Goal: Task Accomplishment & Management: Manage account settings

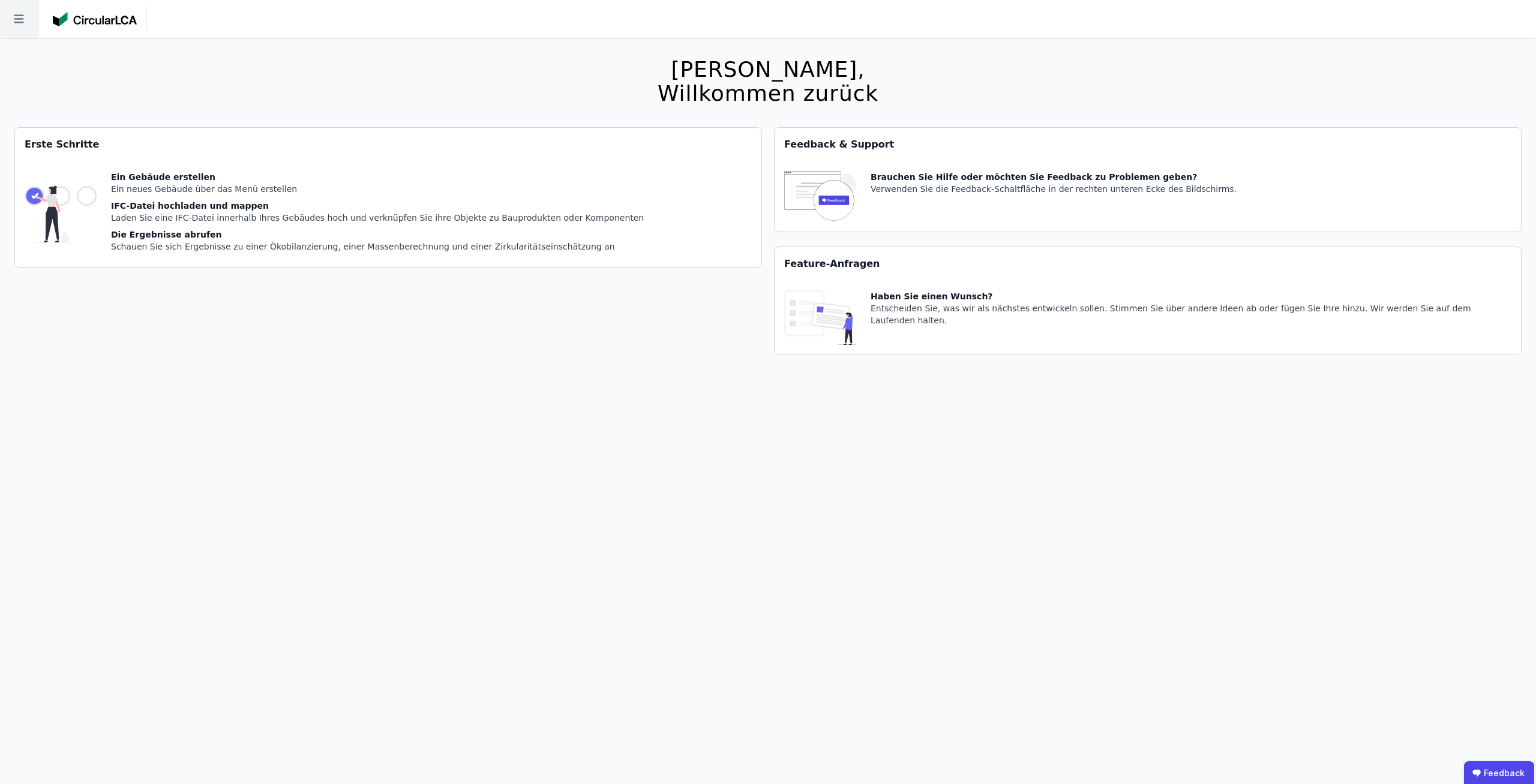
click at [33, 26] on icon at bounding box center [19, 19] width 38 height 38
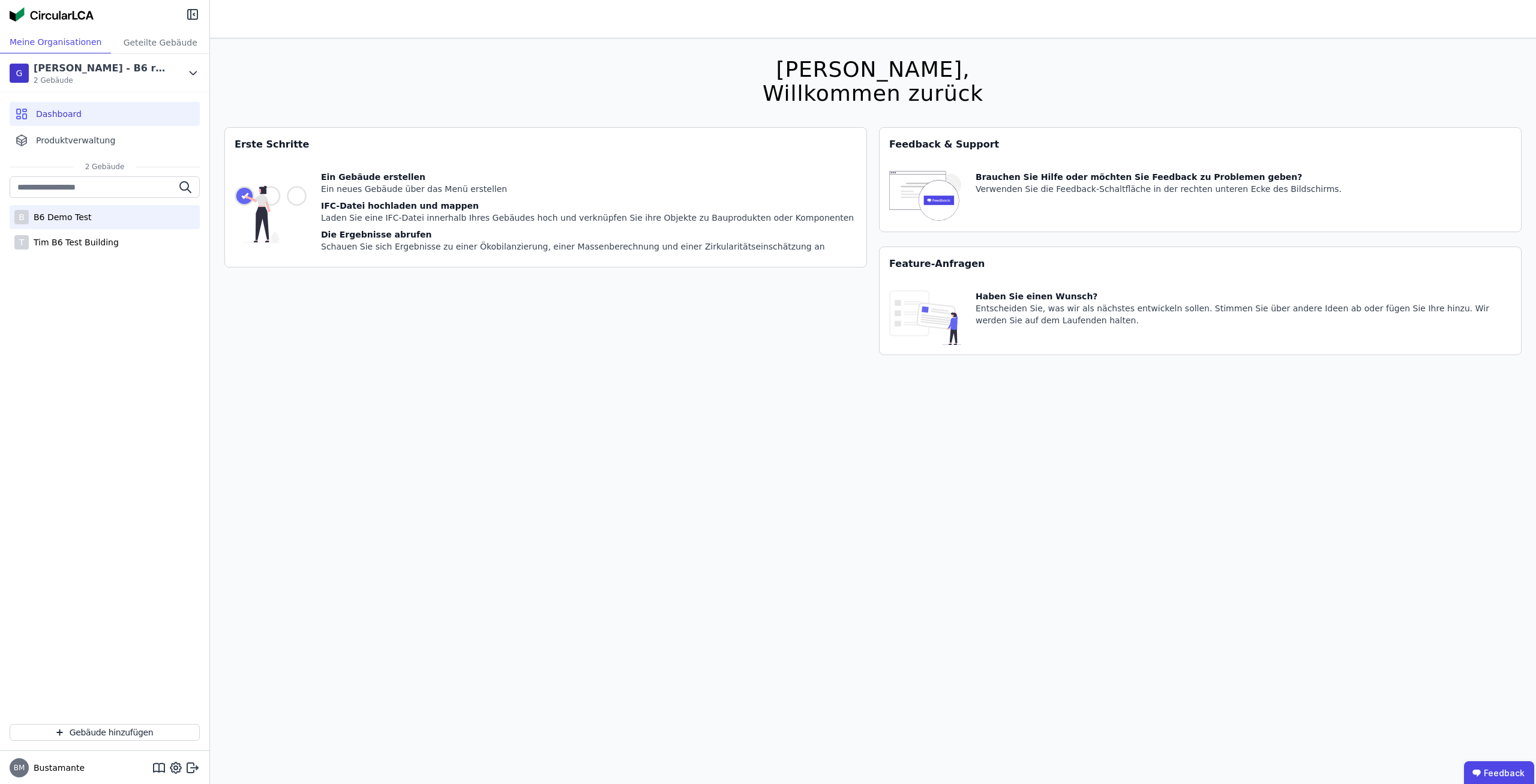
click at [72, 219] on div "B6 Demo Test" at bounding box center [60, 217] width 63 height 12
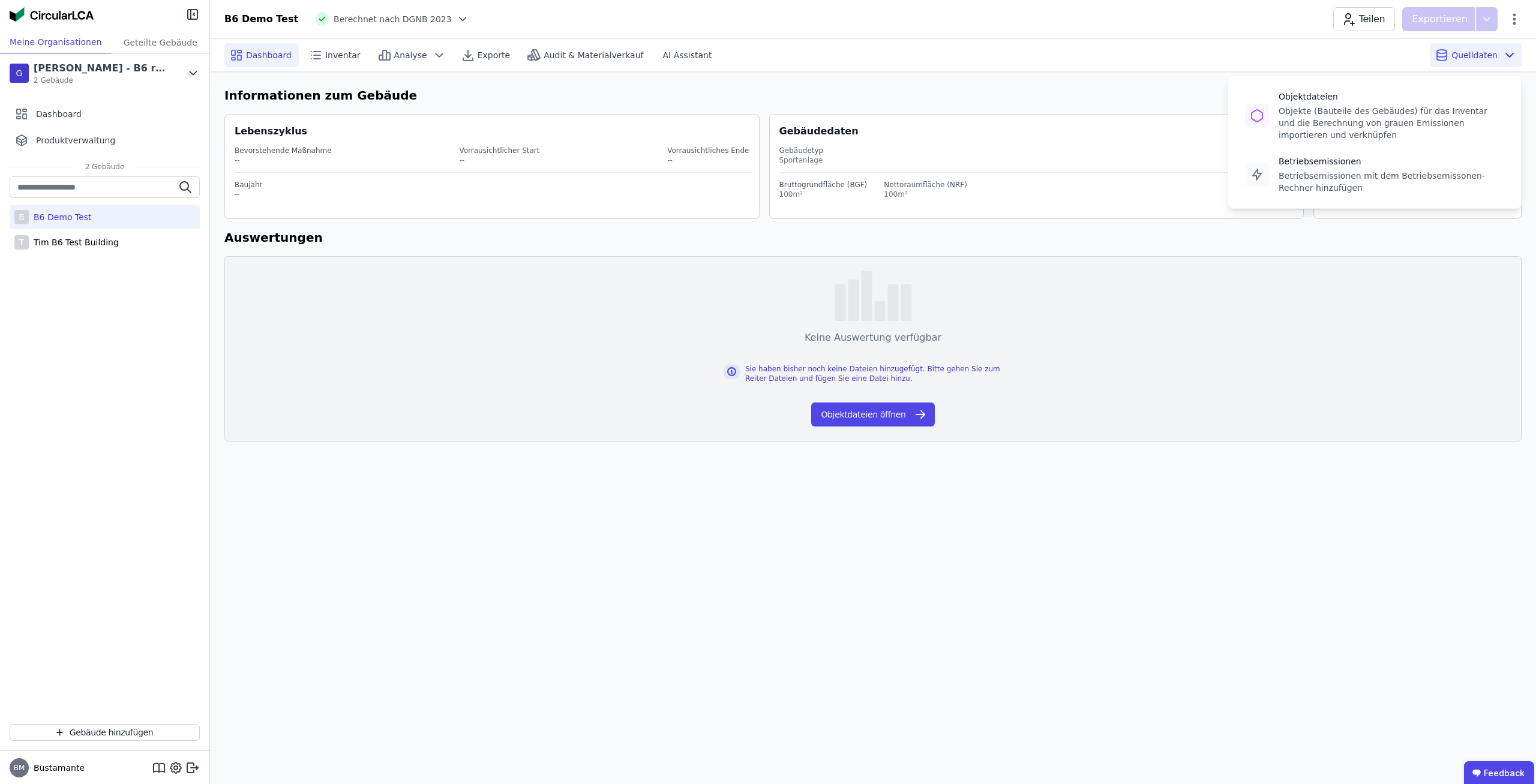
click at [1476, 52] on span "Quelldaten" at bounding box center [1474, 55] width 46 height 12
click at [1377, 171] on div "Betriebsemissionen mit dem Betriebsemissonen-Rechner hinzufügen" at bounding box center [1391, 181] width 225 height 24
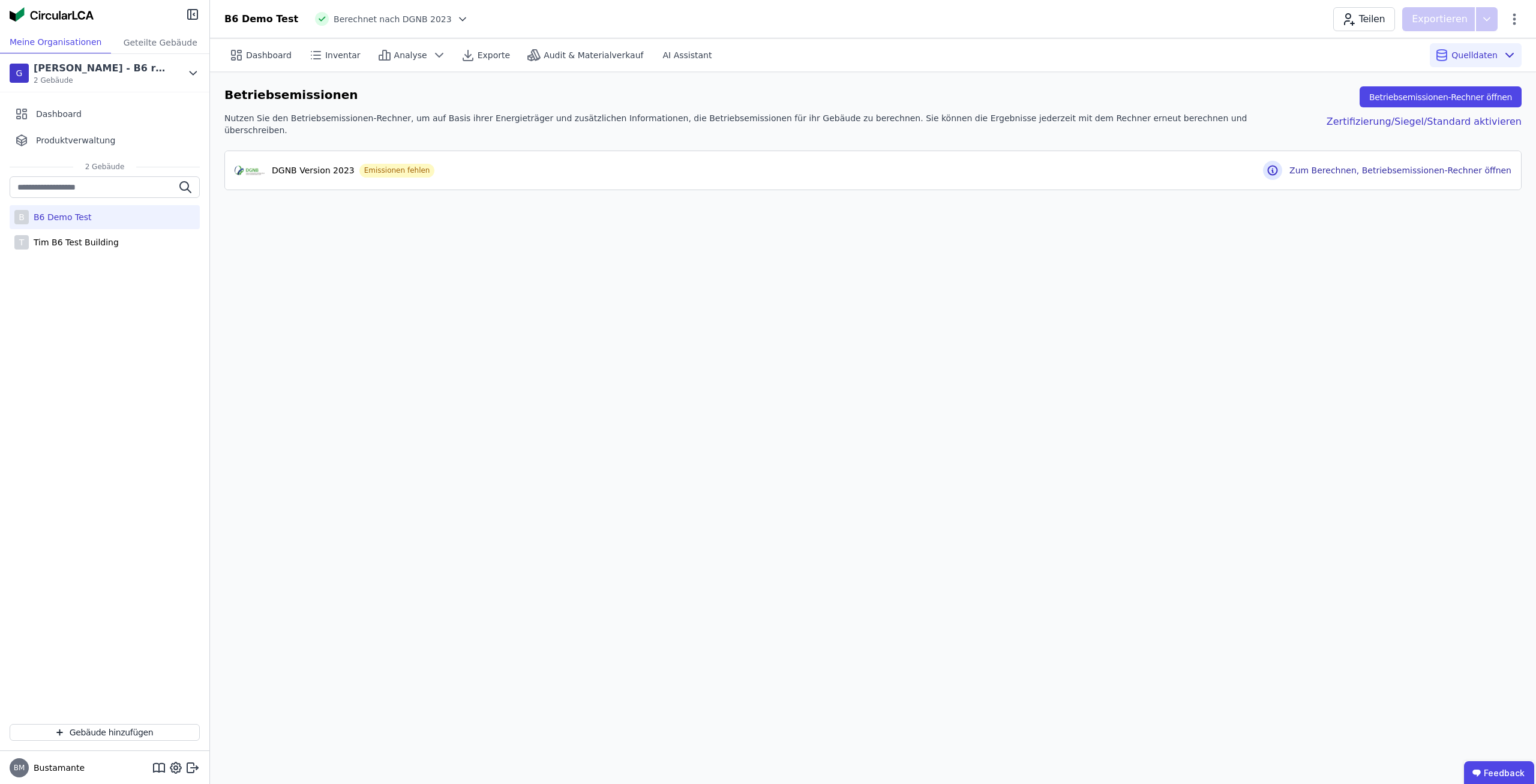
click at [959, 244] on div "Dashboard Inventar Analyse Exporte Audit & Materialverkauf AI Assistant Quellda…" at bounding box center [872, 411] width 1326 height 746
click at [1447, 95] on button "Betriebsemissionen-Rechner öffnen" at bounding box center [1440, 97] width 162 height 21
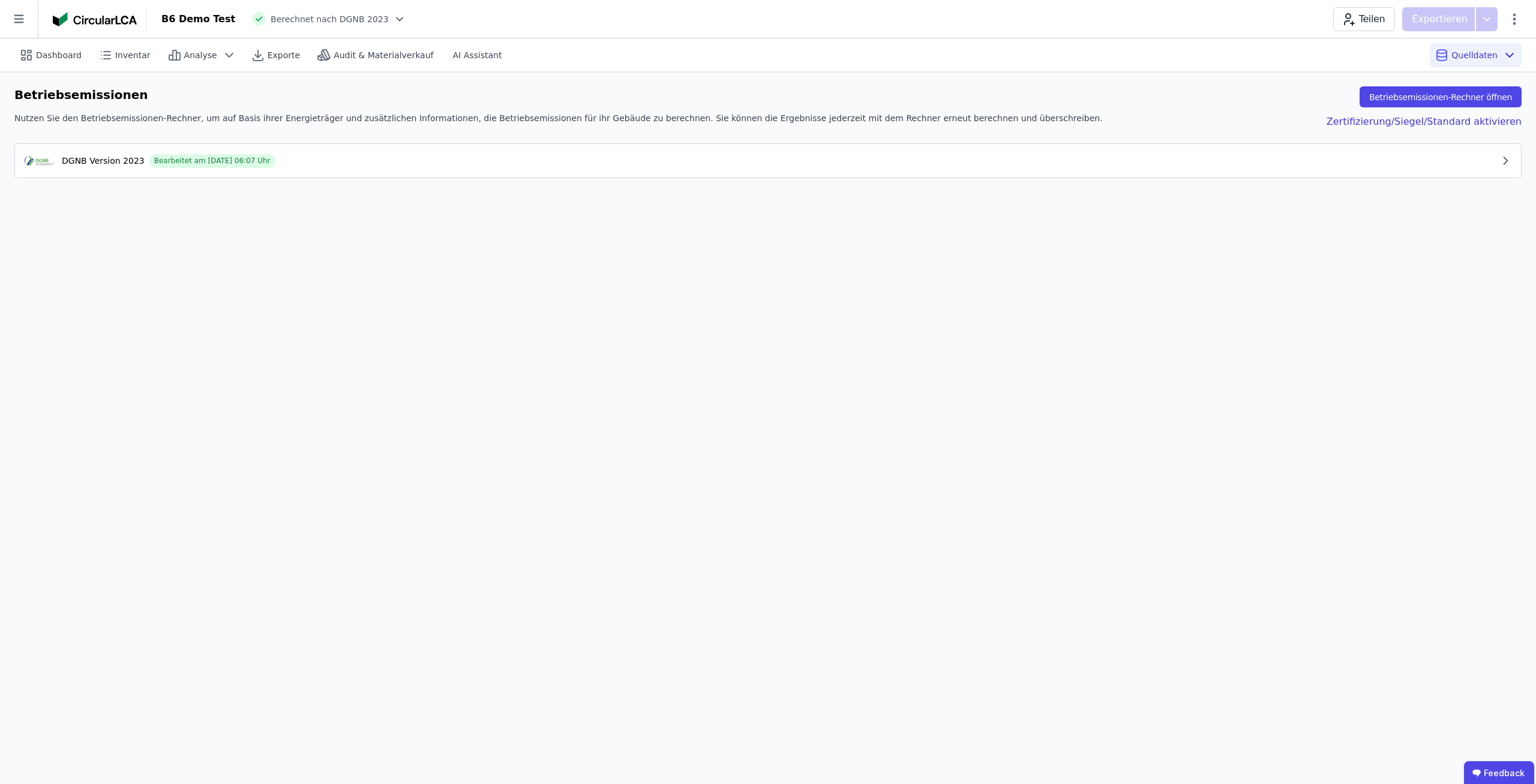
click at [948, 162] on div "DGNB Version 2023 Bearbeitet am 02.10.2025 06:07 Uhr" at bounding box center [762, 161] width 1475 height 14
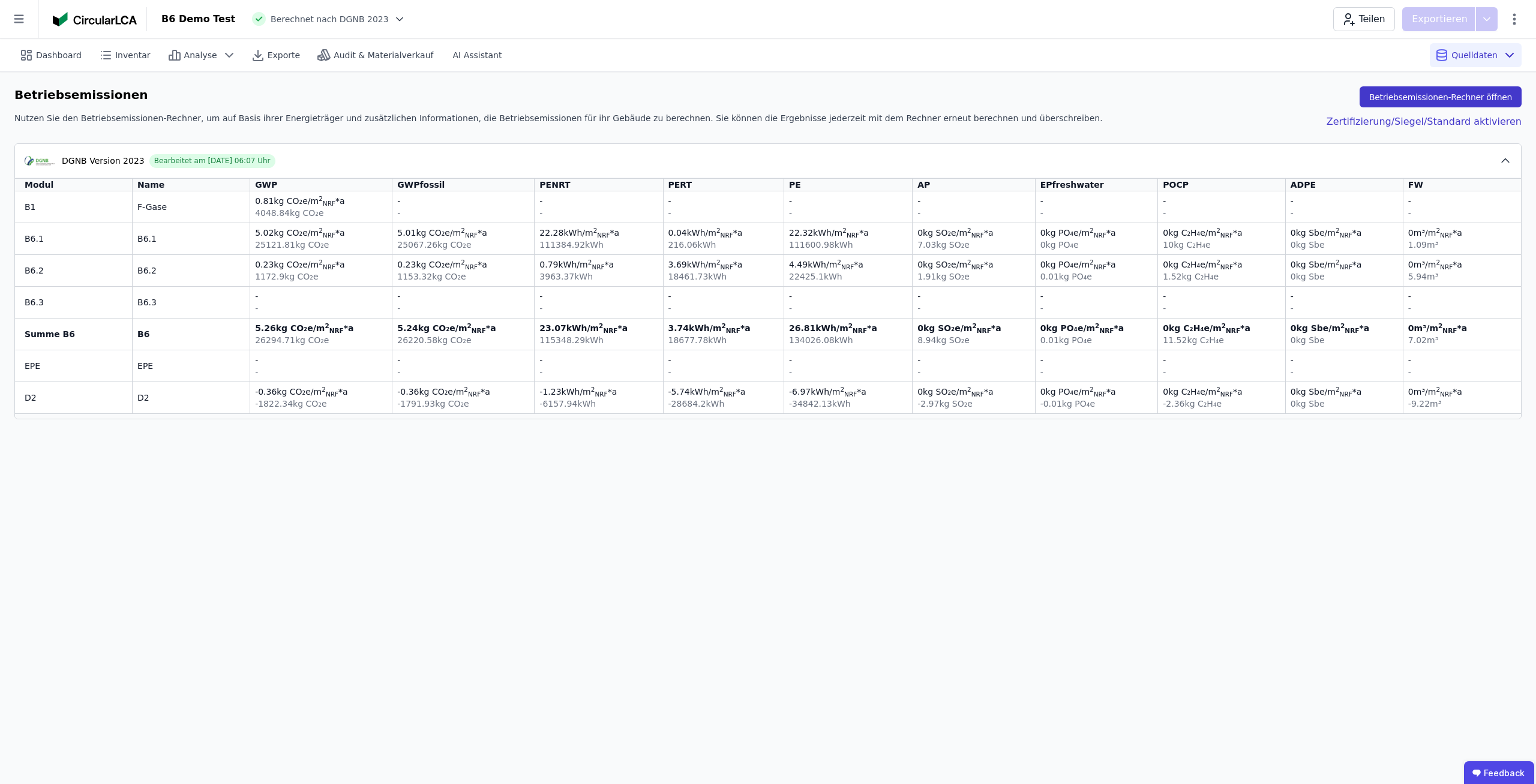
click at [1463, 97] on button "Betriebsemissionen-Rechner öffnen" at bounding box center [1440, 97] width 162 height 21
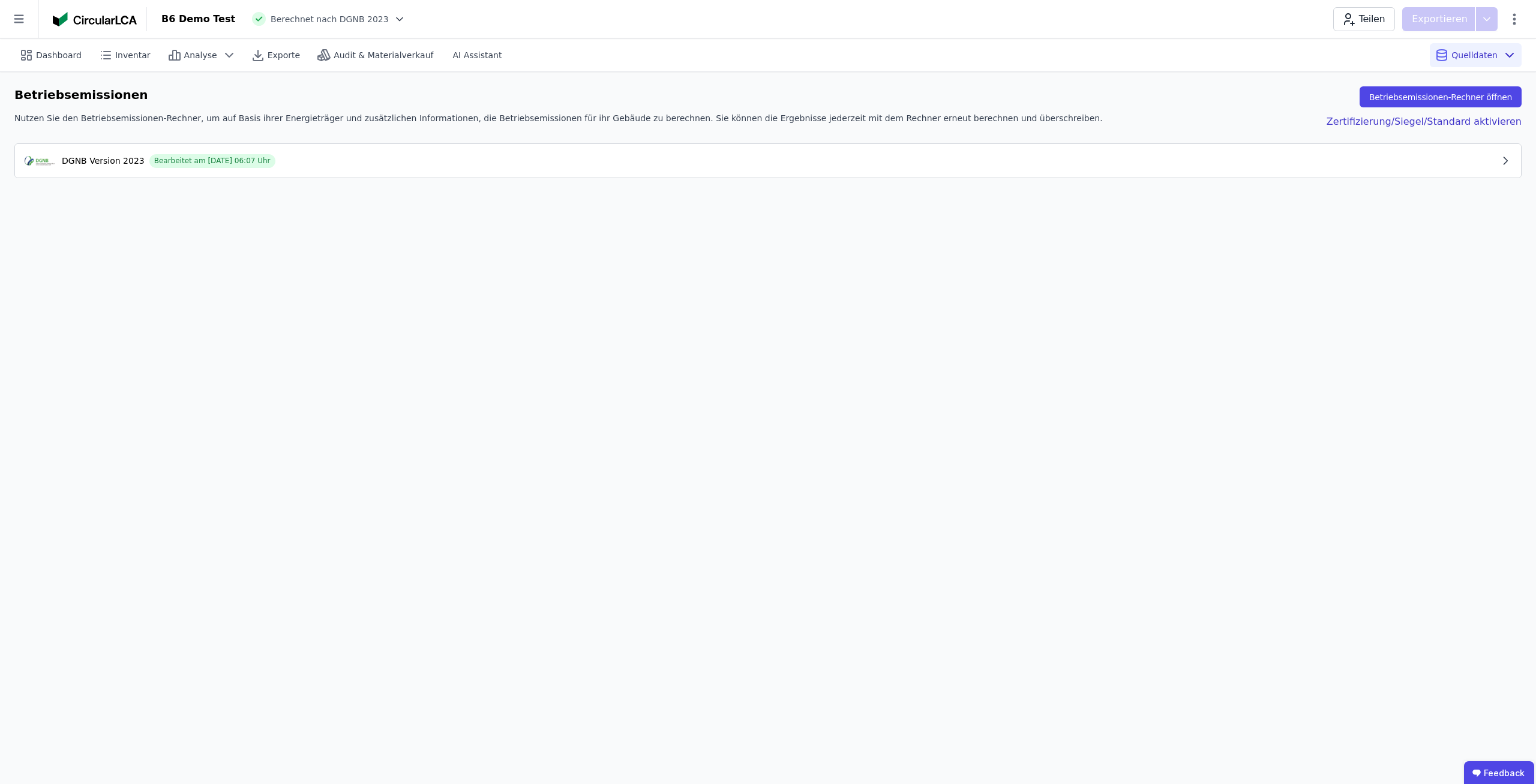
click at [806, 176] on button "DGNB Version 2023 Bearbeitet am 02.10.2025 06:07 Uhr" at bounding box center [768, 160] width 1506 height 34
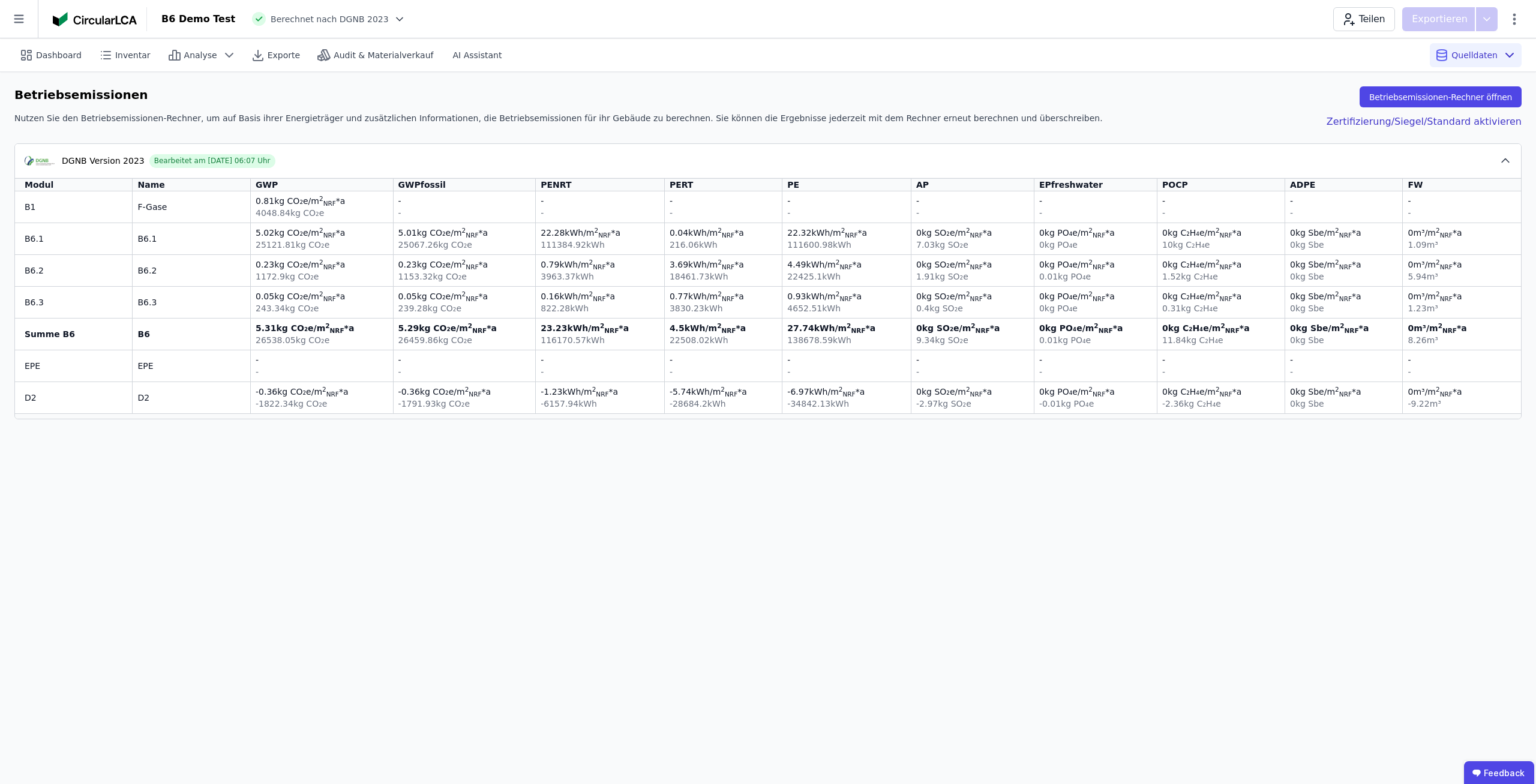
drag, startPoint x: 697, startPoint y: 244, endPoint x: 833, endPoint y: 349, distance: 171.8
click at [831, 347] on tbody "B1 F-Gase 0.81 kg CO₂e /m 2 NRF *a 4048.84 kg CO₂e - - - - - - - - - - - - - - …" at bounding box center [768, 302] width 1506 height 222
click at [833, 350] on td "- -" at bounding box center [847, 365] width 129 height 32
click at [728, 502] on div "Dashboard Inventar Analyse Exporte Audit & Materialverkauf AI Assistant Quellda…" at bounding box center [768, 411] width 1536 height 746
click at [279, 424] on div "Betriebsemissionen Betriebsemissionen-Rechner öffnen Nutzen Sie den Betriebsemi…" at bounding box center [768, 253] width 1536 height 361
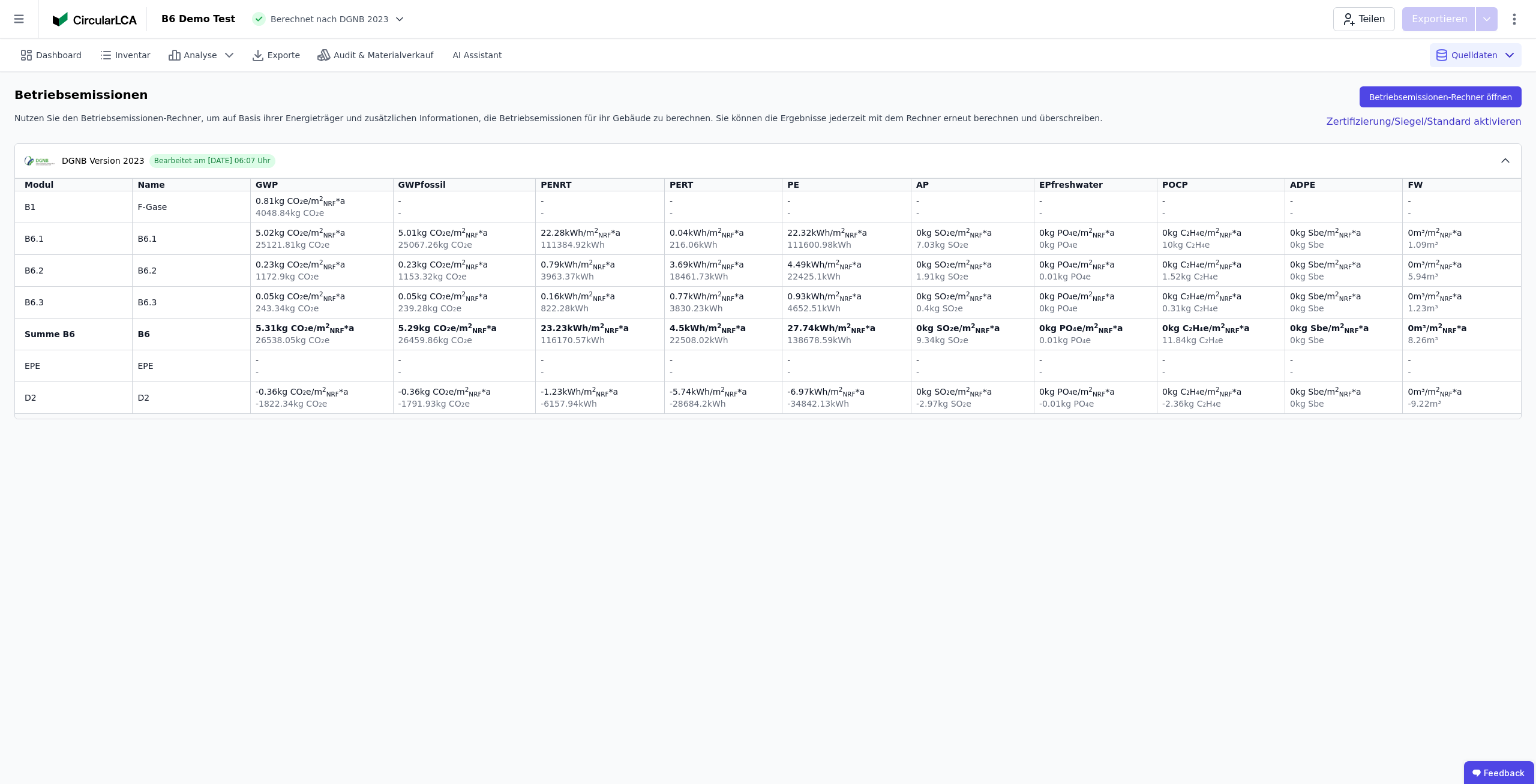
click at [1476, 86] on div "Betriebsemissionen Betriebsemissionen-Rechner öffnen Nutzen Sie den Betriebsemi…" at bounding box center [768, 253] width 1536 height 361
click at [1474, 94] on button "Betriebsemissionen-Rechner öffnen" at bounding box center [1440, 97] width 162 height 21
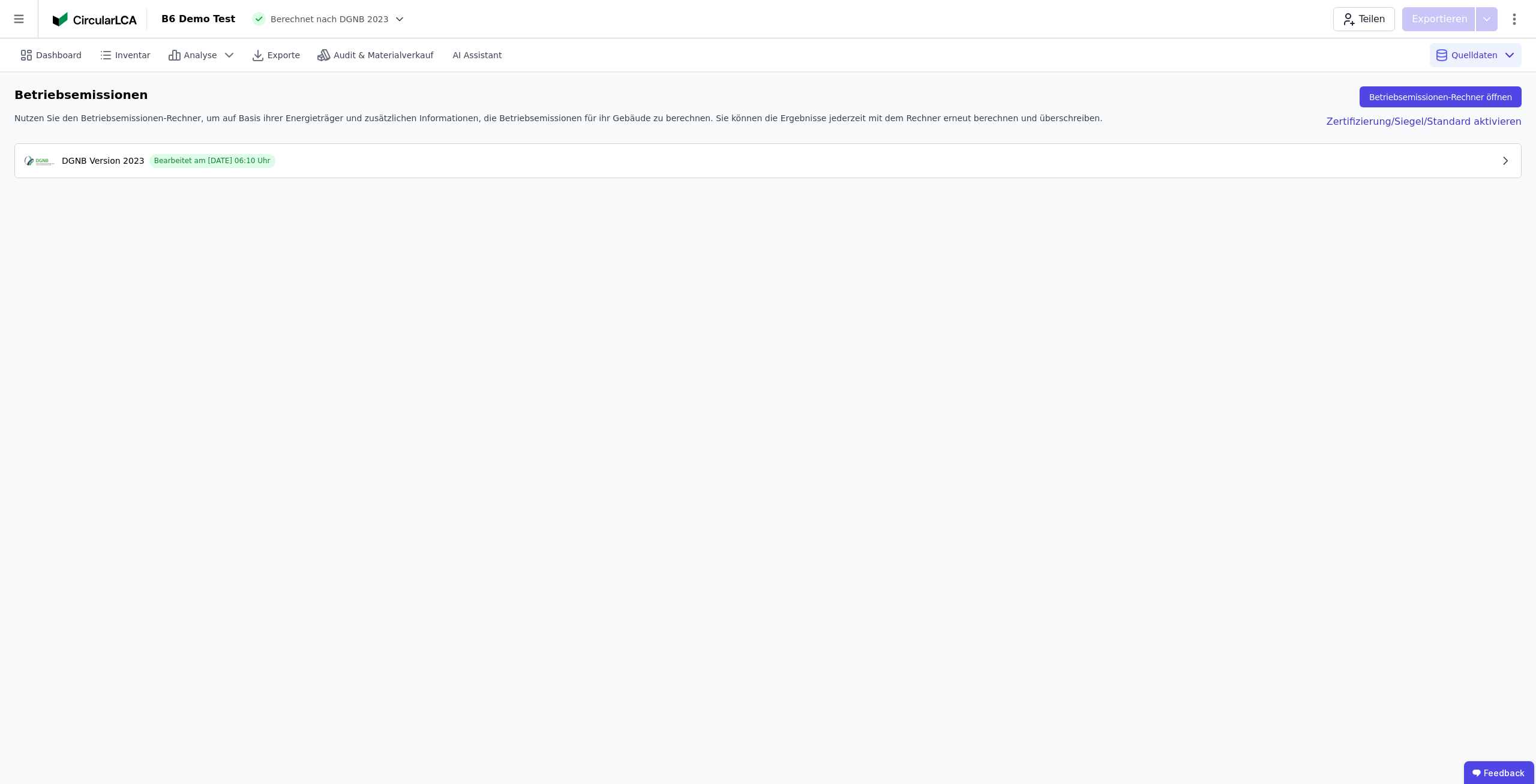
click at [348, 169] on button "DGNB Version 2023 Bearbeitet am 02.10.2025 06:10 Uhr" at bounding box center [768, 160] width 1506 height 34
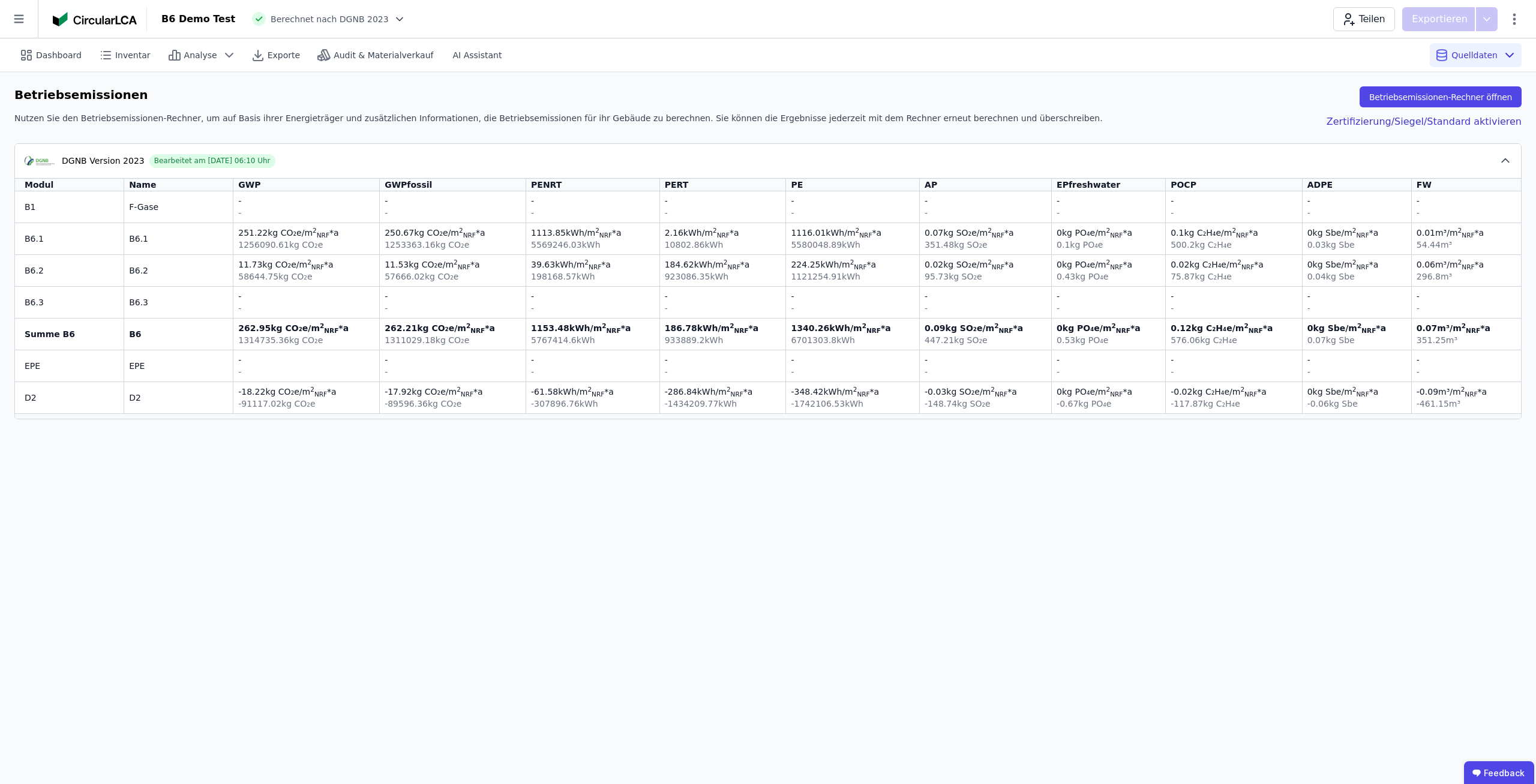
click at [329, 260] on span "kg CO₂e /m 2 NRF *a" at bounding box center [298, 264] width 71 height 10
click at [1445, 99] on button "Betriebsemissionen-Rechner öffnen" at bounding box center [1440, 97] width 162 height 21
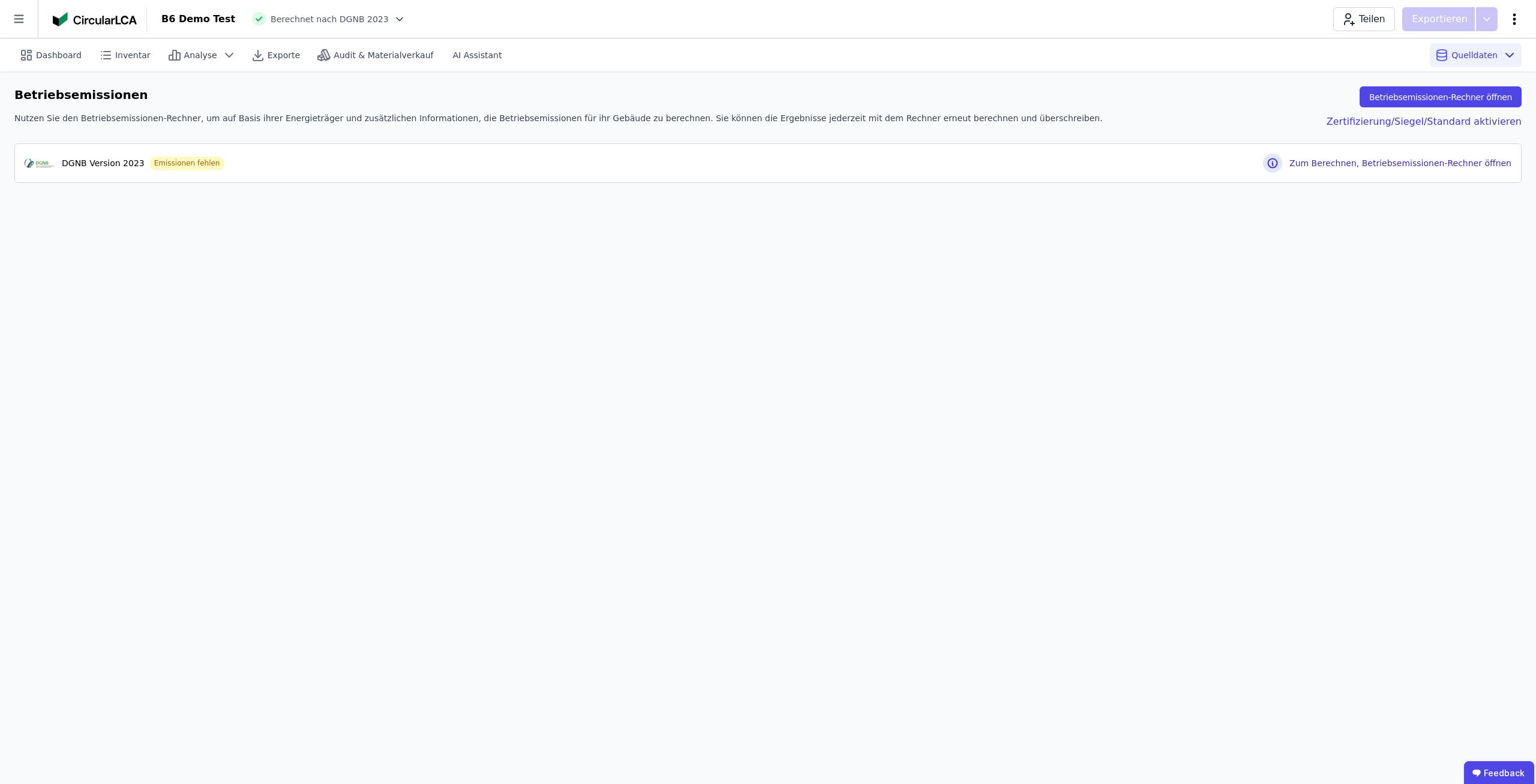
click at [1516, 26] on icon at bounding box center [1514, 19] width 14 height 14
click at [999, 324] on div "Dashboard Inventar Analyse Exporte Audit & Materialverkauf AI Assistant Quellda…" at bounding box center [768, 411] width 1536 height 746
click at [9, 27] on icon at bounding box center [19, 19] width 38 height 38
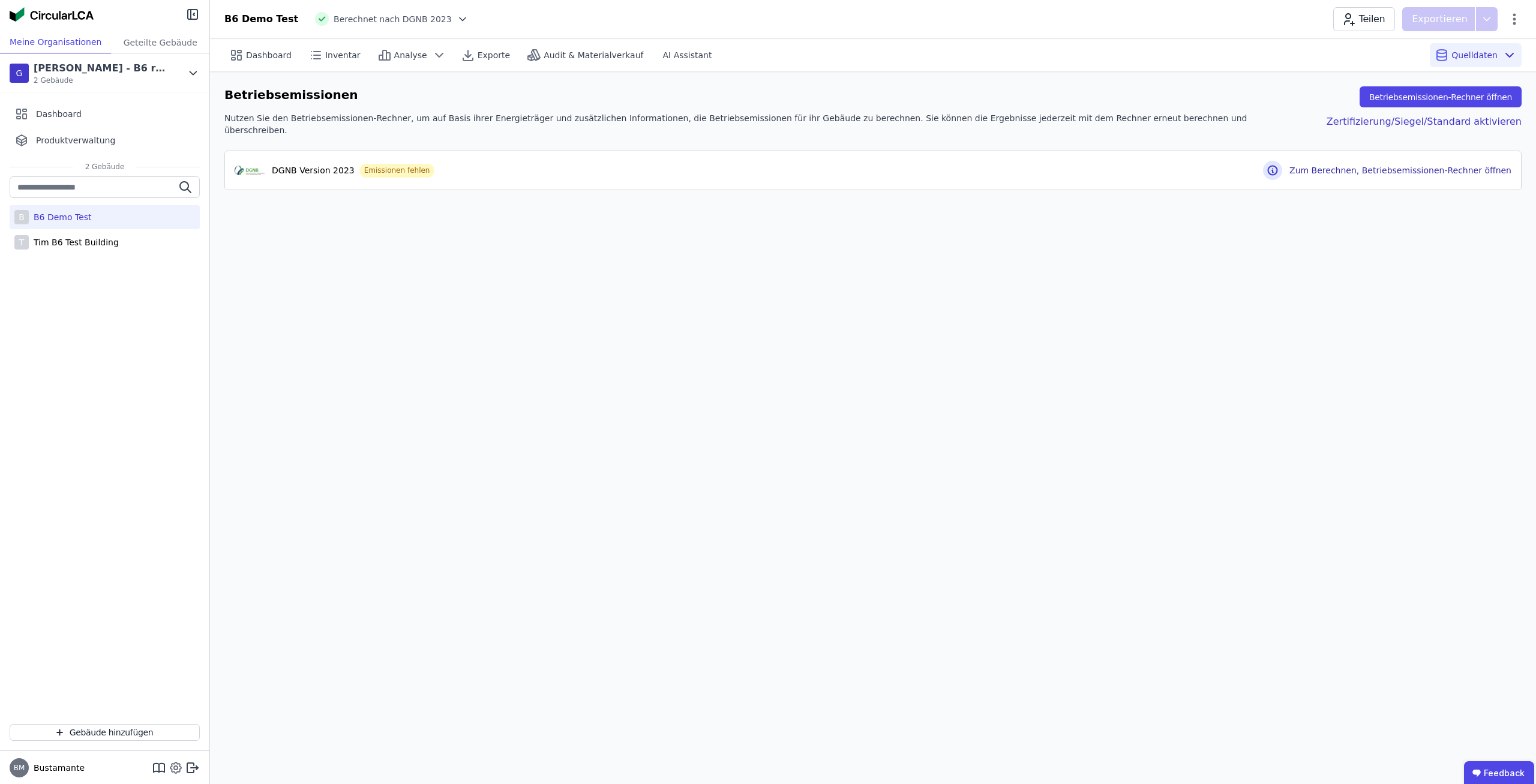
click at [174, 769] on icon at bounding box center [175, 768] width 3 height 3
select select "*"
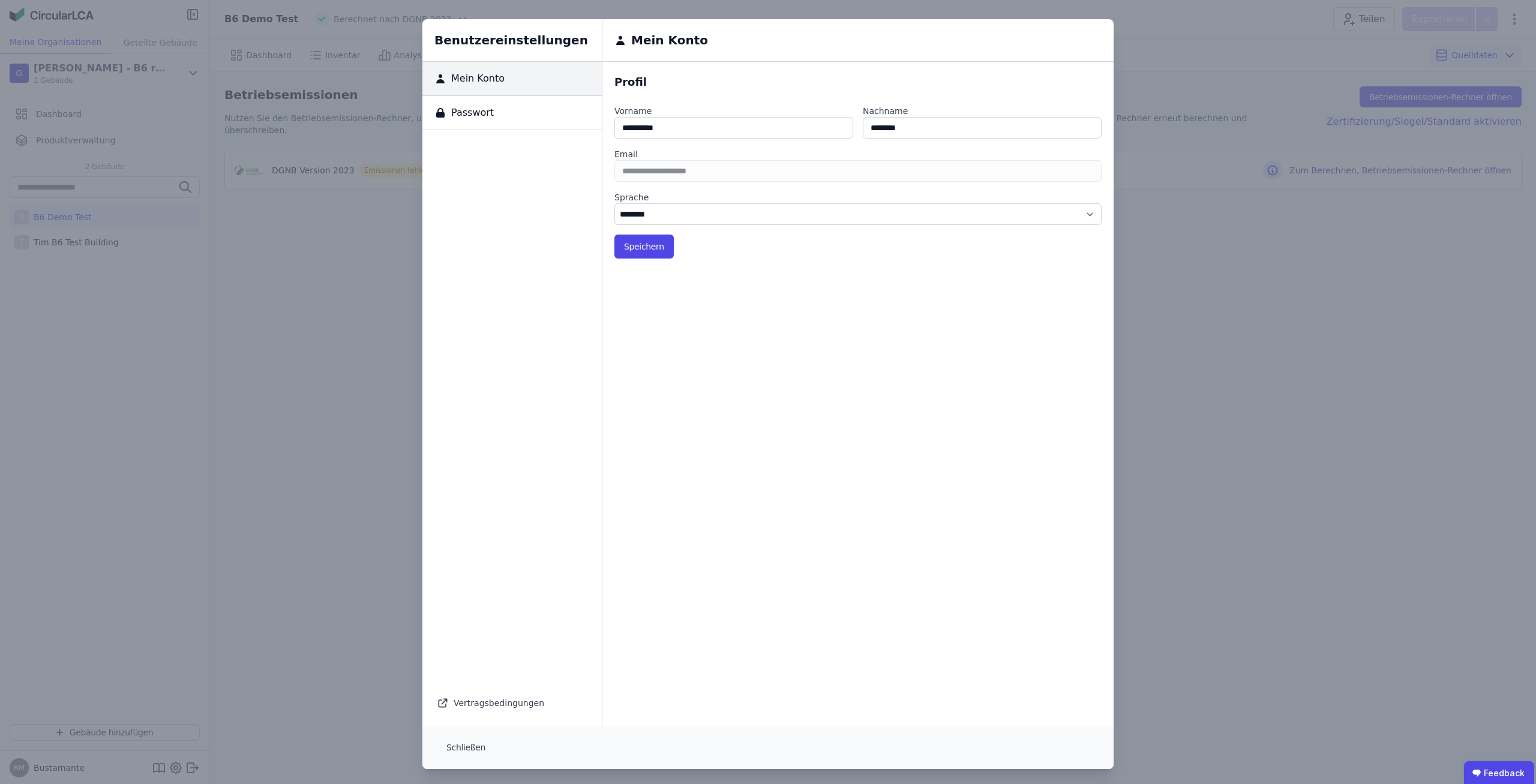
click at [352, 586] on div "Benutzereinstellungen Mein Konto Passwort Vertragsbedingungen Mein Konto Profil…" at bounding box center [768, 394] width 1536 height 788
click at [1214, 351] on div "Benutzereinstellungen Mein Konto Passwort Vertragsbedingungen Mein Konto Profil…" at bounding box center [768, 394] width 1536 height 788
click at [469, 750] on button "Schließen" at bounding box center [466, 747] width 58 height 24
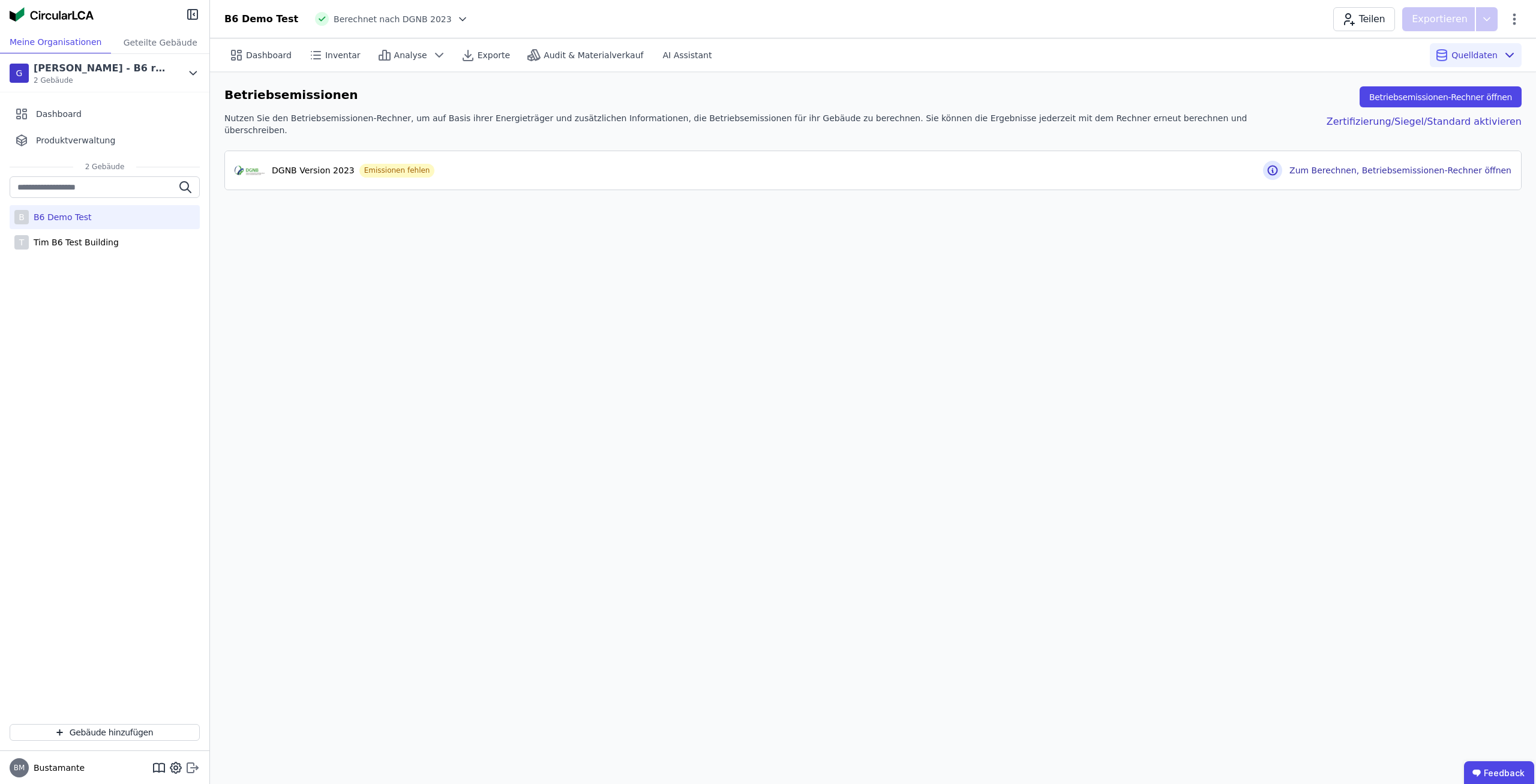
click at [191, 768] on icon at bounding box center [194, 767] width 7 height 2
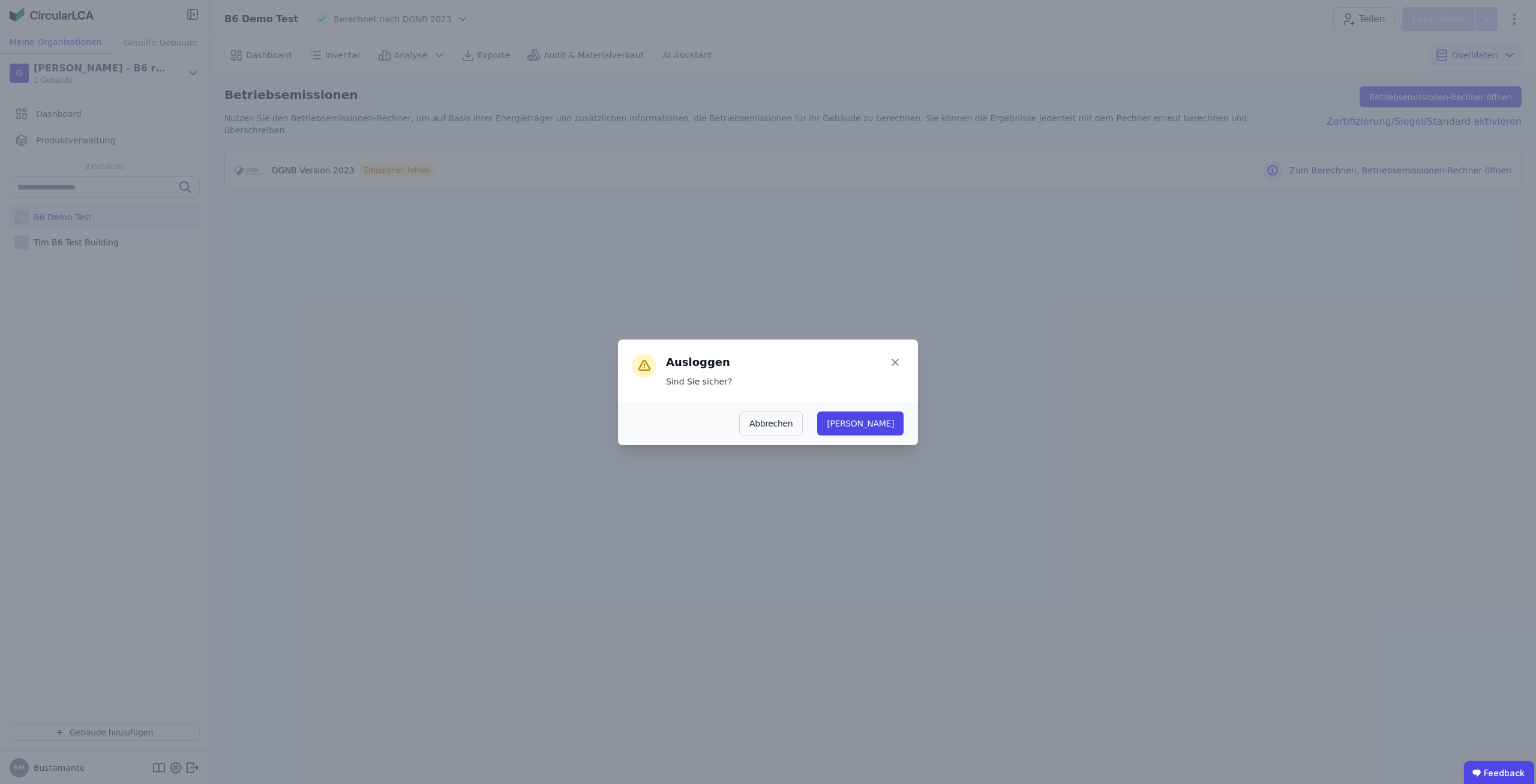
click at [912, 423] on div "Abbrechen Ja" at bounding box center [768, 424] width 300 height 43
click at [897, 425] on button "Ja" at bounding box center [860, 423] width 86 height 24
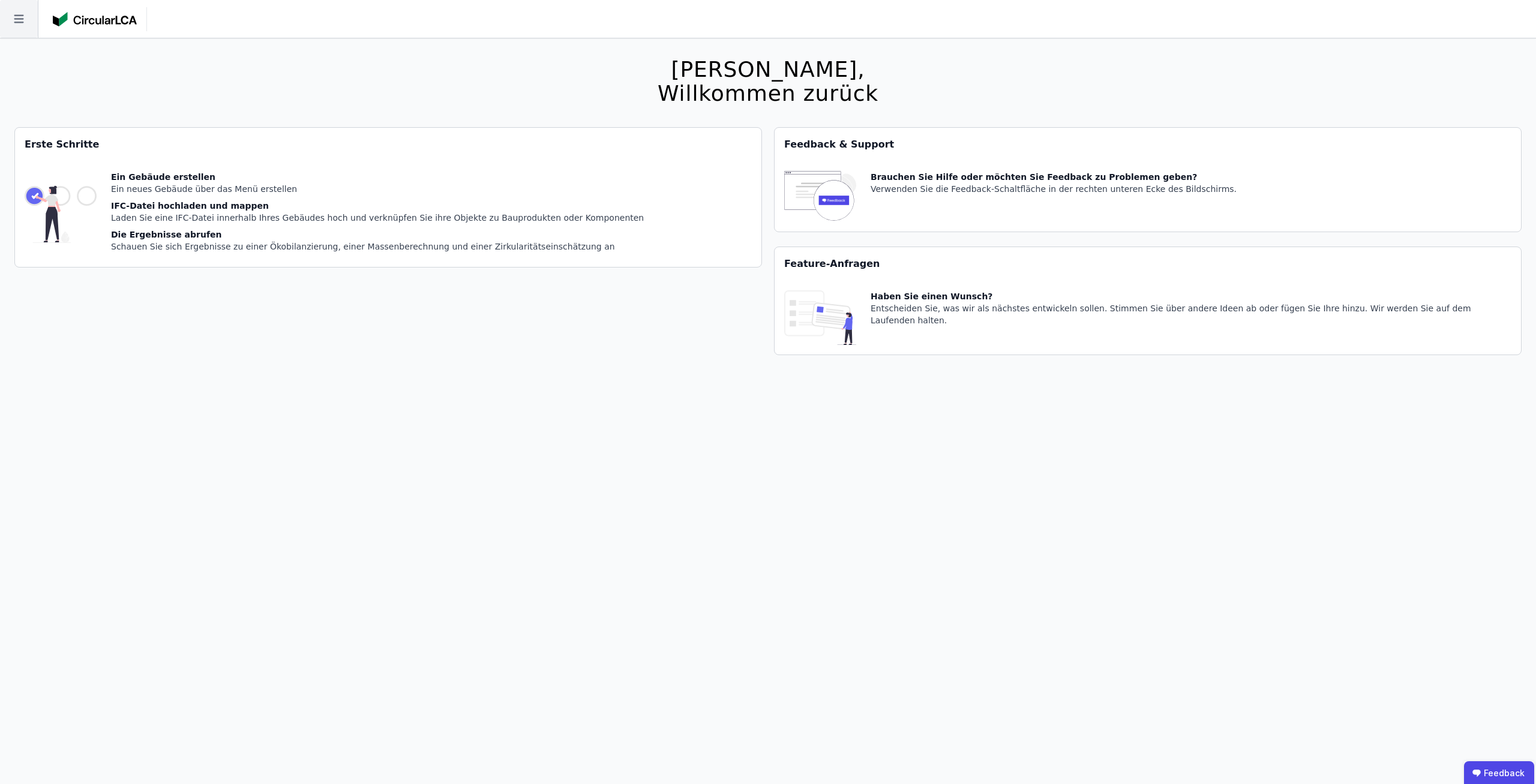
click at [13, 24] on icon at bounding box center [19, 19] width 38 height 38
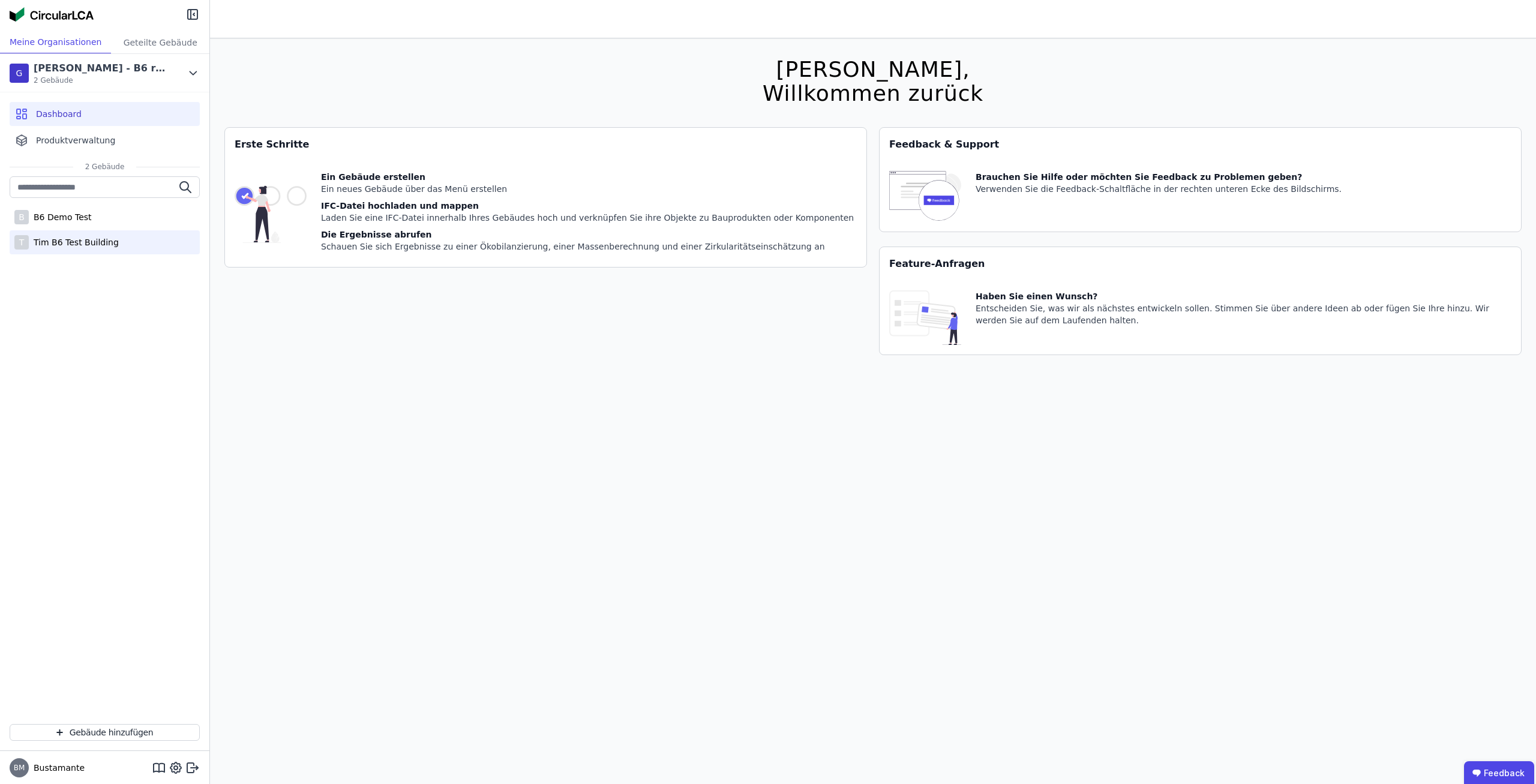
click at [80, 248] on div "T Tim B6 Test Building" at bounding box center [105, 242] width 190 height 24
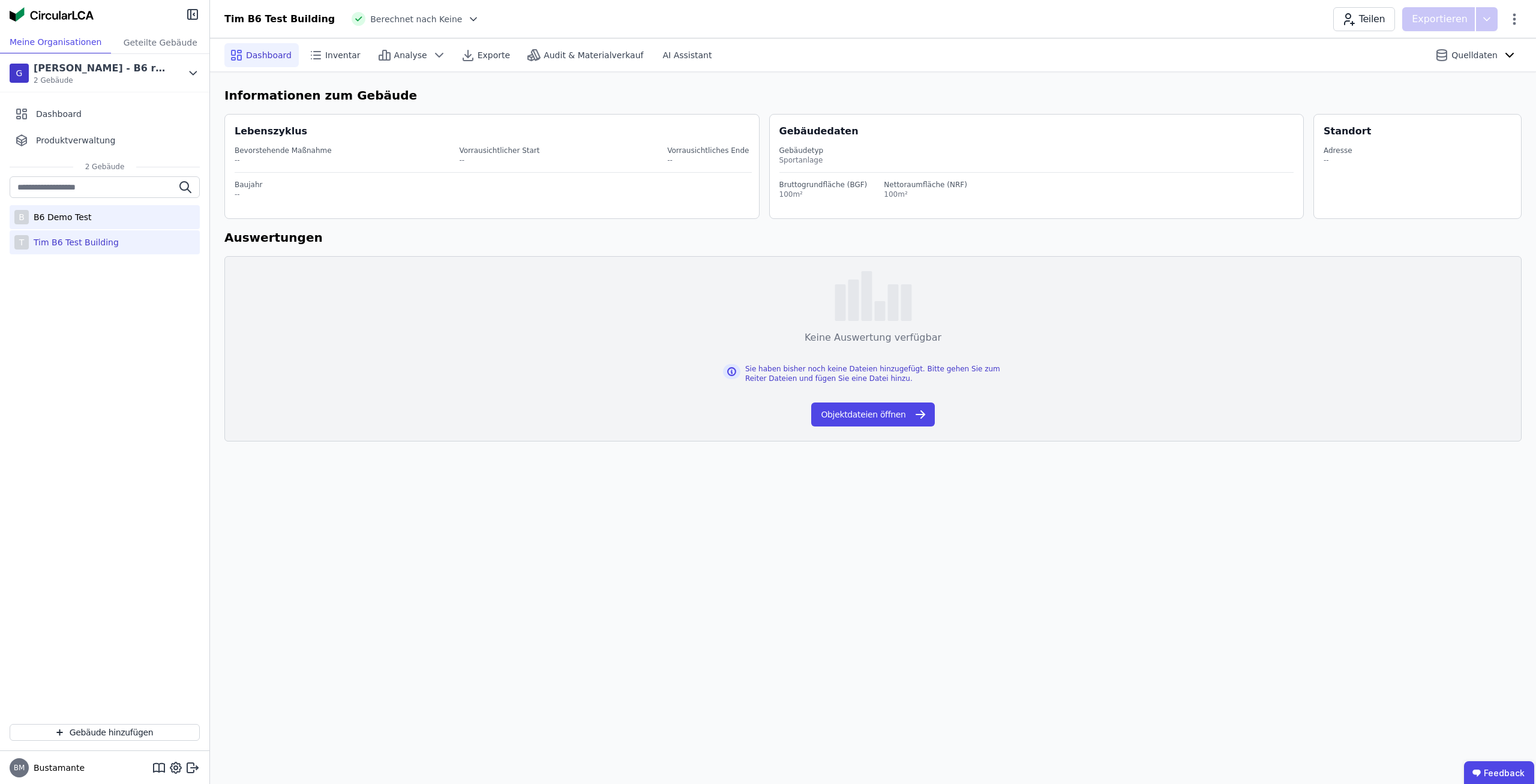
click at [83, 222] on div "B6 Demo Test" at bounding box center [60, 217] width 63 height 12
click at [97, 237] on div "Tim B6 Test Building" at bounding box center [74, 242] width 90 height 12
click at [156, 48] on div "Geteilte Gebäude" at bounding box center [160, 42] width 99 height 22
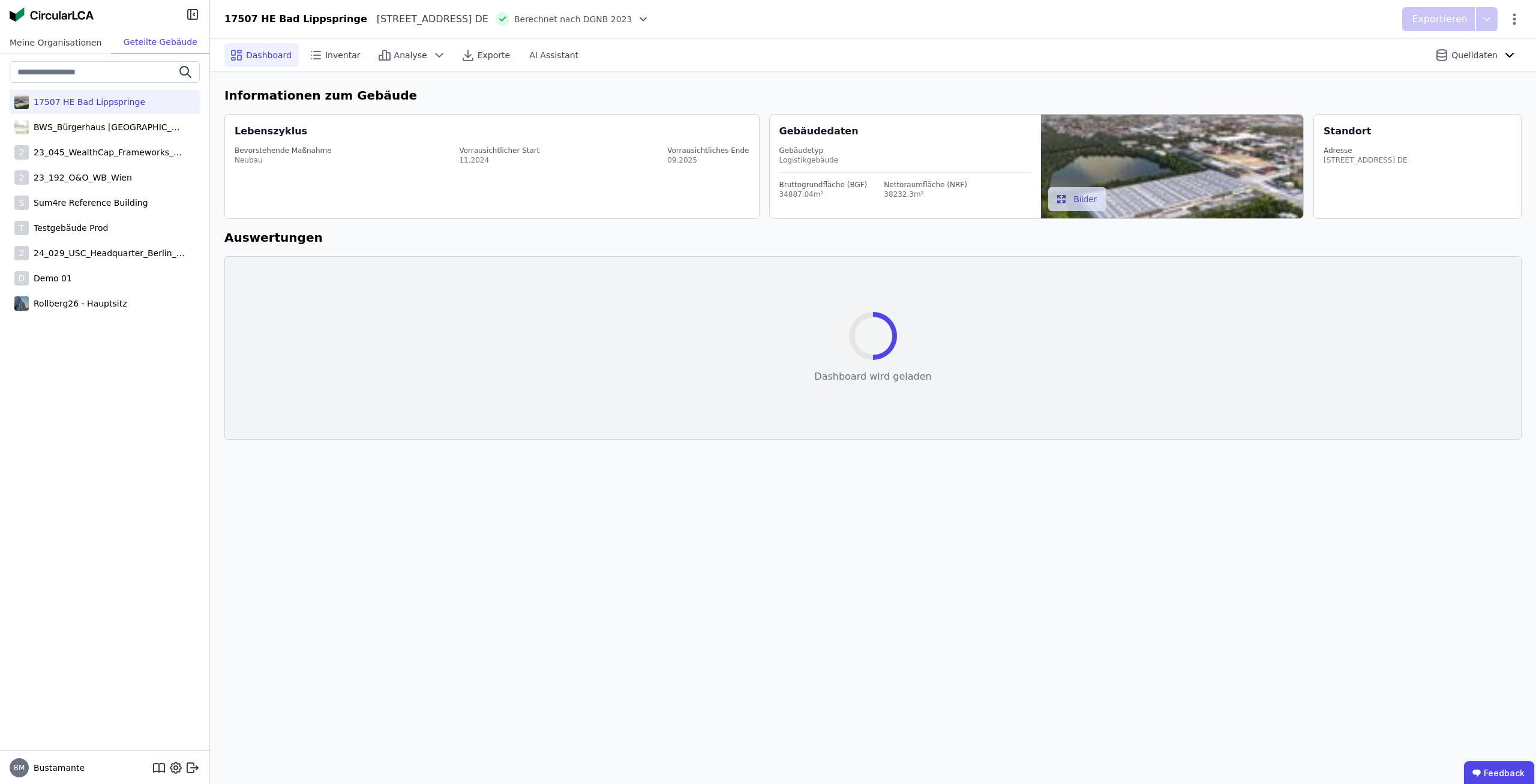
click at [68, 48] on div "Meine Organisationen" at bounding box center [55, 42] width 111 height 22
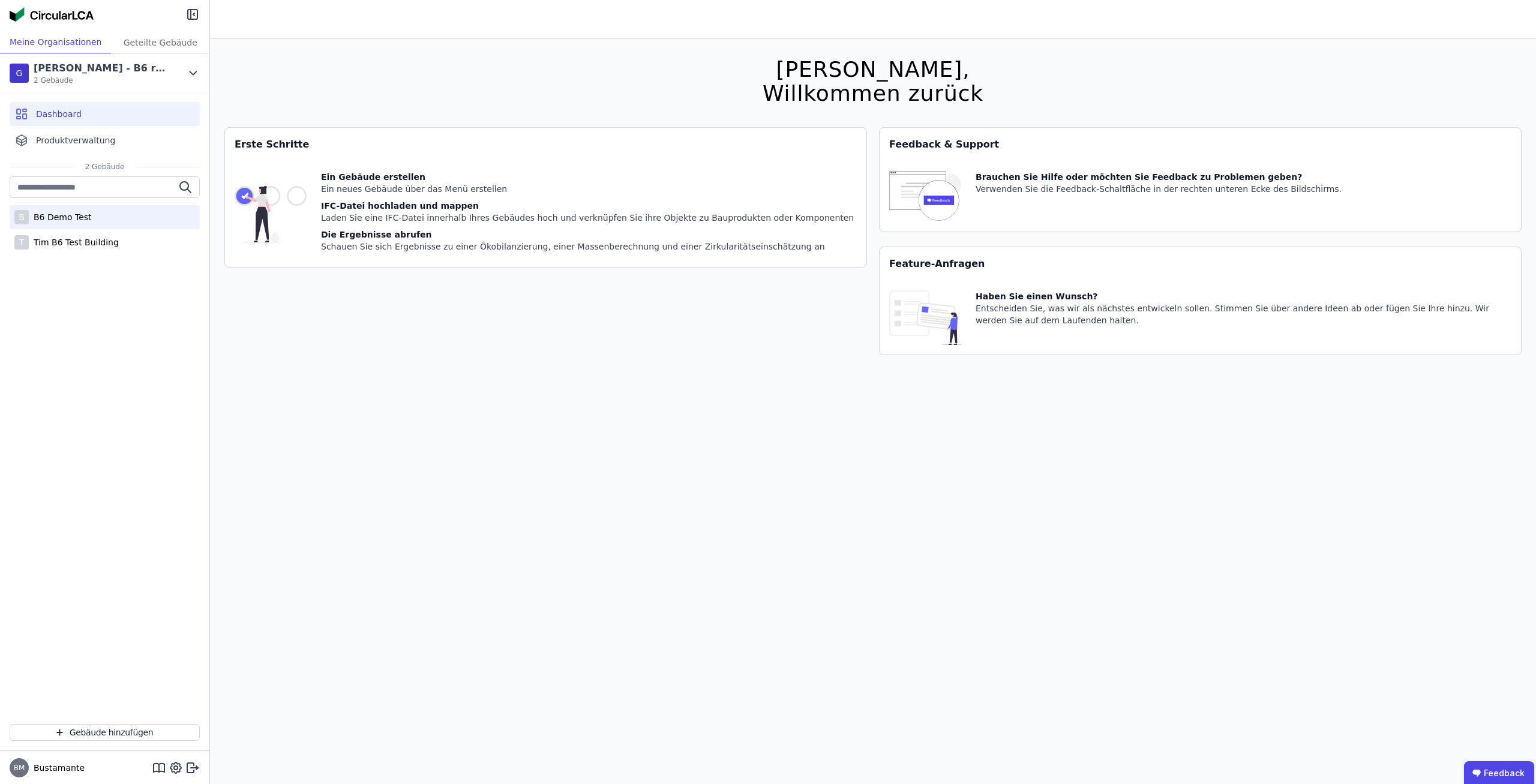
click at [91, 218] on div "B B6 Demo Test" at bounding box center [105, 217] width 190 height 24
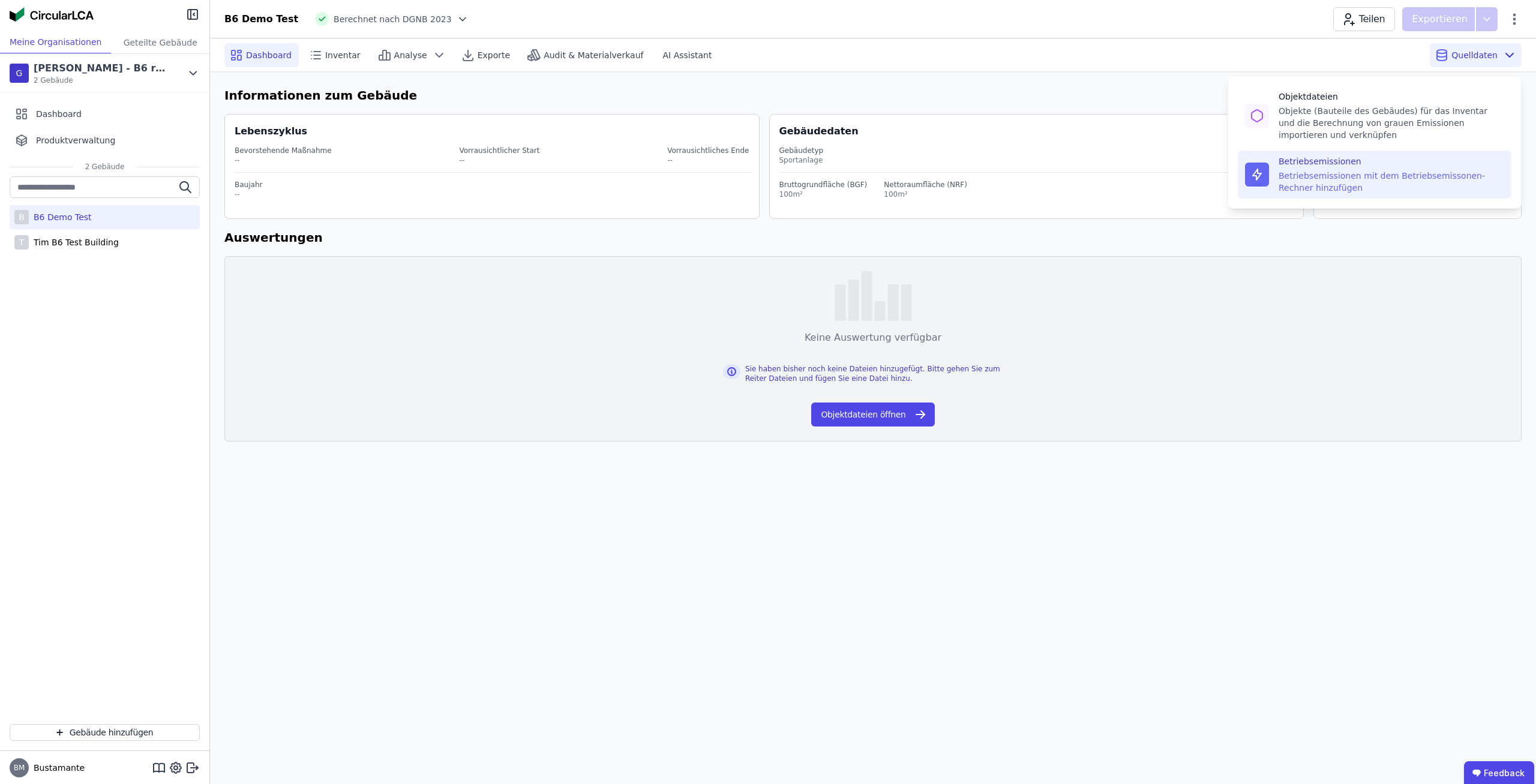
click at [1355, 189] on div "Betriebsemissionen mit dem Betriebsemissonen-Rechner hinzufügen" at bounding box center [1391, 181] width 225 height 24
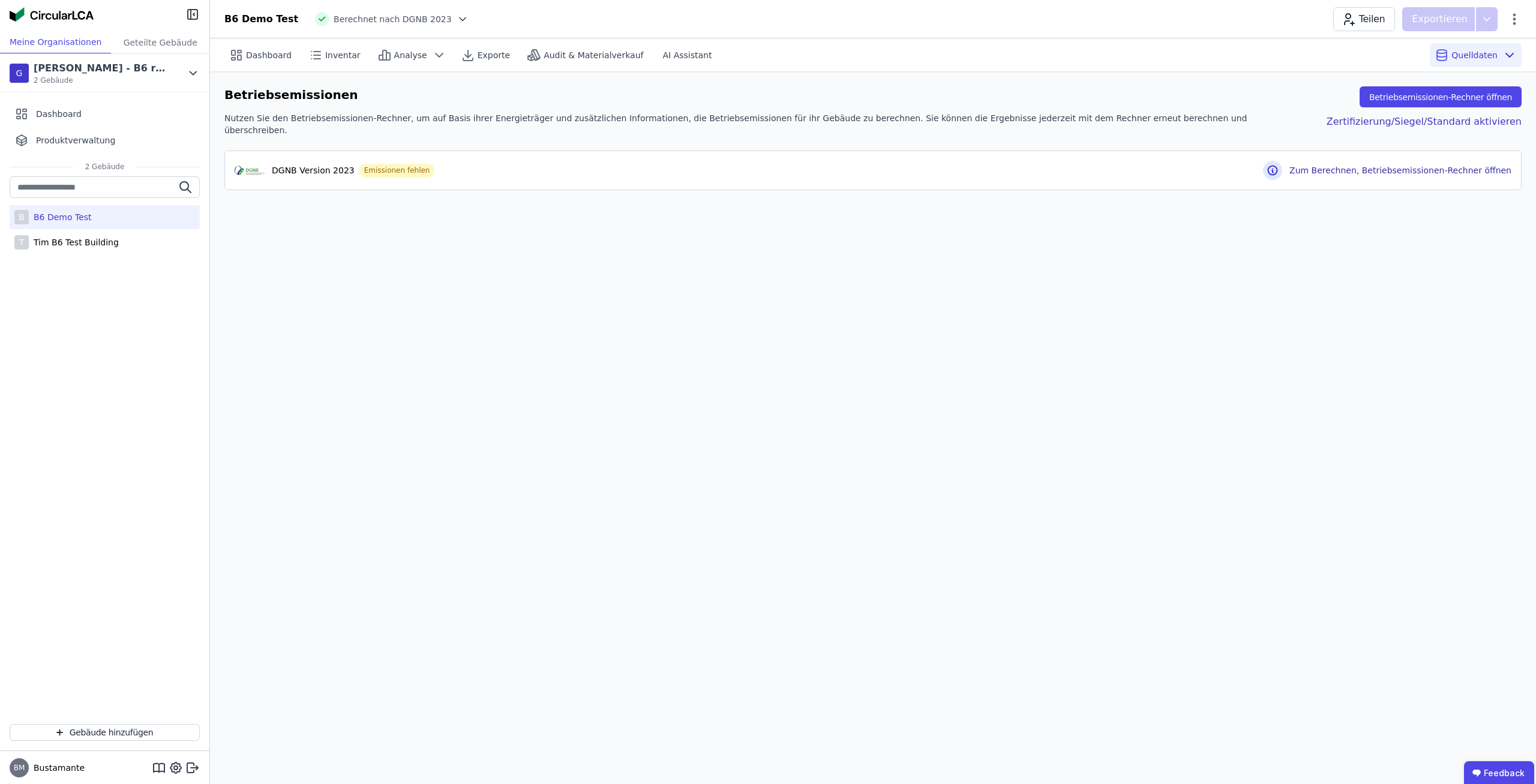
click at [617, 369] on div "Dashboard Inventar Analyse Exporte Audit & Materialverkauf AI Assistant Quellda…" at bounding box center [872, 411] width 1326 height 746
drag, startPoint x: 392, startPoint y: 206, endPoint x: 296, endPoint y: 121, distance: 128.2
click at [390, 204] on div "Dashboard Inventar Analyse Exporte Audit & Materialverkauf AI Assistant Quellda…" at bounding box center [872, 411] width 1326 height 746
click at [1455, 97] on button "Betriebsemissionen-Rechner öffnen" at bounding box center [1440, 97] width 162 height 21
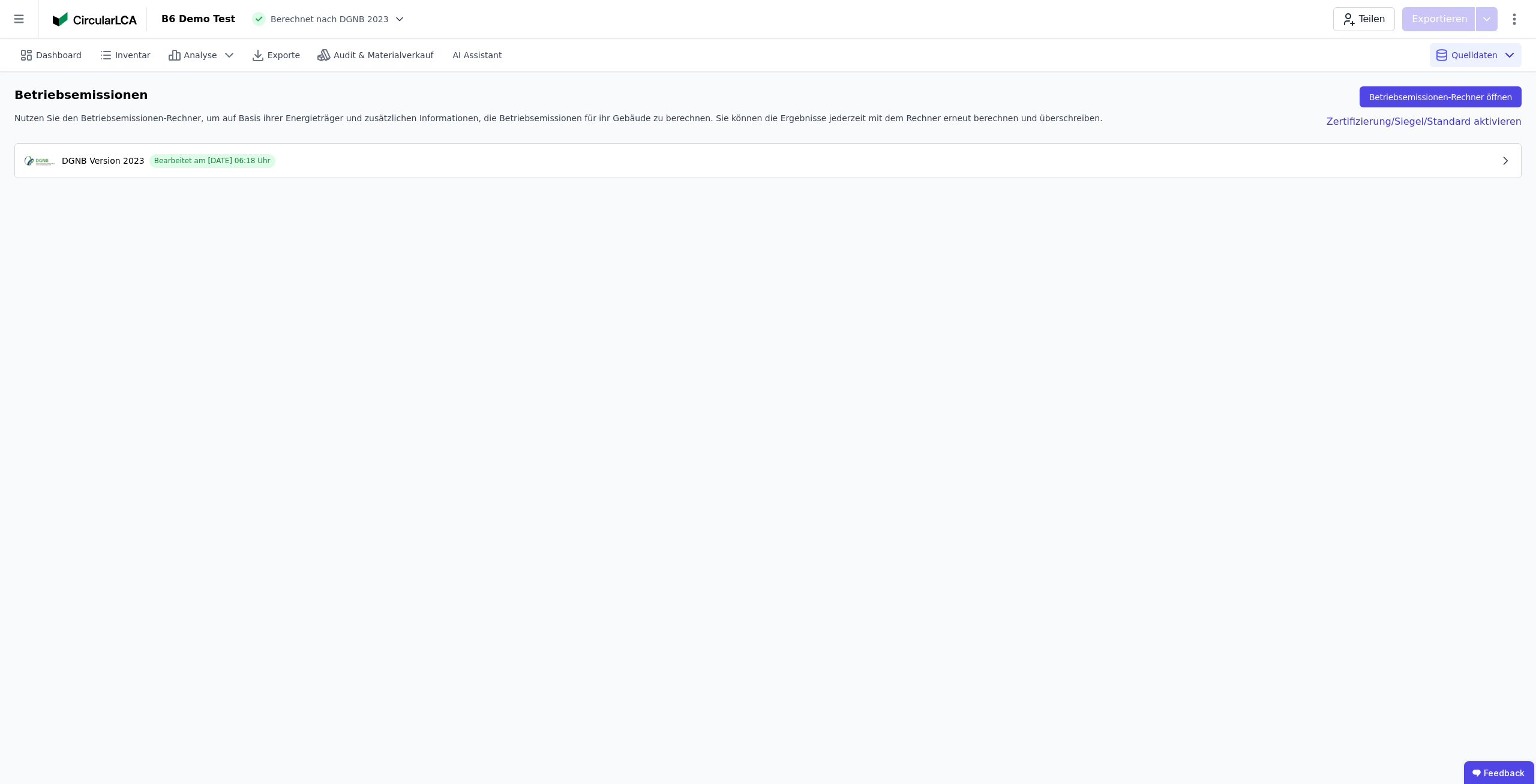
click at [312, 158] on div "DGNB Version 2023 Bearbeitet am 02.10.2025 06:18 Uhr" at bounding box center [762, 161] width 1475 height 14
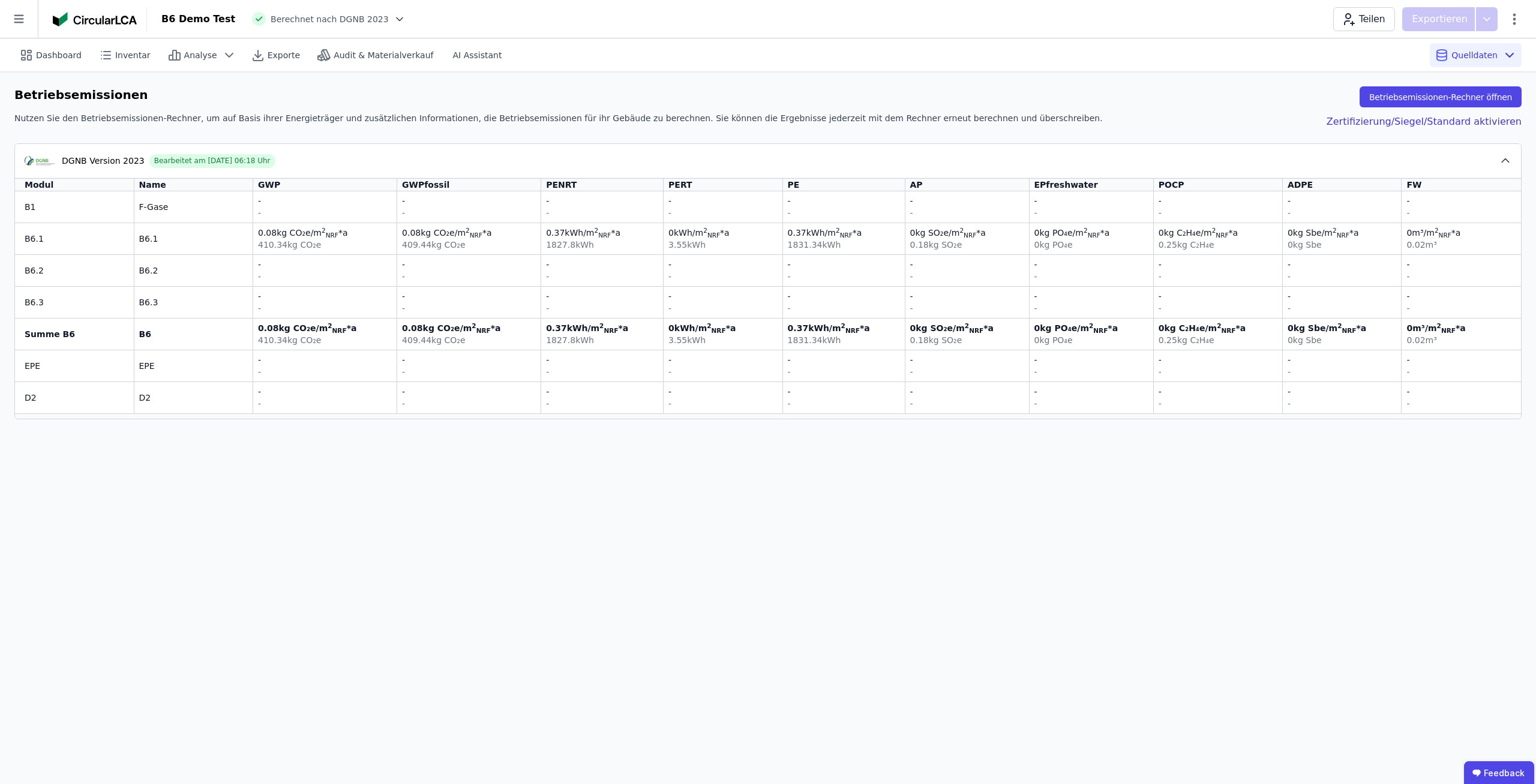
click at [440, 537] on div "Dashboard Inventar Analyse Exporte Audit & Materialverkauf AI Assistant Quellda…" at bounding box center [768, 411] width 1536 height 746
click at [582, 497] on div "Dashboard Inventar Analyse Exporte Audit & Materialverkauf AI Assistant Quellda…" at bounding box center [768, 411] width 1536 height 746
click at [1423, 91] on button "Betriebsemissionen-Rechner öffnen" at bounding box center [1440, 97] width 162 height 21
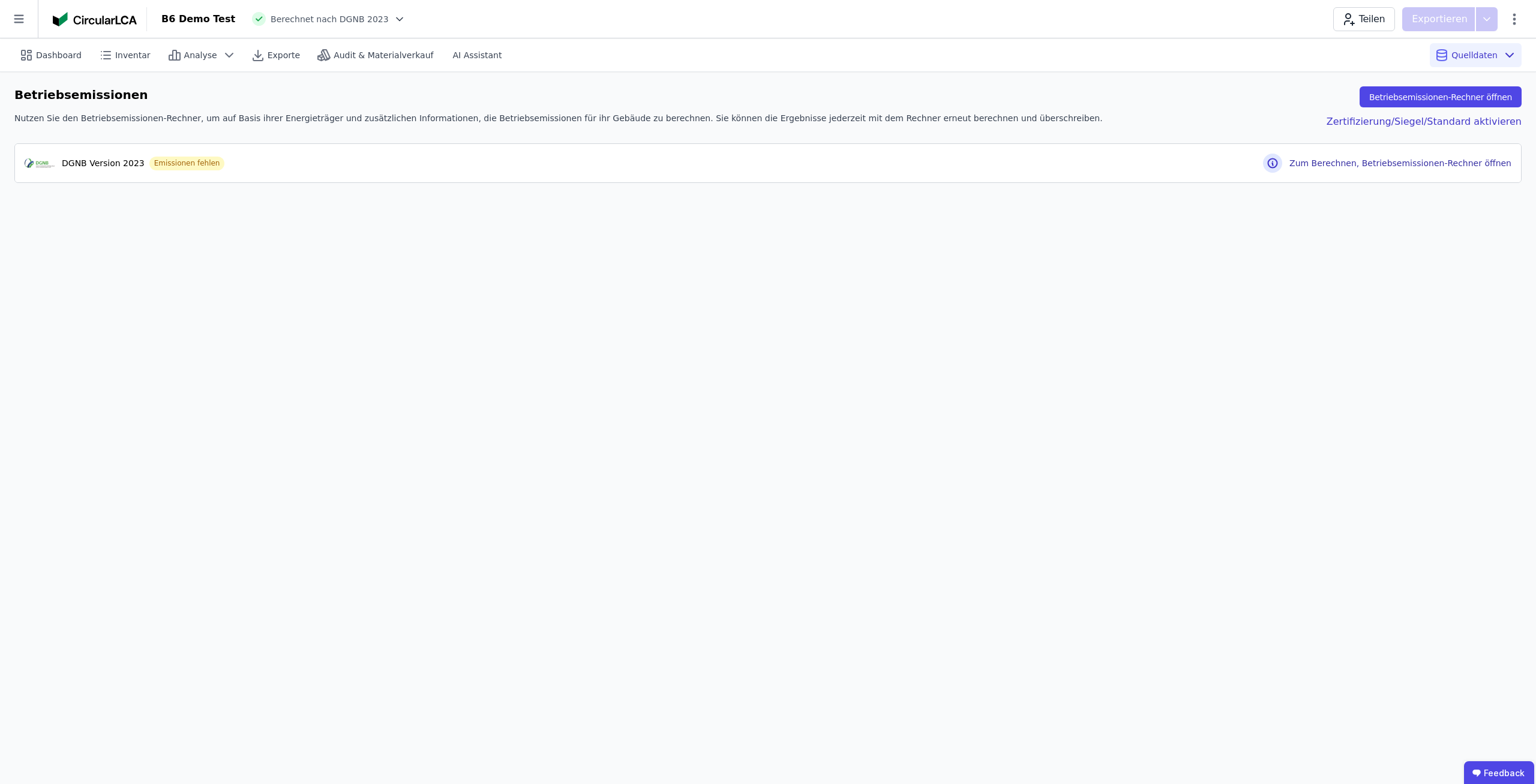
click at [69, 423] on div "Dashboard Inventar Analyse Exporte Audit & Materialverkauf AI Assistant Quellda…" at bounding box center [768, 411] width 1536 height 746
click at [1462, 101] on button "Betriebsemissionen-Rechner öffnen" at bounding box center [1440, 97] width 162 height 21
click at [521, 317] on div "Dashboard Inventar Analyse Exporte Audit & Materialverkauf AI Assistant Quellda…" at bounding box center [768, 411] width 1536 height 746
click at [574, 160] on div "DGNB Version 2023 Bearbeitet am 02.10.2025 06:31 Uhr" at bounding box center [762, 161] width 1475 height 14
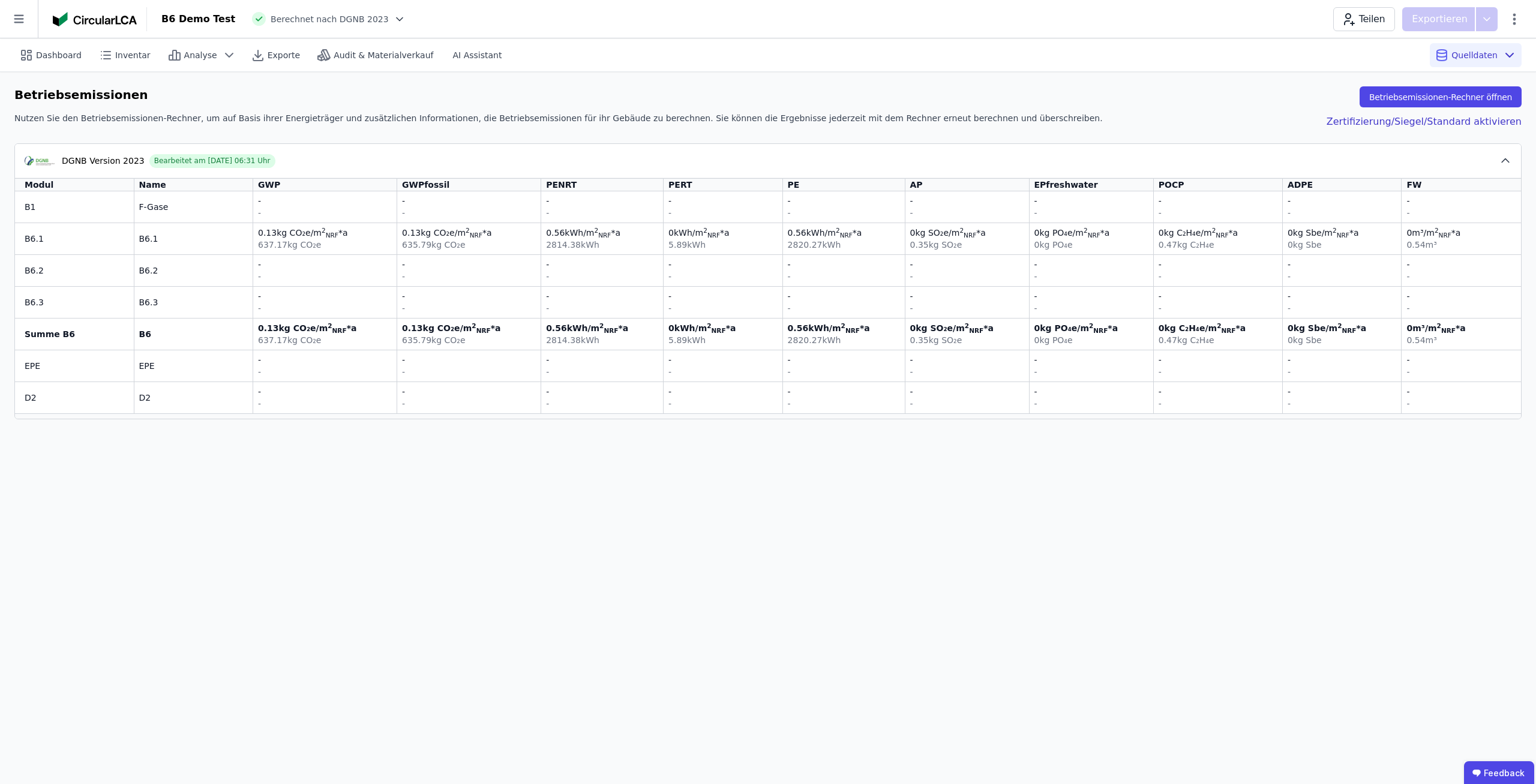
click at [533, 441] on div "Dashboard Inventar Analyse Exporte Audit & Materialverkauf AI Assistant Quellda…" at bounding box center [768, 411] width 1536 height 746
click at [64, 62] on div "Dashboard" at bounding box center [51, 55] width 74 height 24
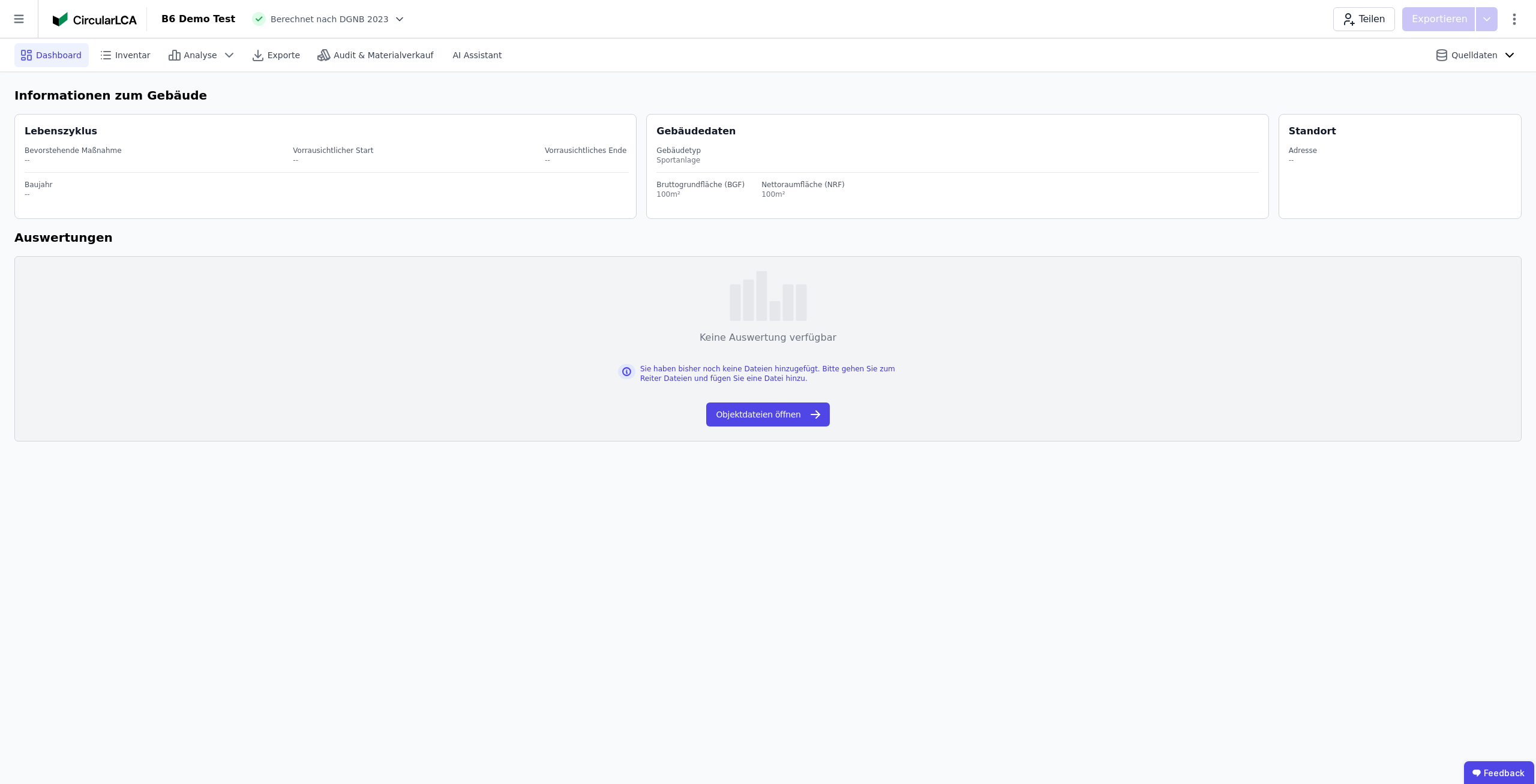
click at [737, 402] on div "Sie haben bisher noch keine Dateien hinzugefügt. Bitte gehen Sie zum Reiter Dat…" at bounding box center [768, 374] width 300 height 58
click at [751, 412] on button "Objektdateien öffnen" at bounding box center [767, 415] width 123 height 24
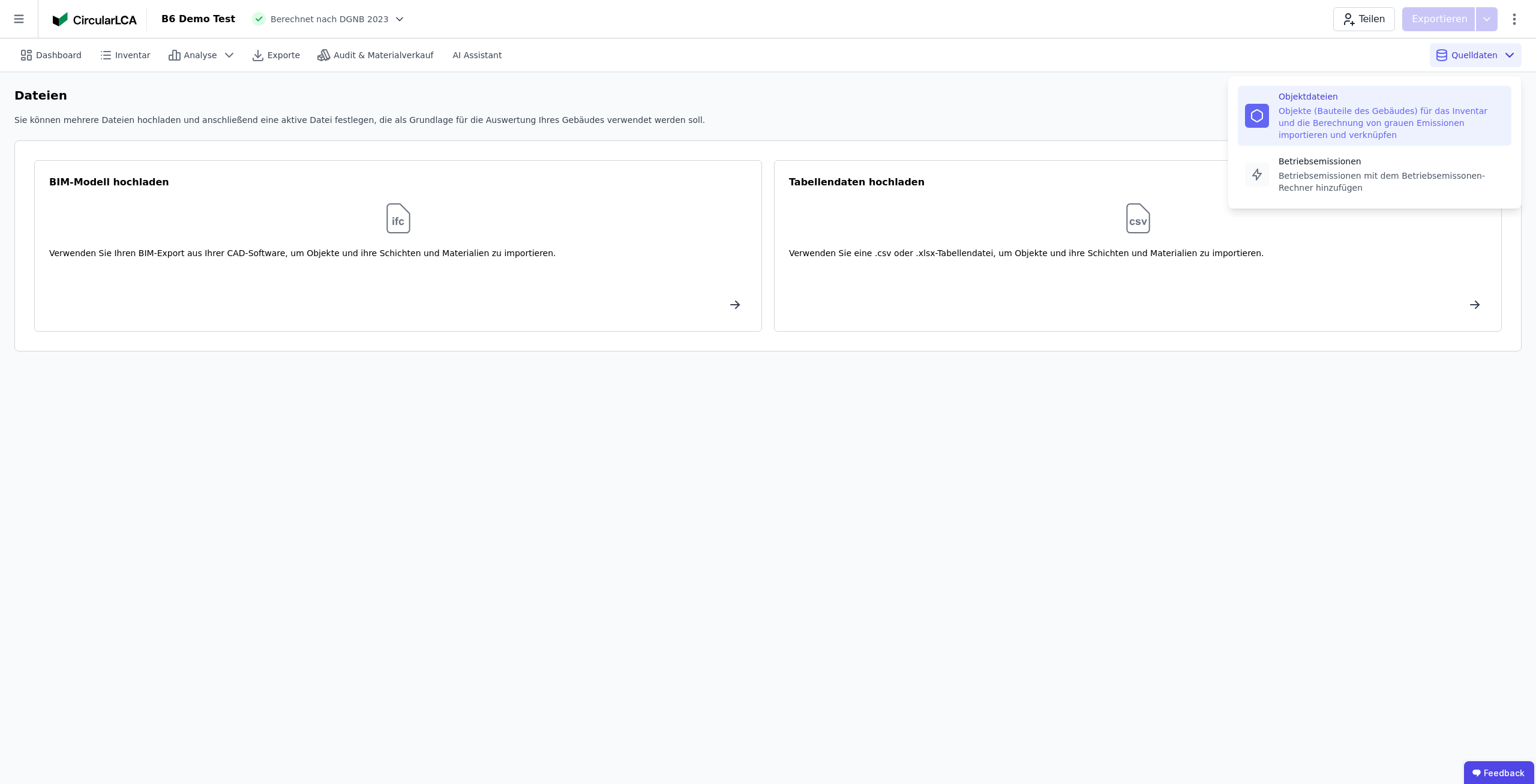
click at [1462, 57] on span "Quelldaten" at bounding box center [1474, 55] width 46 height 12
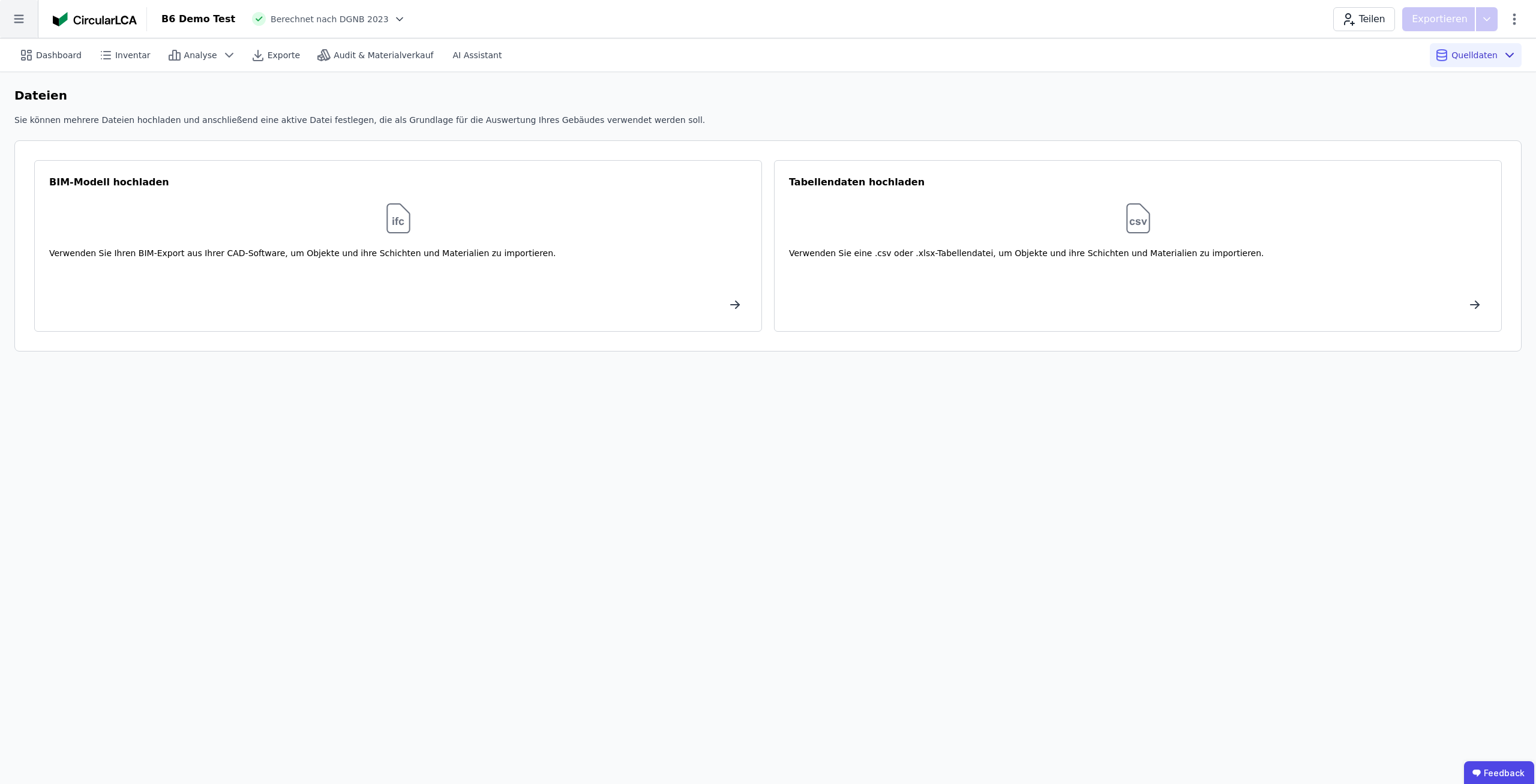
click at [28, 15] on icon at bounding box center [19, 19] width 38 height 38
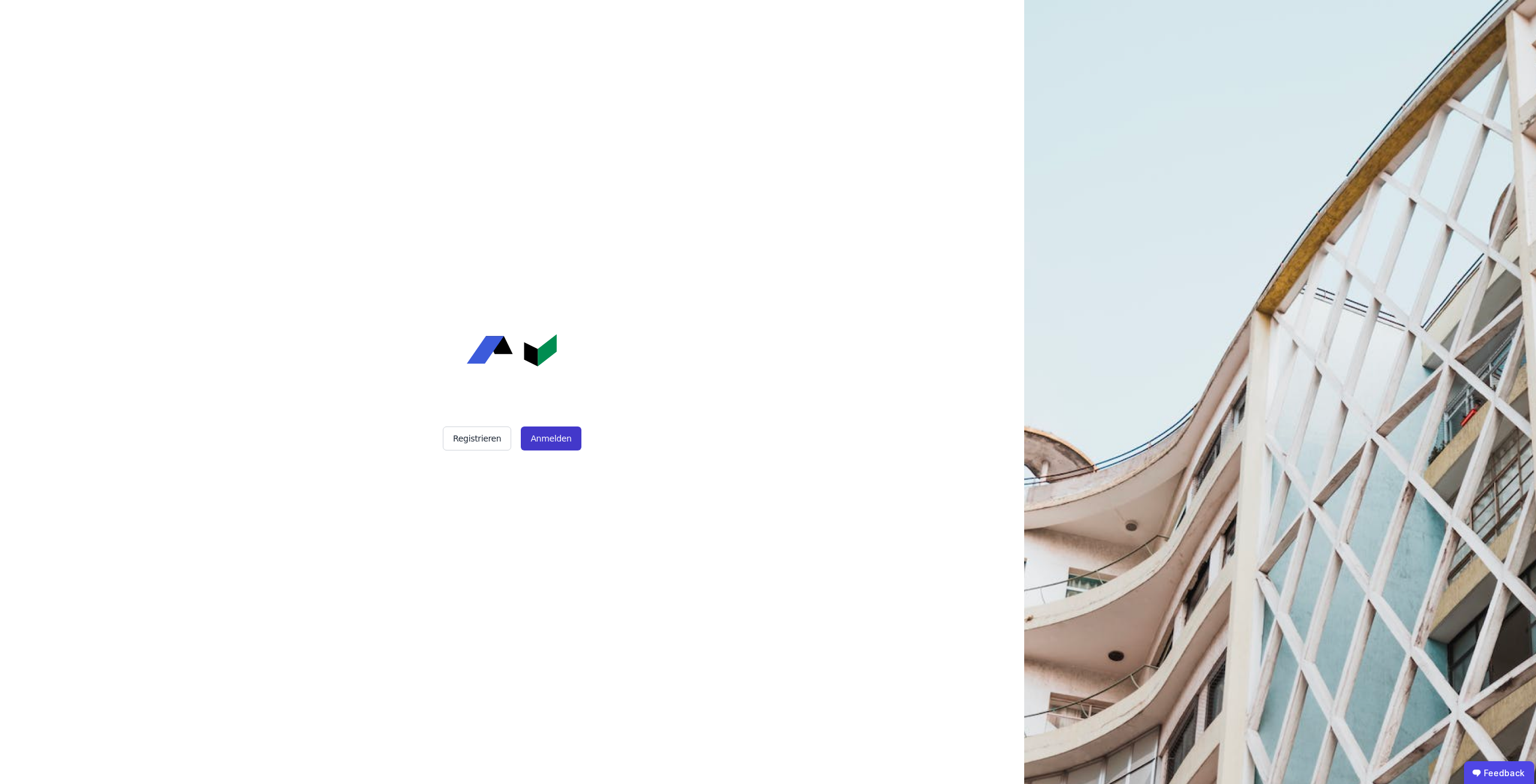
click at [547, 438] on button "Anmelden" at bounding box center [550, 438] width 60 height 24
click at [554, 438] on button "Anmelden" at bounding box center [550, 438] width 60 height 24
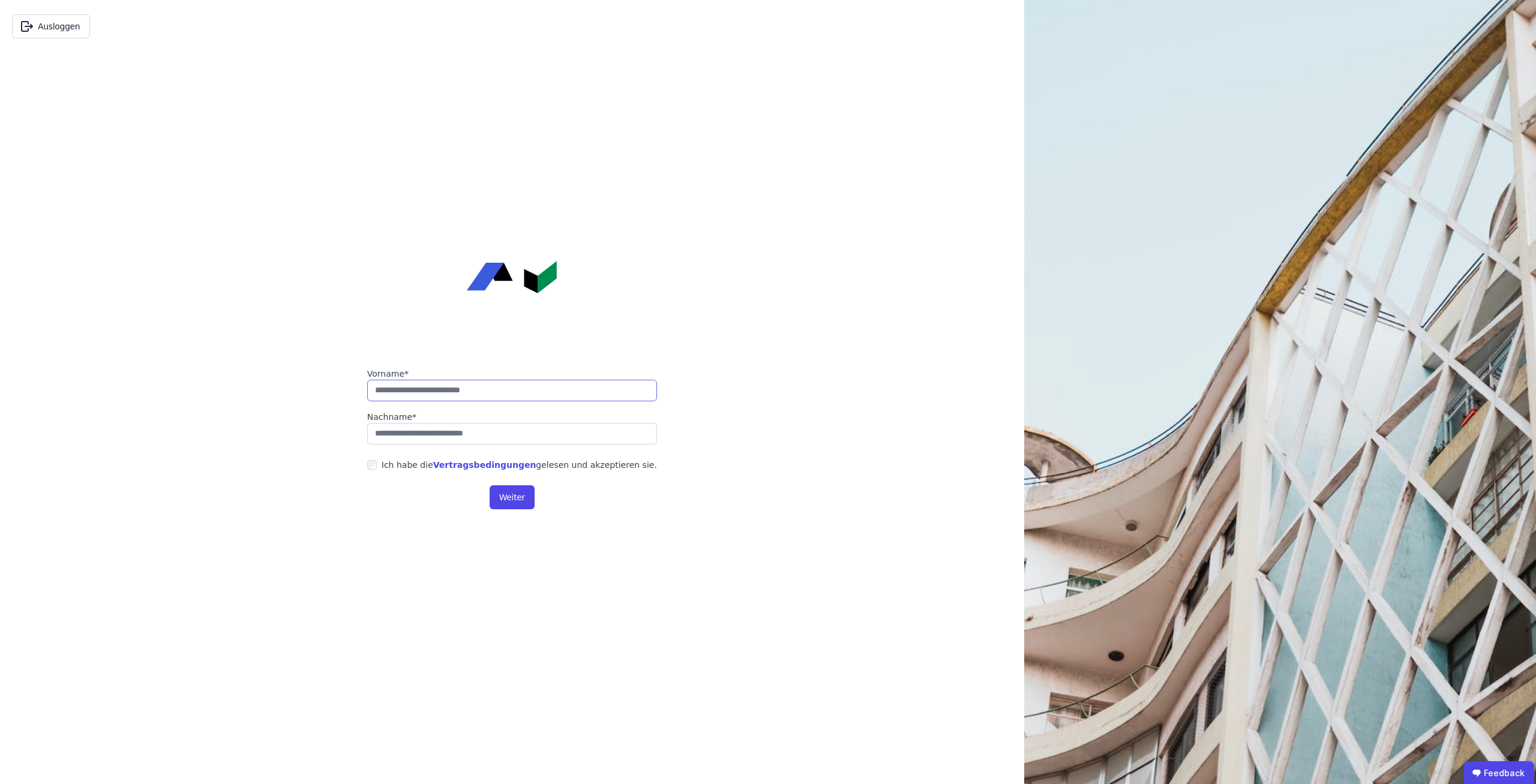
click at [510, 389] on input "string" at bounding box center [512, 390] width 290 height 22
type input "**********"
click at [464, 526] on div "Vorname* Nachname* Ich habe die Vertragsbedingungen gelesen und akzeptieren sie…" at bounding box center [512, 392] width 319 height 784
click at [379, 455] on div "Ich habe die Vertragsbedingungen gelesen und akzeptieren sie." at bounding box center [512, 465] width 290 height 22
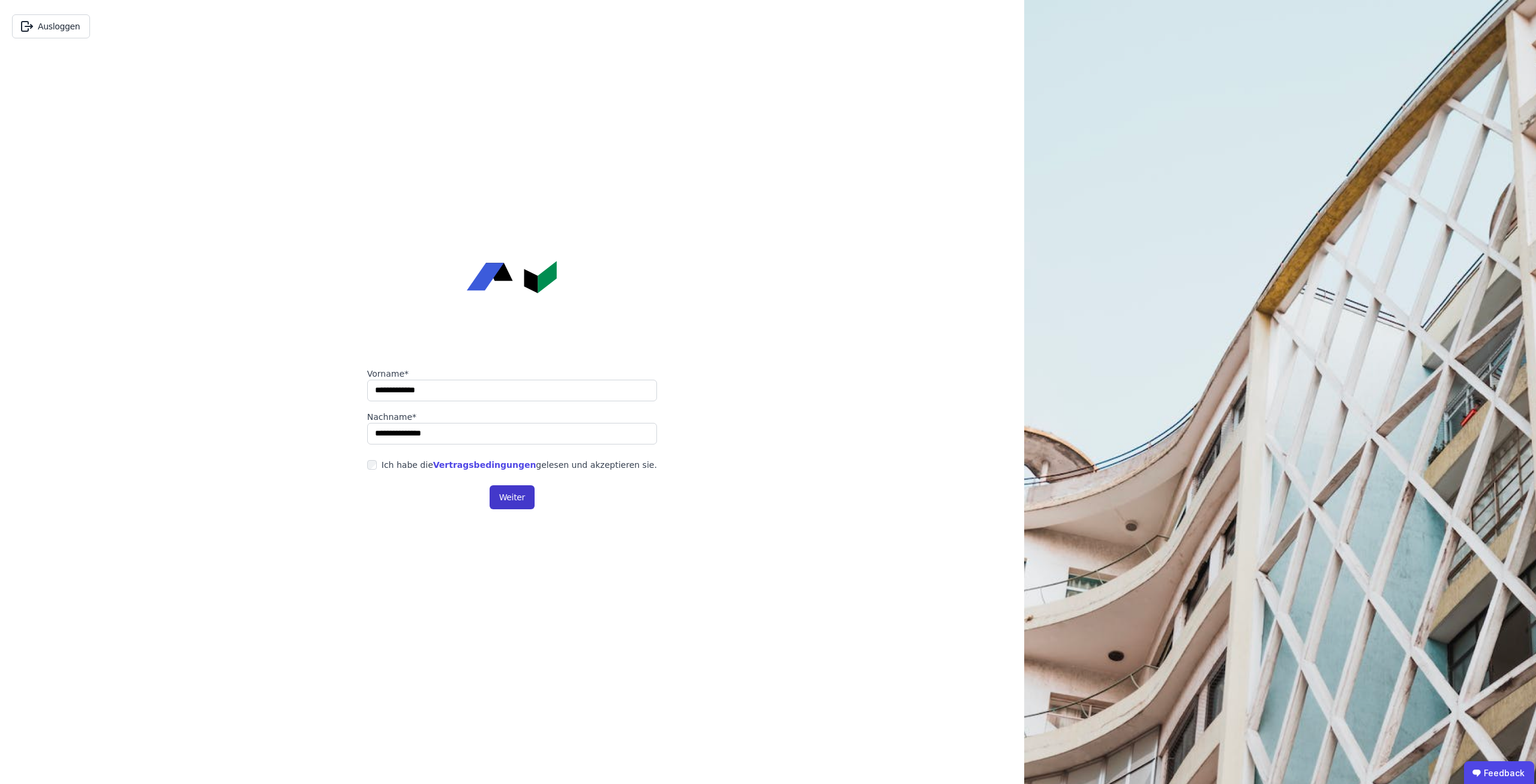
click at [513, 499] on button "Weiter" at bounding box center [512, 497] width 45 height 24
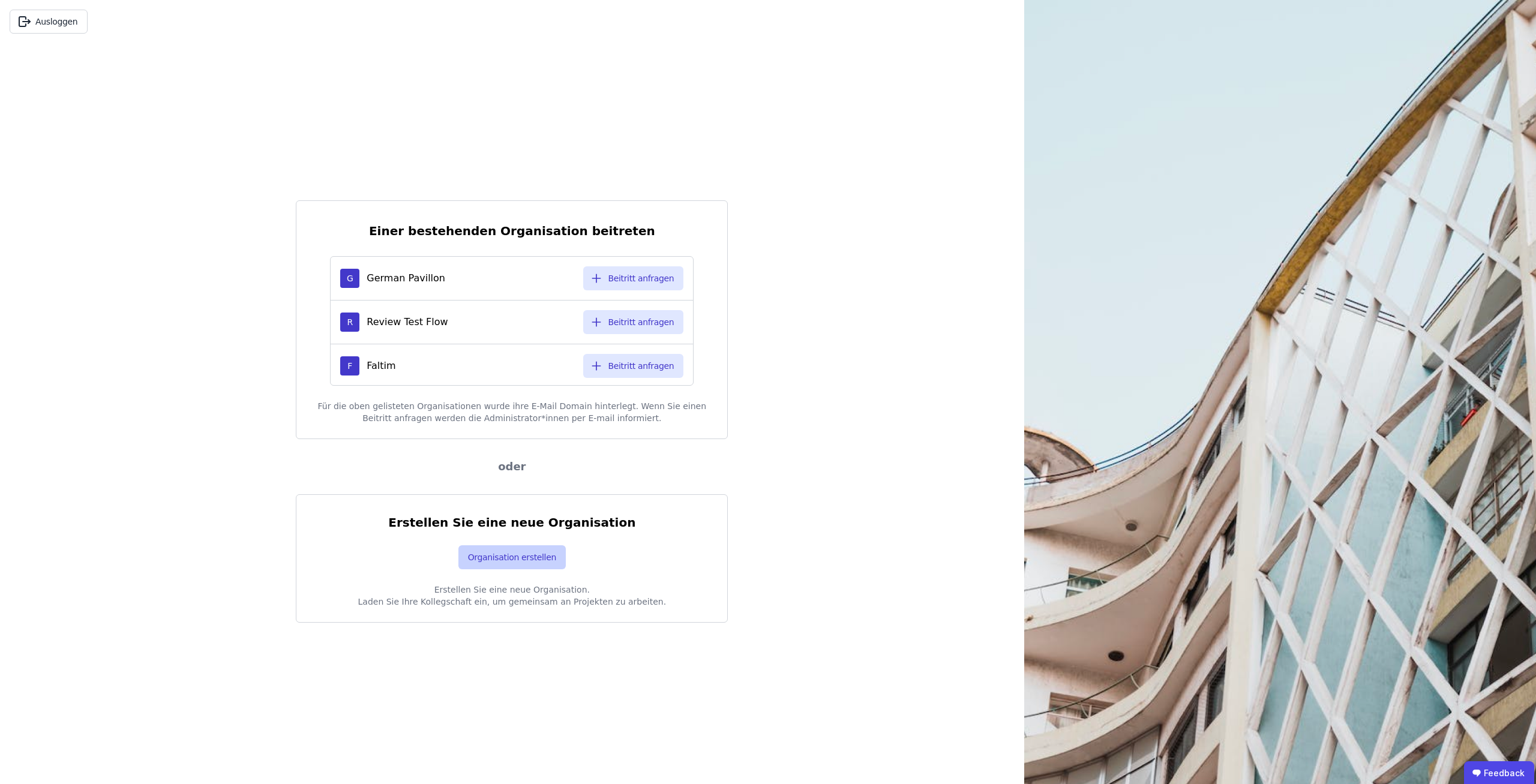
click at [529, 556] on button "Organisation erstellen" at bounding box center [511, 557] width 107 height 24
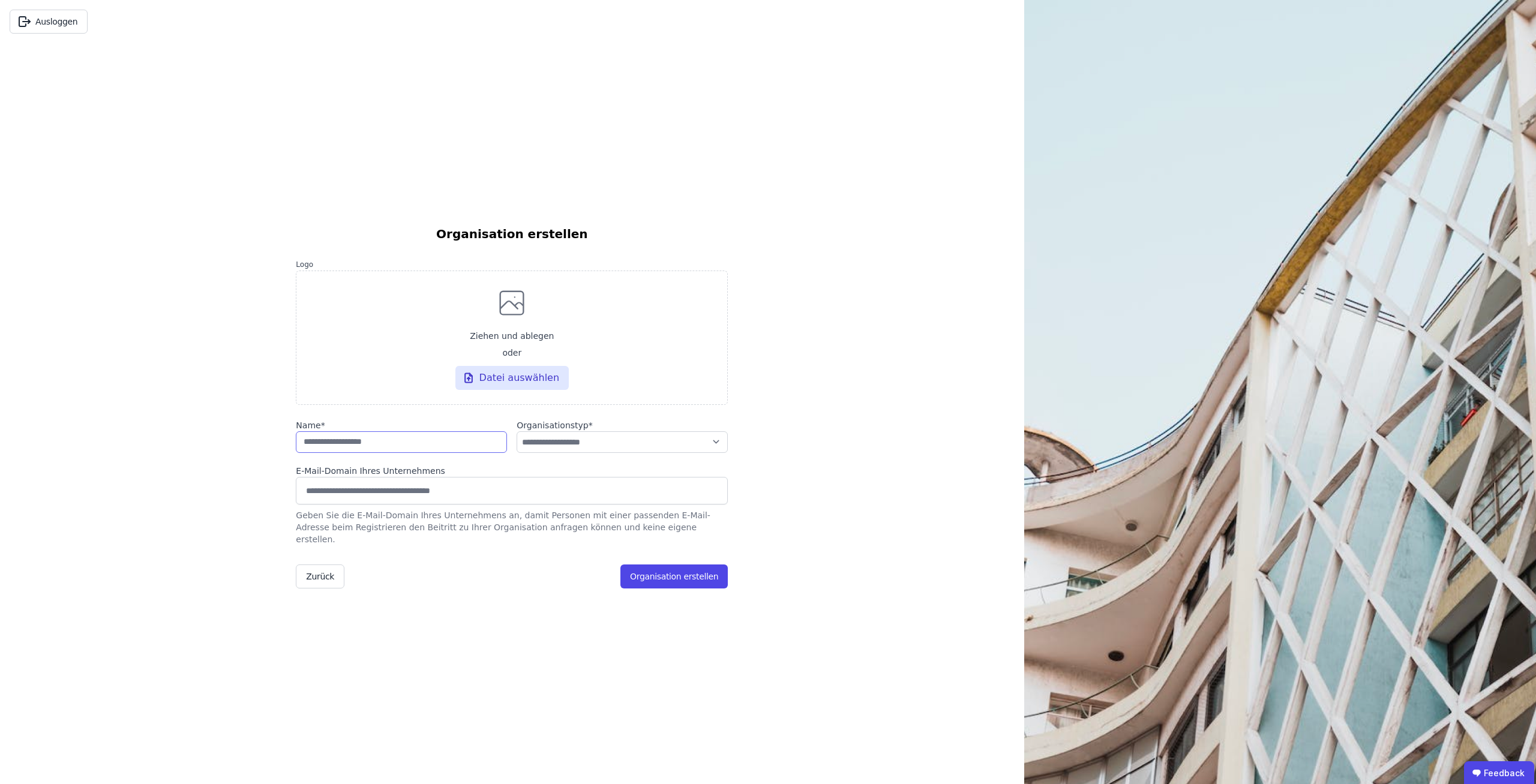
click at [436, 453] on input "string" at bounding box center [401, 442] width 211 height 22
type input "**********"
click at [517, 431] on select "**********" at bounding box center [622, 442] width 211 height 22
select select "**********"
click option "**********" at bounding box center [0, 0] width 0 height 0
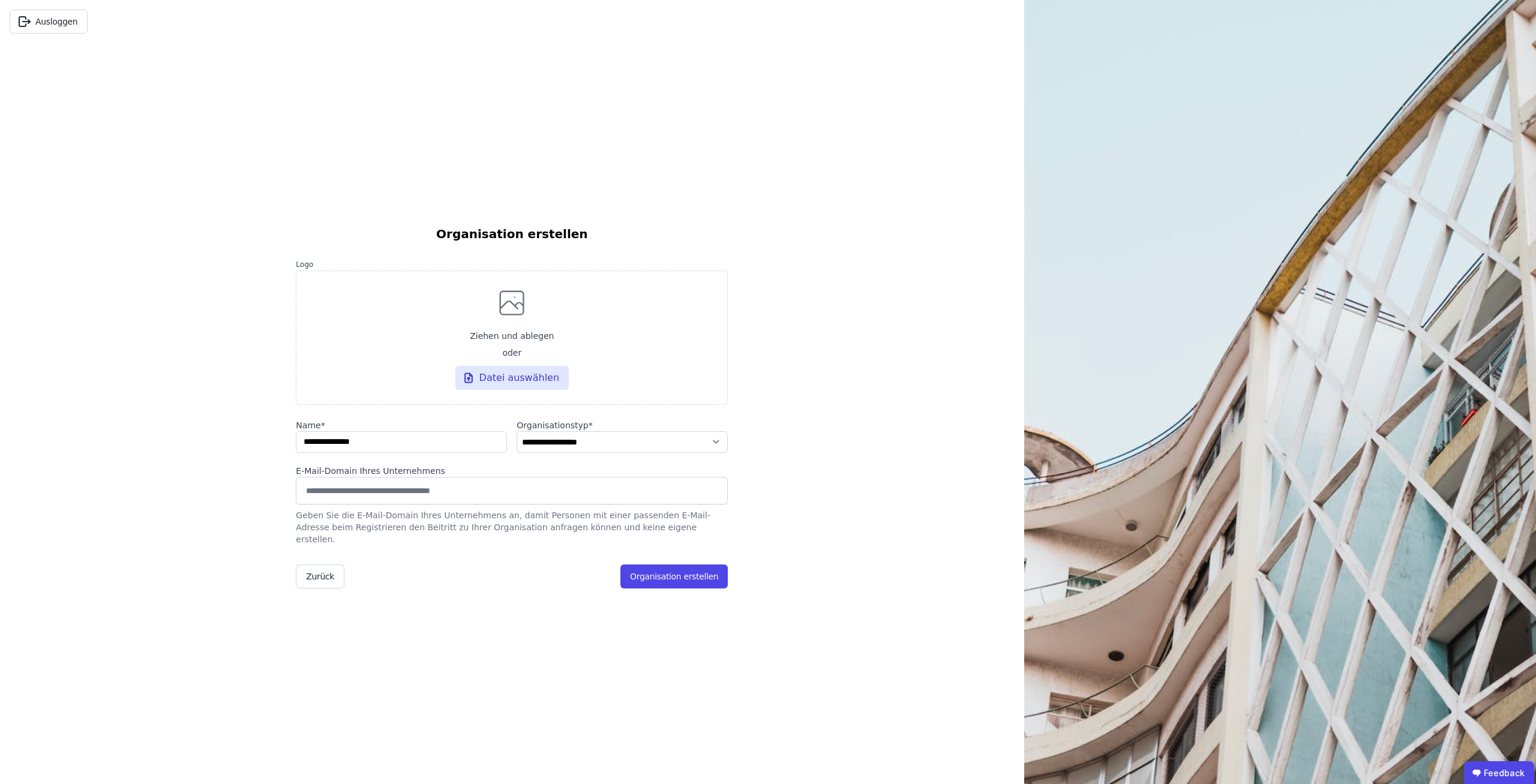
click at [716, 593] on div "**********" at bounding box center [511, 413] width 432 height 378
click at [703, 574] on button "Organisation erstellen" at bounding box center [674, 576] width 107 height 24
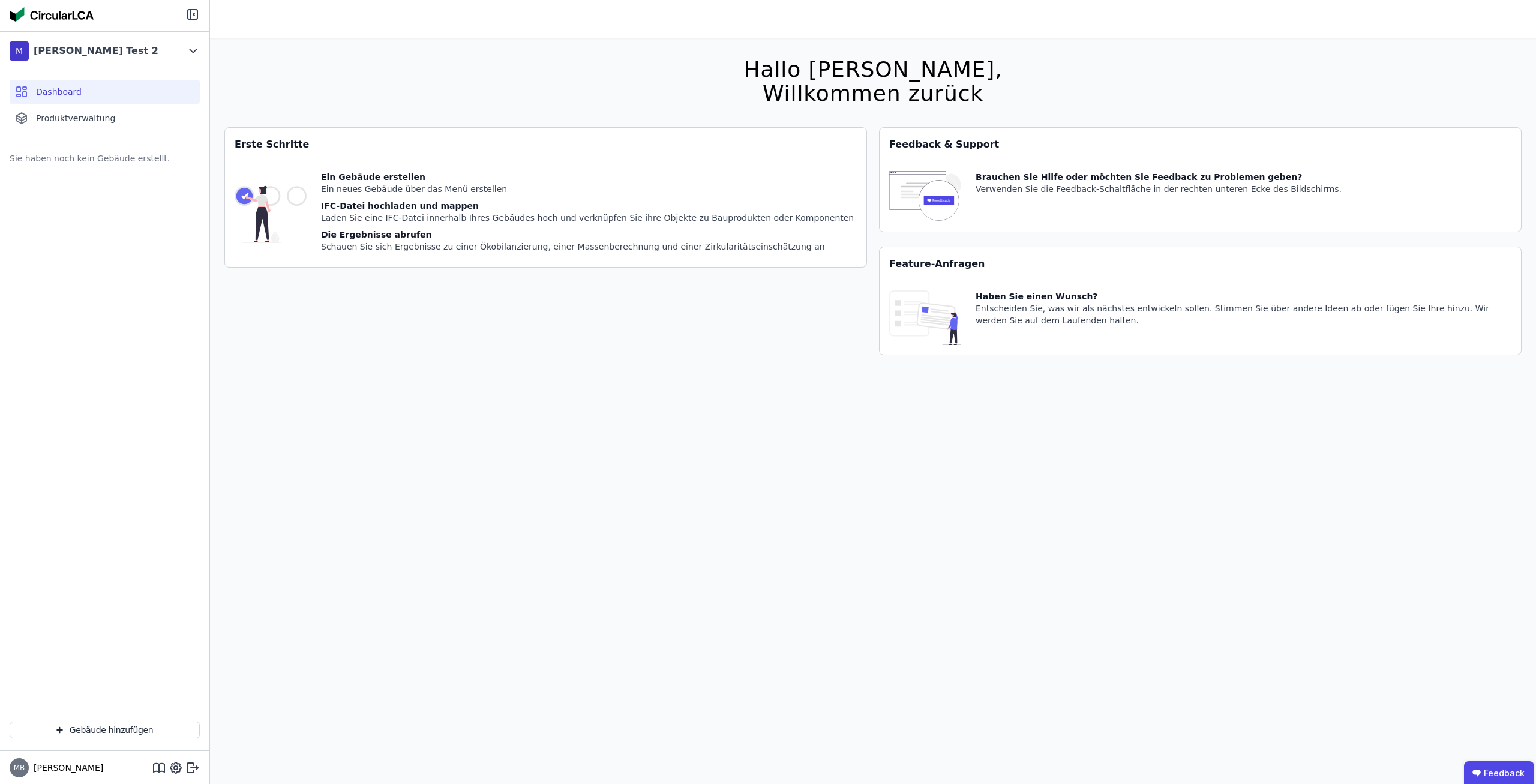
click at [149, 256] on div "Sie haben noch kein Gebäude erstellt." at bounding box center [105, 430] width 210 height 562
click at [132, 114] on div "Produktverwaltung" at bounding box center [105, 118] width 190 height 24
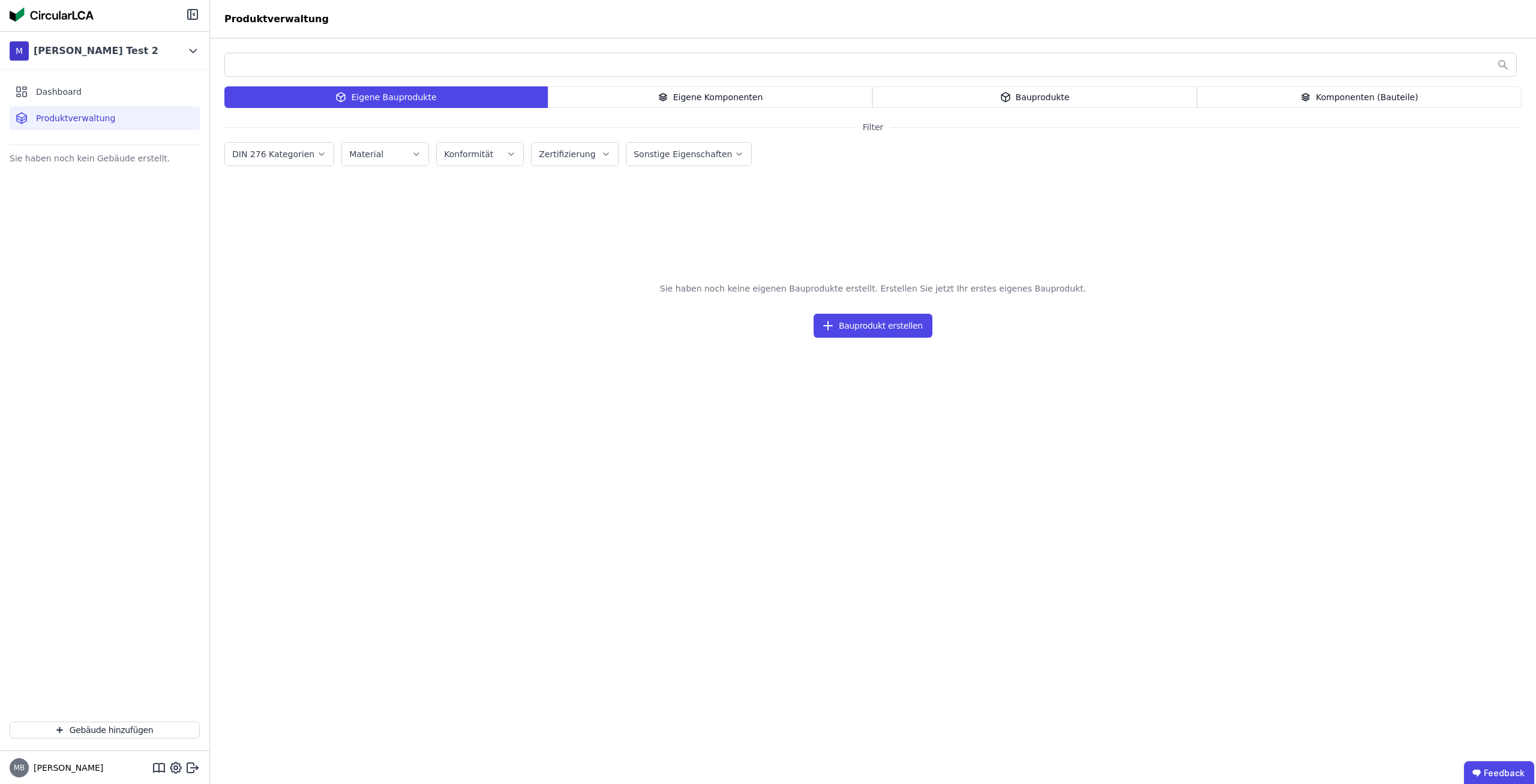
click at [241, 352] on div "Sie haben noch keine eigenen Bauprodukte erstellt. Erstellen Sie jetzt Ihr erst…" at bounding box center [873, 488] width 1297 height 526
click at [404, 489] on div "Sie haben noch keine eigenen Bauprodukte erstellt. Erstellen Sie jetzt Ihr erst…" at bounding box center [873, 488] width 1297 height 526
click at [200, 401] on div "Sie haben noch kein Gebäude erstellt." at bounding box center [105, 430] width 210 height 562
click at [114, 726] on button "Gebäude hinzufügen" at bounding box center [105, 730] width 190 height 17
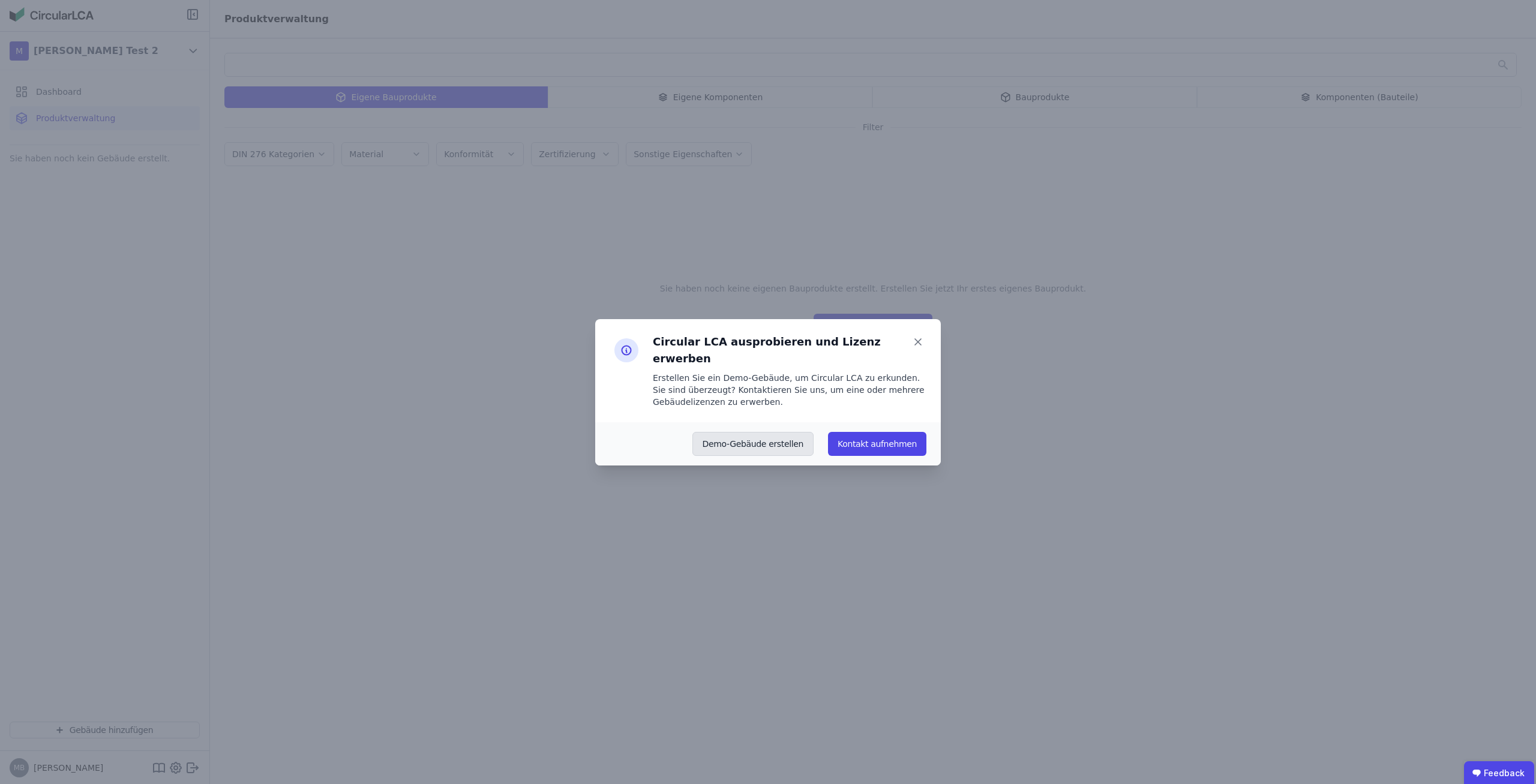
click at [771, 444] on button "Demo-Gebäude erstellen" at bounding box center [753, 444] width 122 height 24
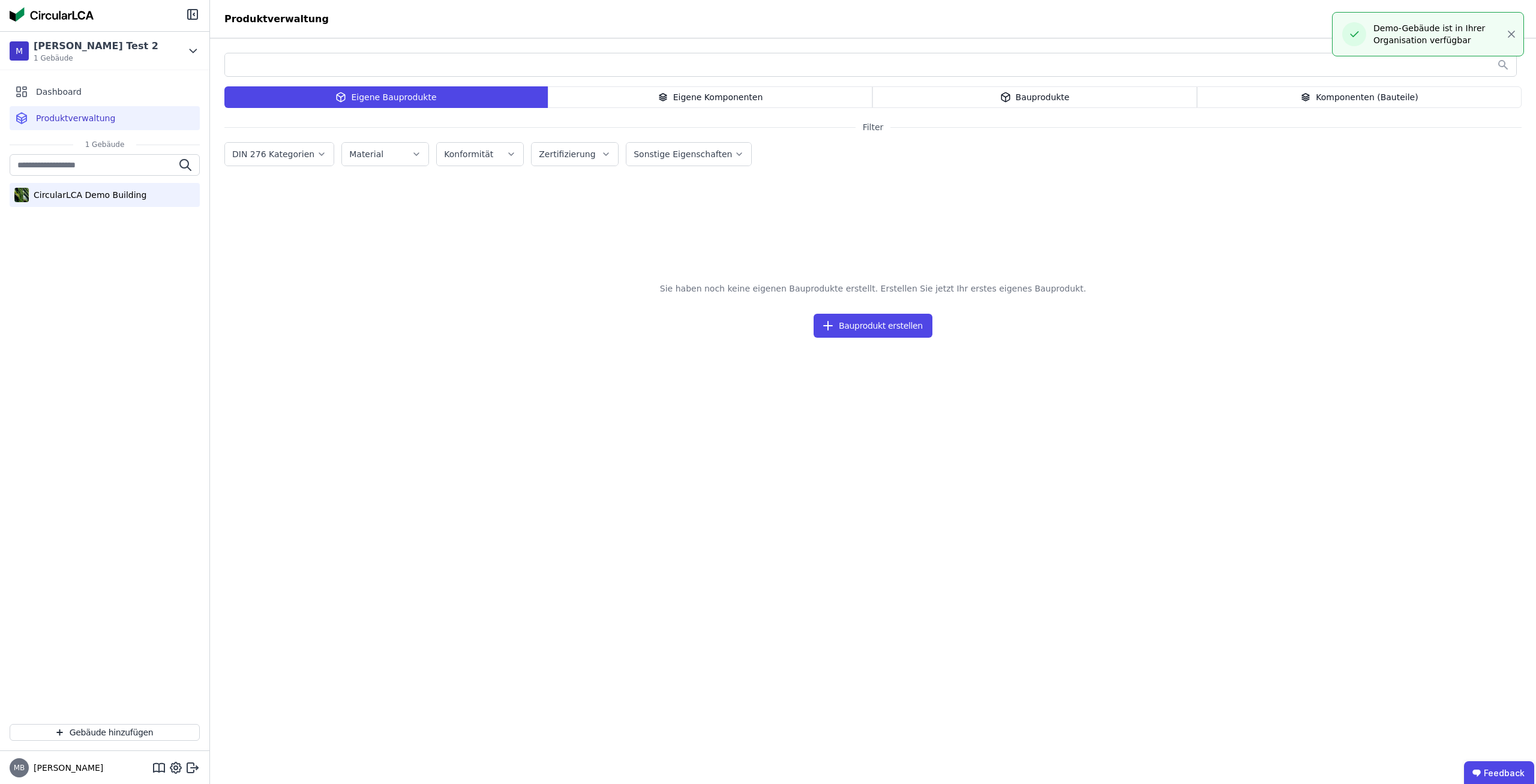
click at [93, 189] on div "CircularLCA Demo Building" at bounding box center [87, 195] width 118 height 12
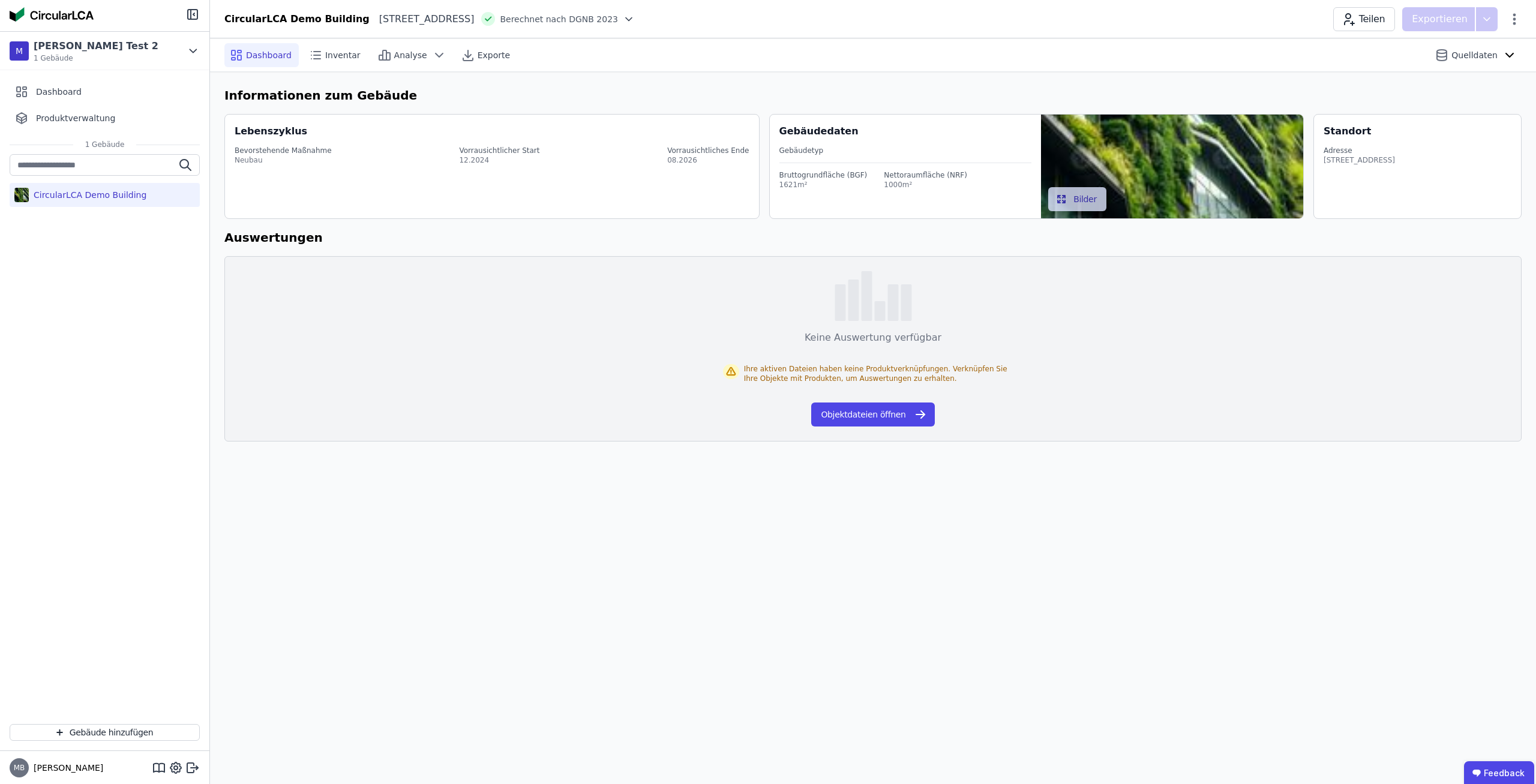
click at [1302, 101] on h6 "Informationen zum Gebäude" at bounding box center [873, 95] width 1297 height 18
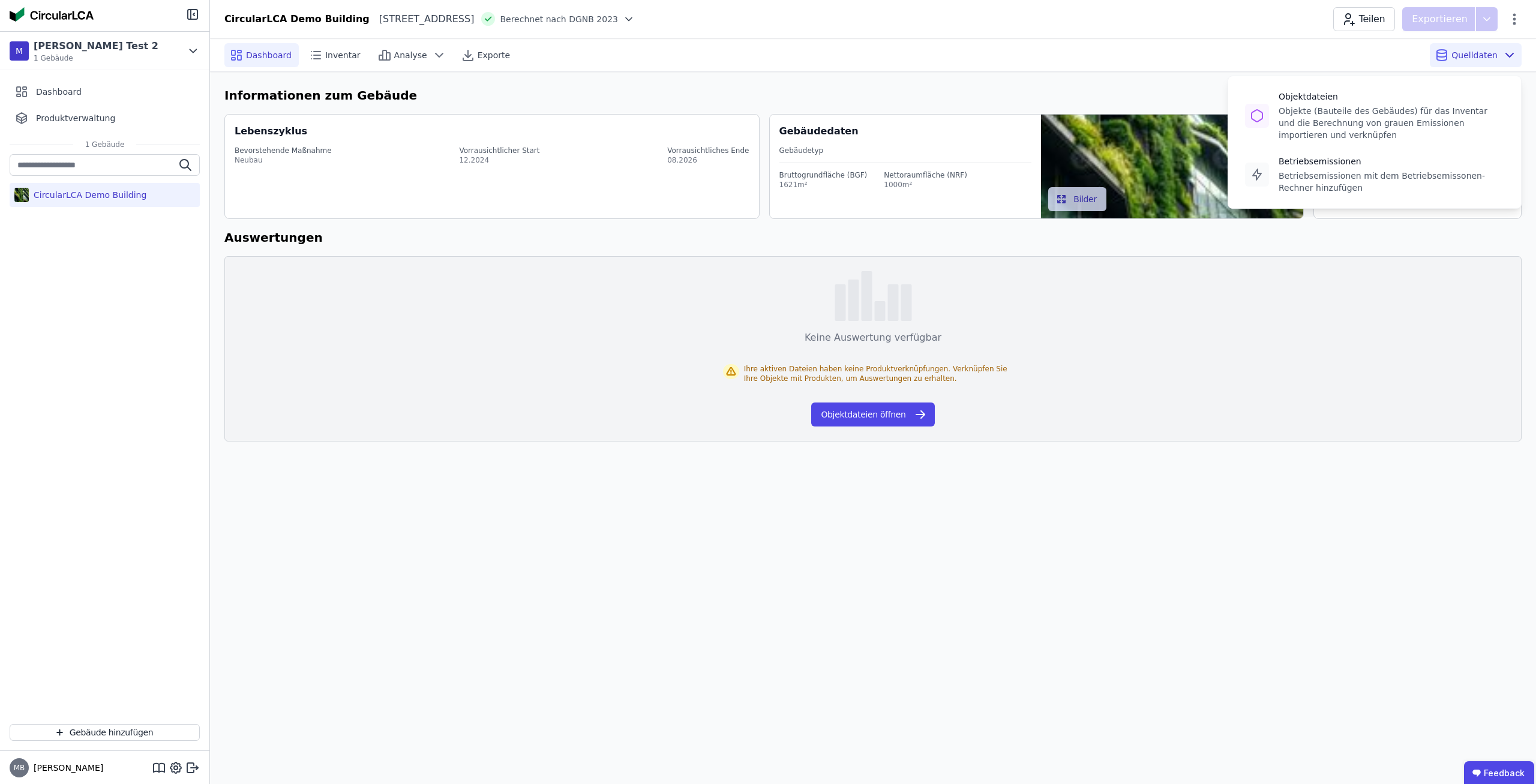
click at [1493, 57] on span "Quelldaten" at bounding box center [1474, 55] width 46 height 12
click at [1392, 179] on div "Betriebsemissionen mit dem Betriebsemissonen-Rechner hinzufügen" at bounding box center [1391, 181] width 225 height 24
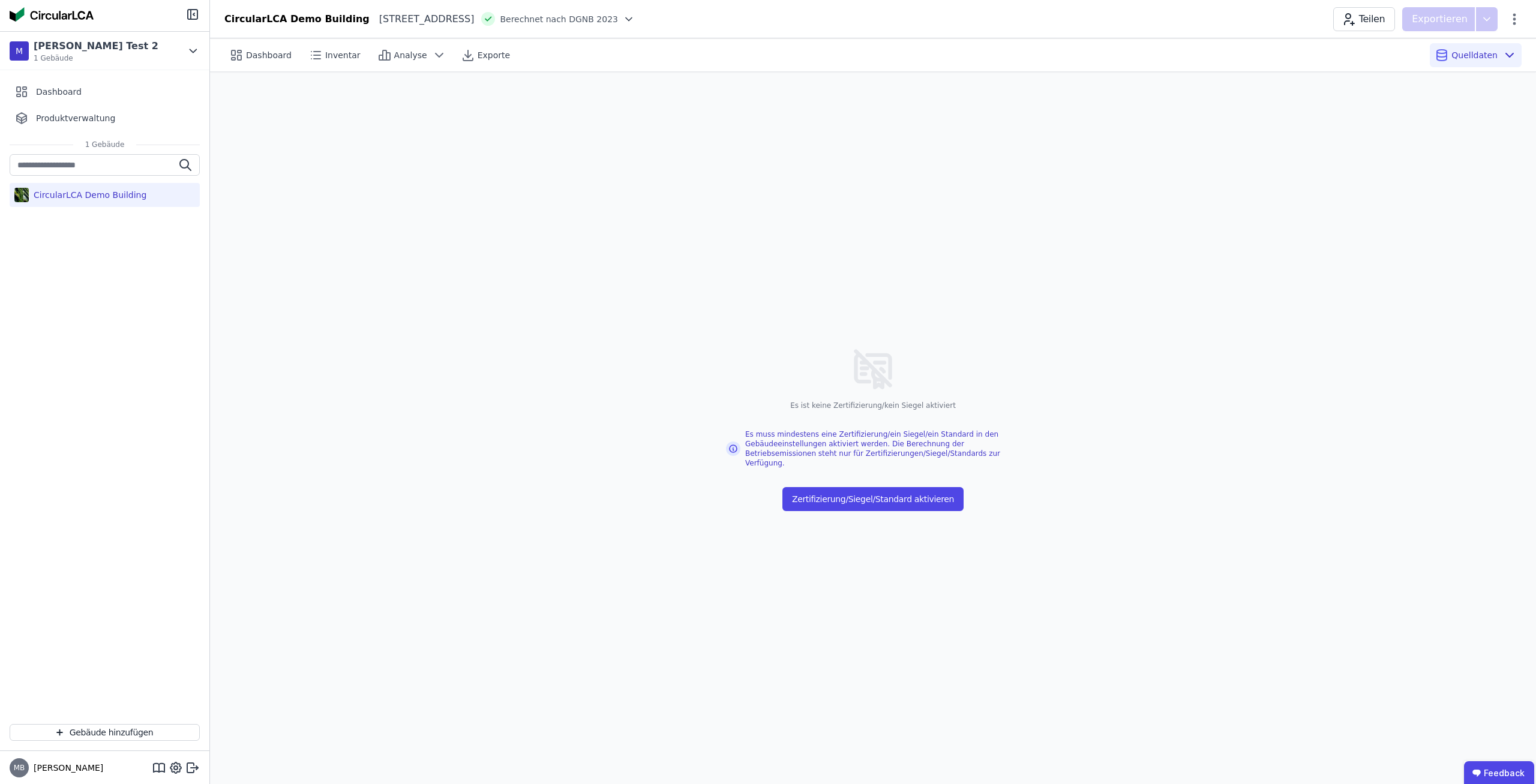
click at [994, 412] on div "Es ist keine Zertifizierung/kein Siegel aktiviert Es muss mindestens eine Zerti…" at bounding box center [872, 428] width 1326 height 712
click at [876, 497] on button "Zertifizierung/Siegel/Standard aktivieren" at bounding box center [873, 499] width 181 height 24
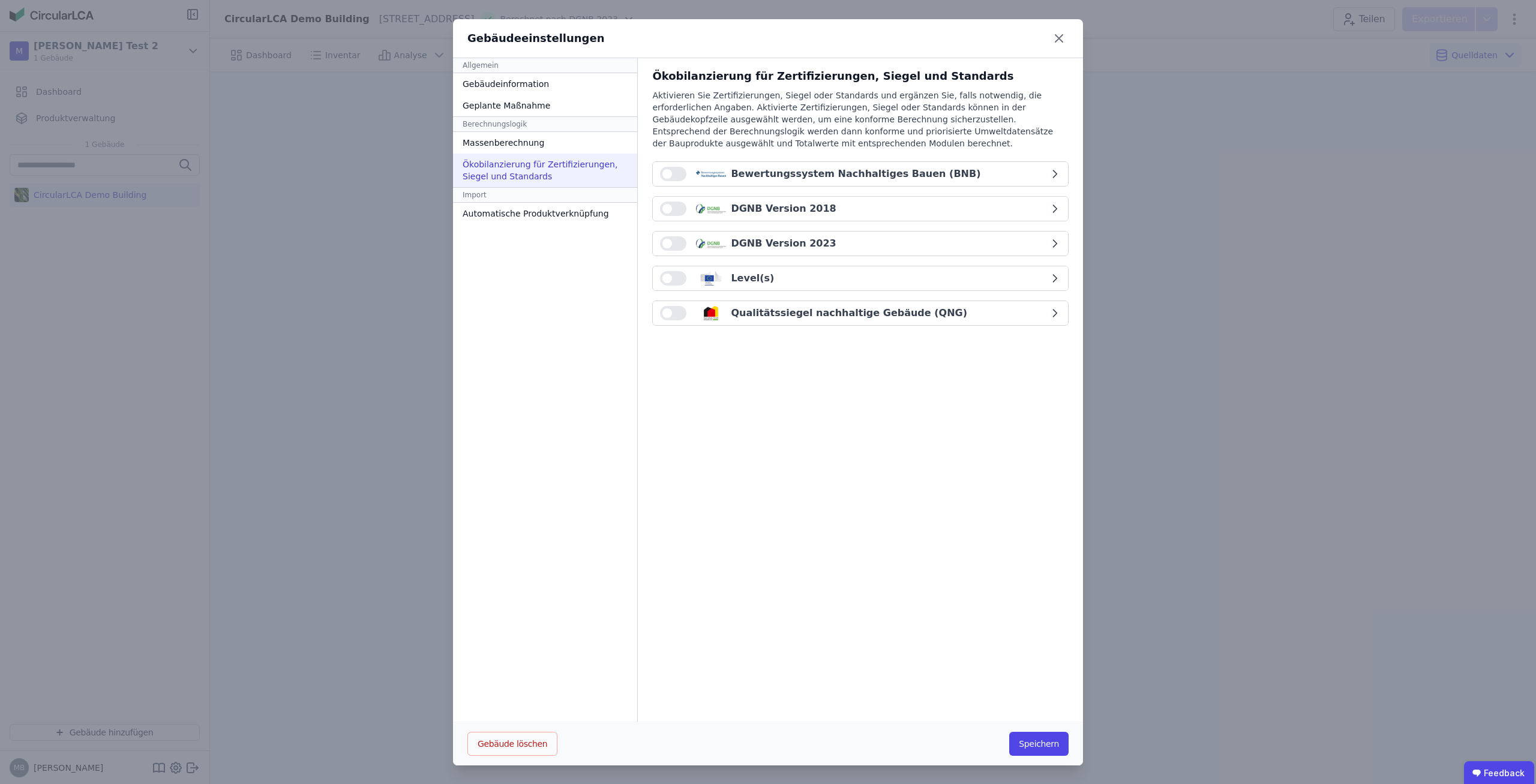
click at [675, 205] on button "button" at bounding box center [673, 209] width 26 height 14
click at [980, 210] on div "DGNB Version 2018" at bounding box center [854, 209] width 389 height 14
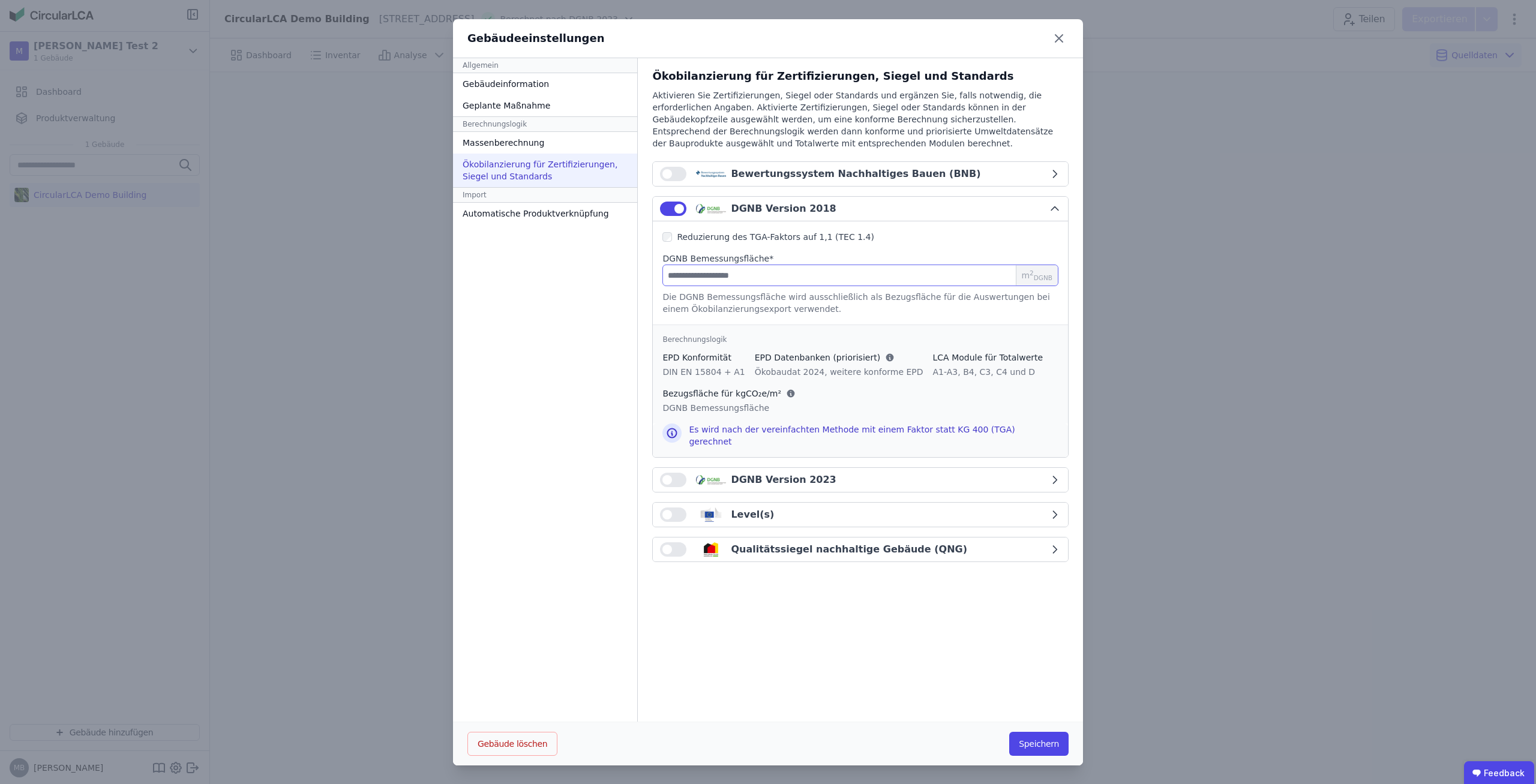
click at [789, 270] on input "number" at bounding box center [860, 275] width 396 height 22
type input "**"
drag, startPoint x: 1063, startPoint y: 770, endPoint x: 1056, endPoint y: 746, distance: 25.0
click at [1063, 769] on div "Gebäudeeinstellungen Allgemein Gebäudeinformation Geplante Maßnahme Berechnungs…" at bounding box center [768, 392] width 1536 height 785
click at [1056, 746] on button "Speichern" at bounding box center [1038, 744] width 59 height 24
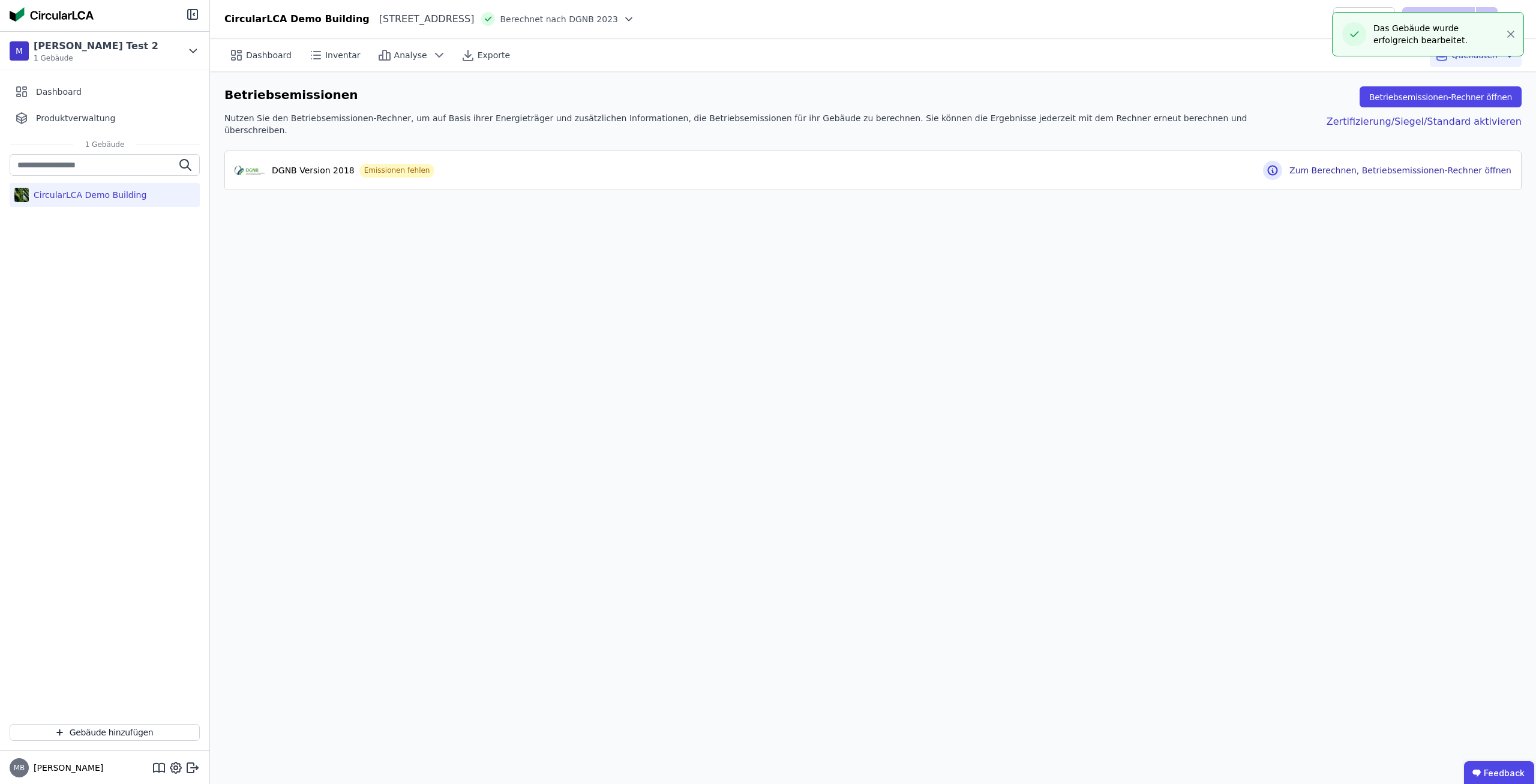
click at [829, 388] on div "Dashboard Inventar Analyse Exporte Quelldaten Betriebsemissionen Betriebsemissi…" at bounding box center [872, 411] width 1326 height 746
click at [1458, 99] on button "Betriebsemissionen-Rechner öffnen" at bounding box center [1440, 97] width 162 height 21
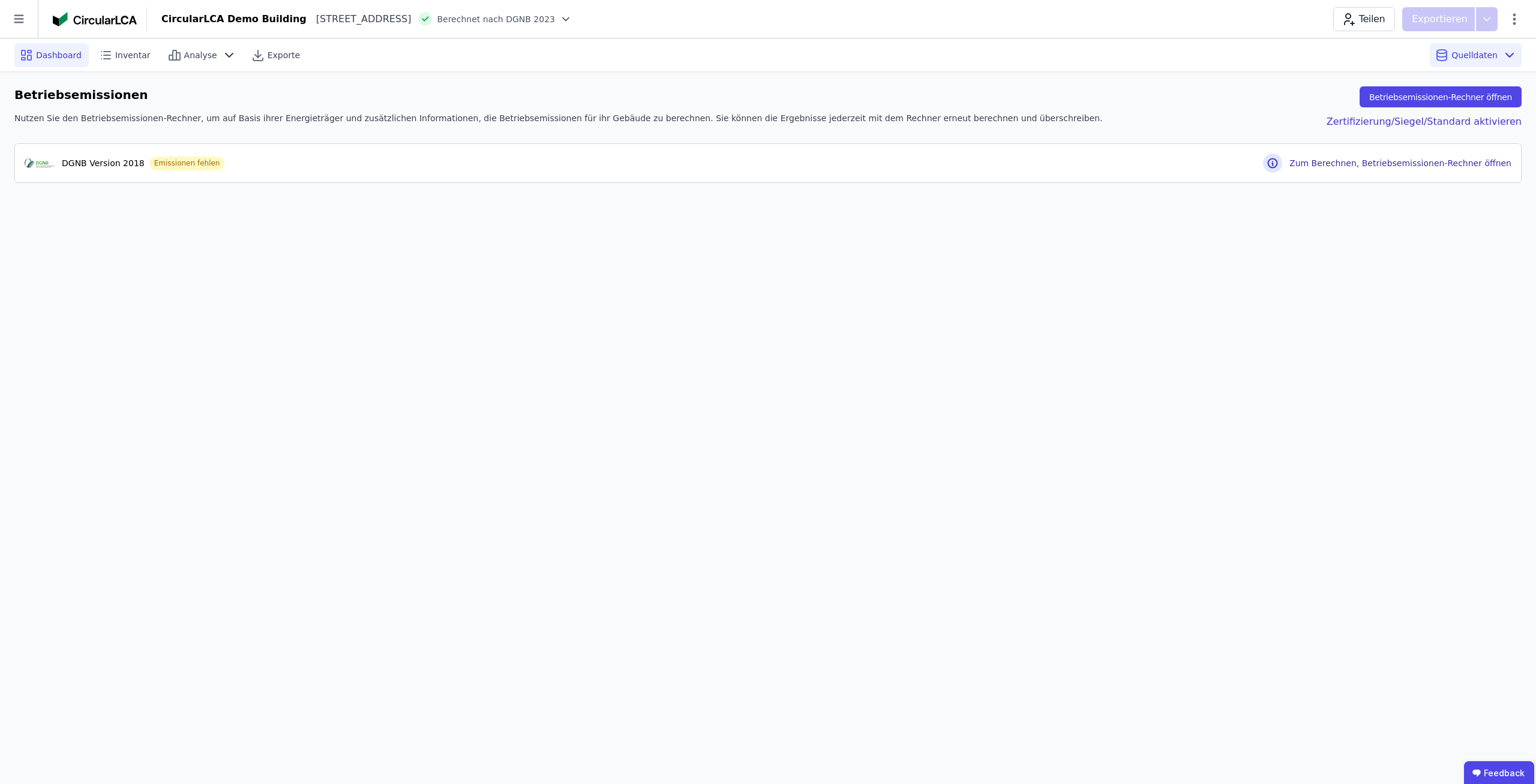
click at [40, 48] on div "Dashboard" at bounding box center [51, 55] width 74 height 24
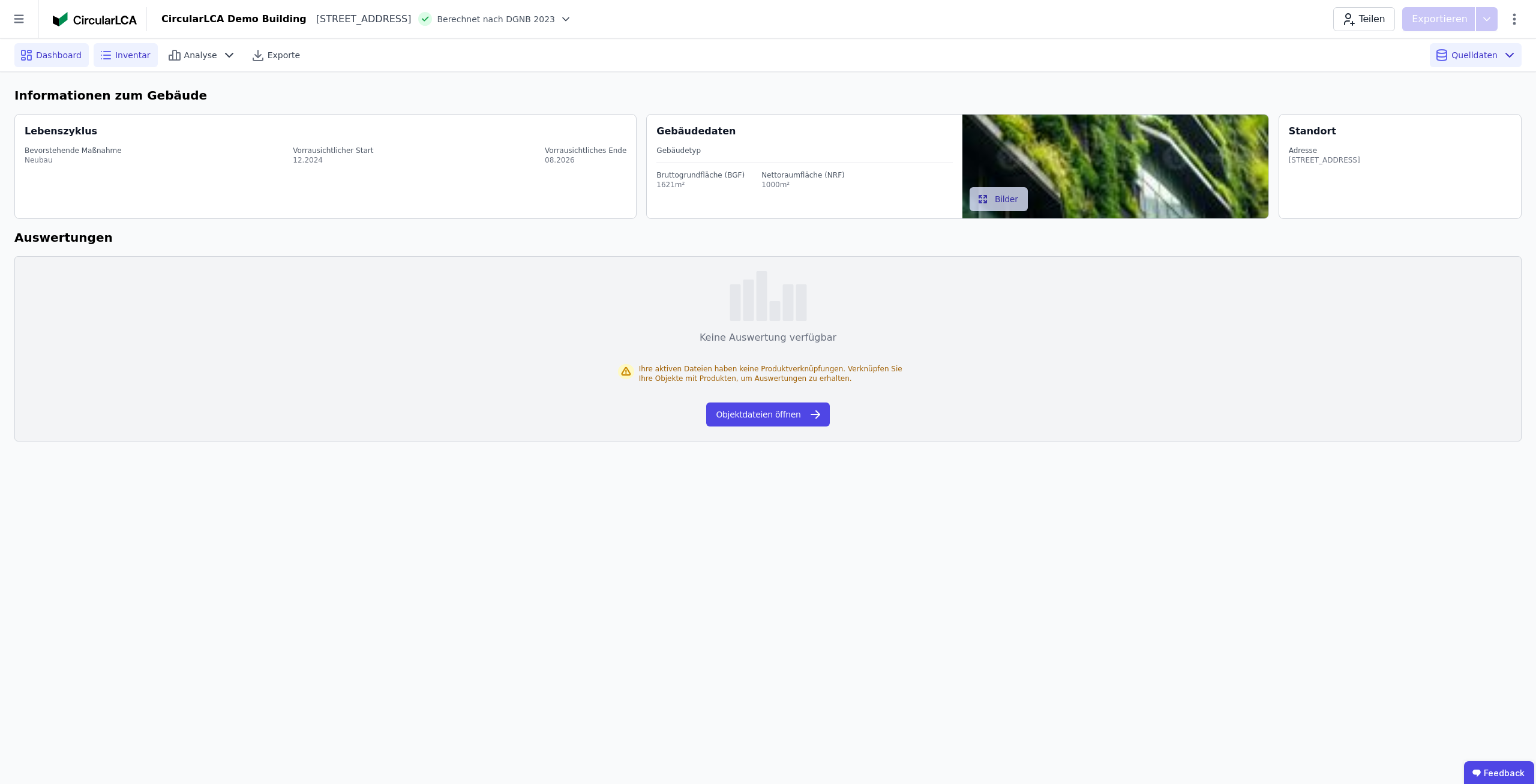
click at [128, 63] on div "Inventar" at bounding box center [126, 55] width 64 height 24
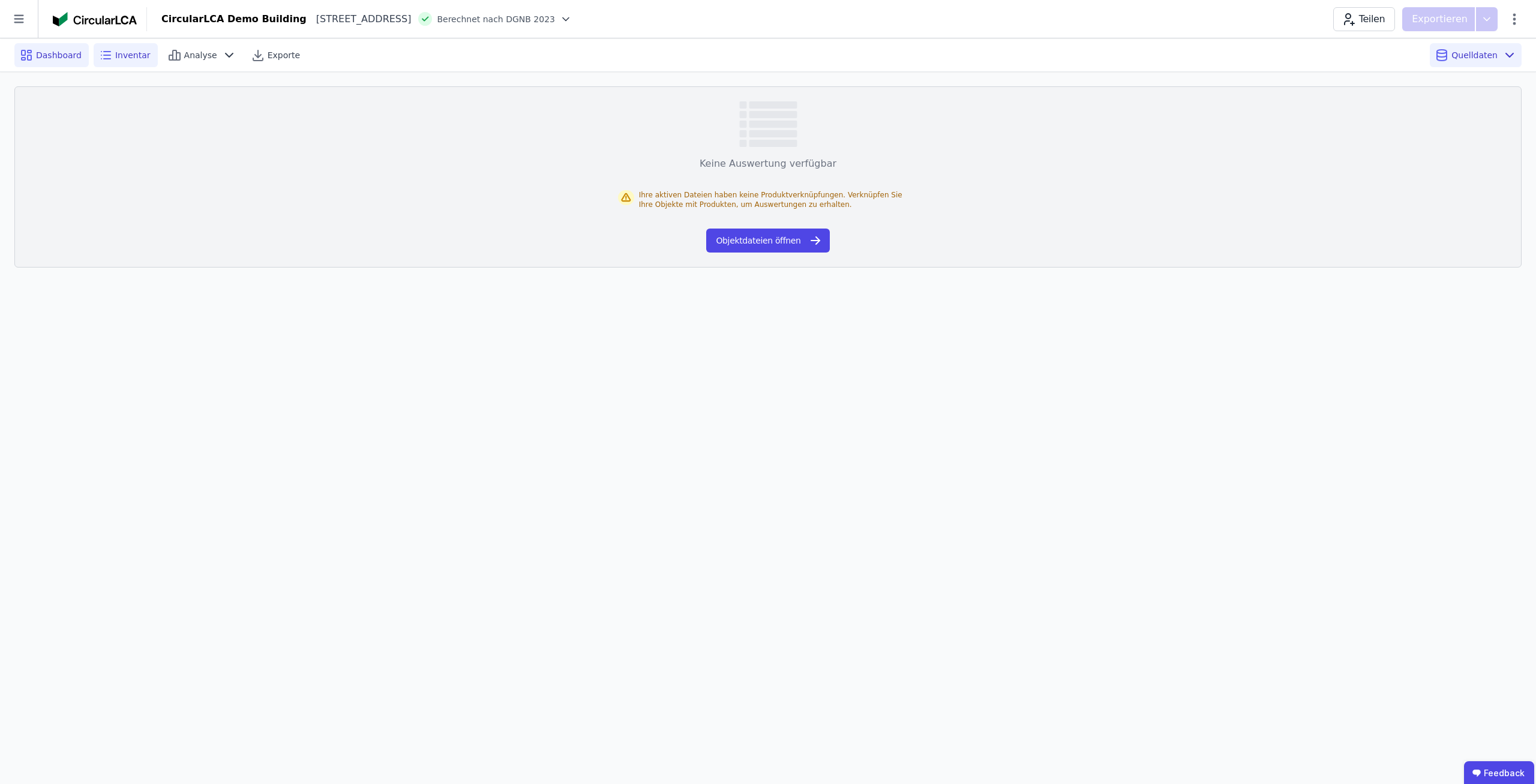
click at [63, 60] on span "Dashboard" at bounding box center [58, 55] width 45 height 12
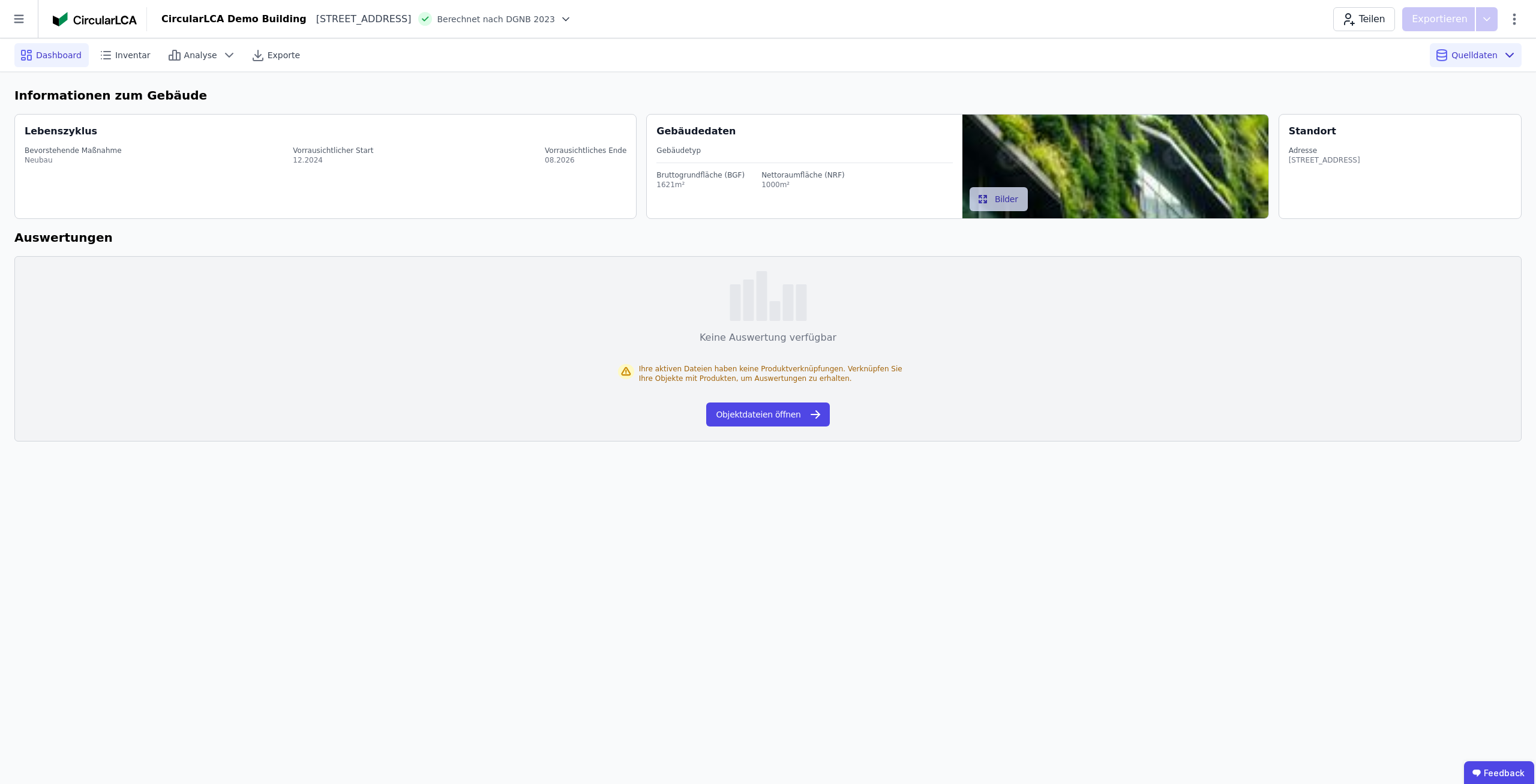
click at [789, 428] on div "Keine Auswertung verfügbar Ihre aktiven Dateien haben keine Produktverknüpfunge…" at bounding box center [768, 349] width 1507 height 185
click at [788, 418] on button "Objektdateien öffnen" at bounding box center [767, 415] width 123 height 24
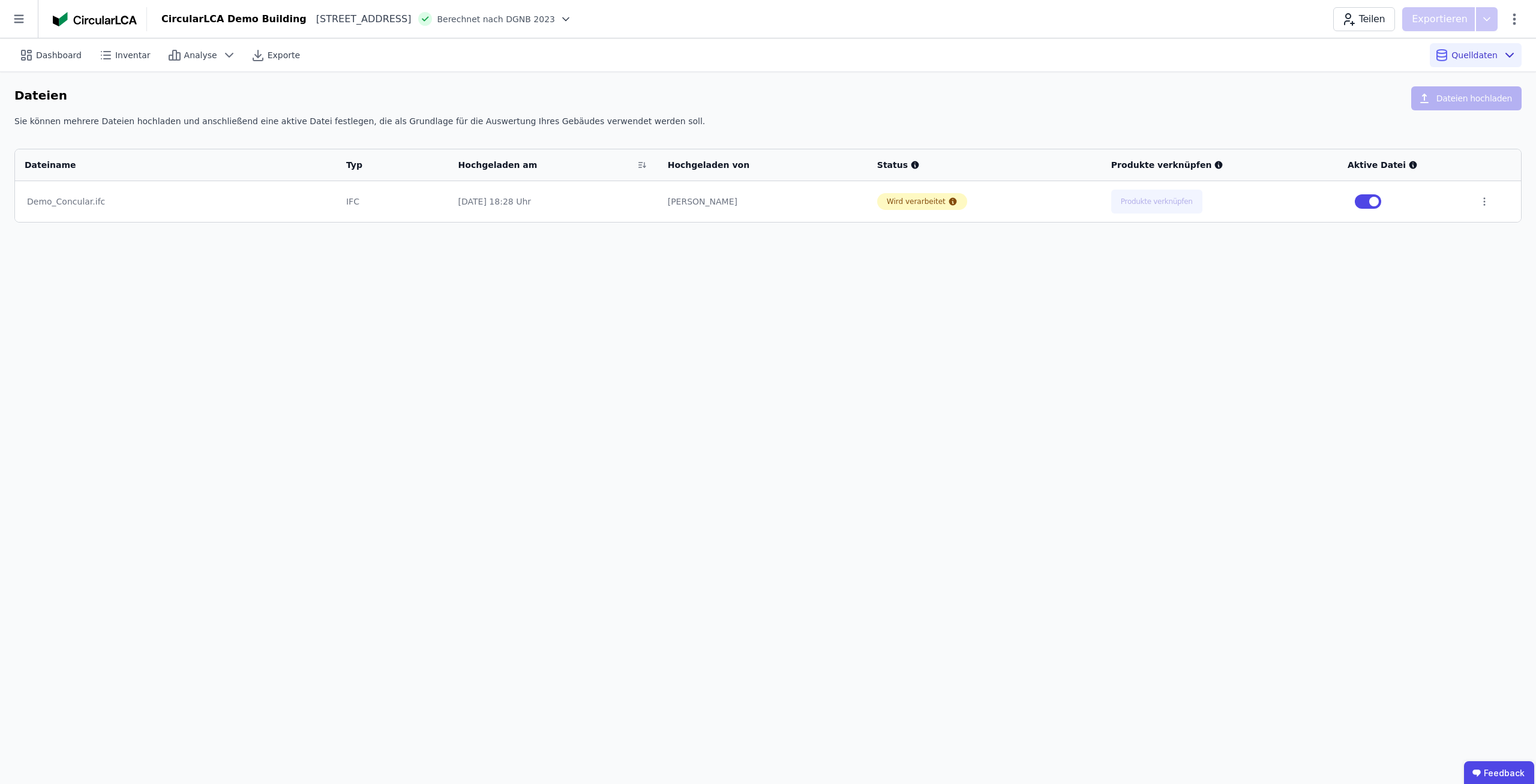
click at [777, 402] on div "Dashboard Inventar Analyse Exporte Quelldaten Dateien Dateien hochladen Sie kön…" at bounding box center [768, 411] width 1536 height 746
click at [1009, 450] on div "Dashboard Inventar Analyse Exporte Quelldaten Dateien Dateien hochladen Sie kön…" at bounding box center [768, 411] width 1536 height 746
click at [1279, 278] on div "Dashboard Inventar Analyse Exporte Quelldaten Dateien Dateien hochladen Sie kön…" at bounding box center [768, 411] width 1536 height 746
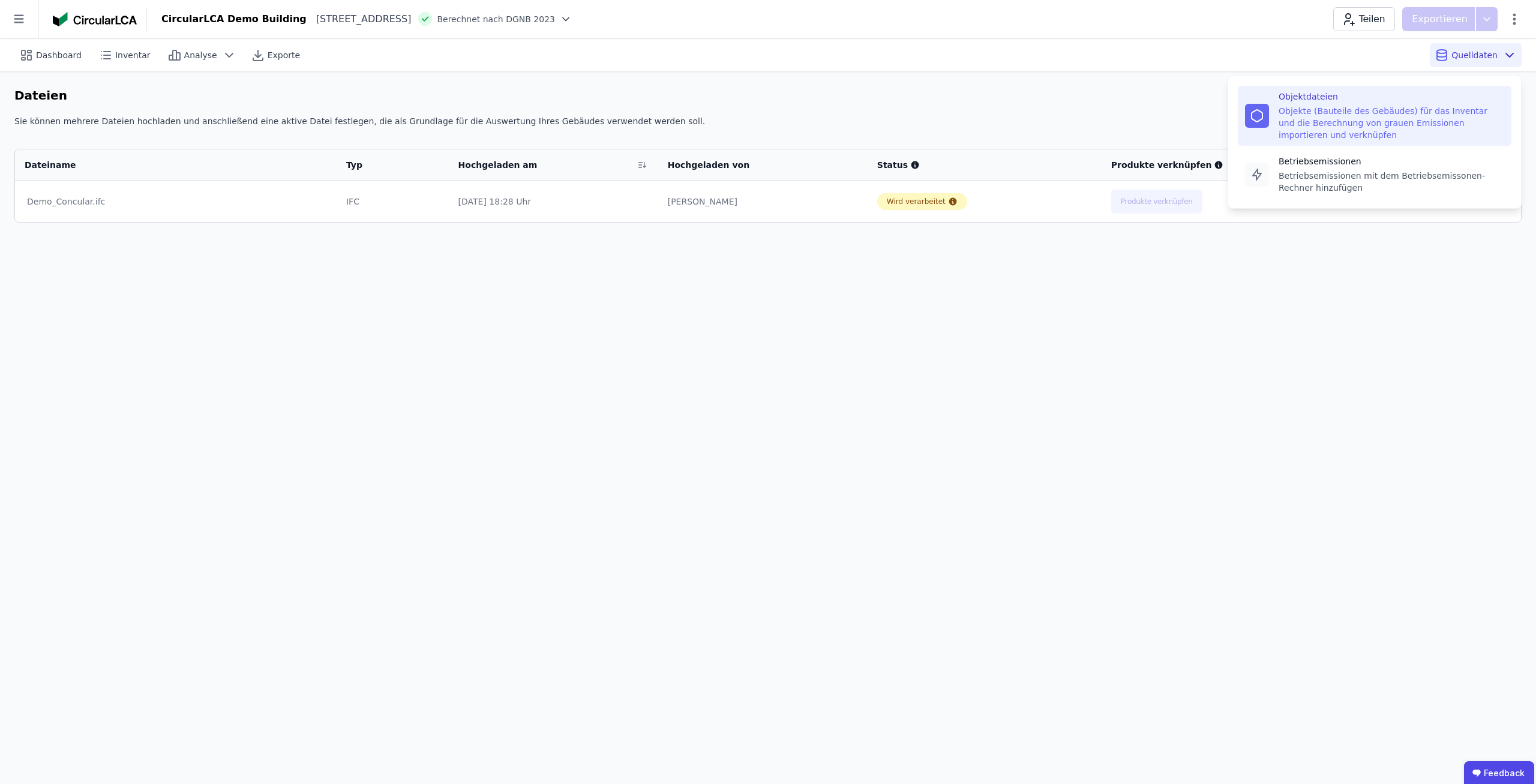
click at [1476, 55] on span "Quelldaten" at bounding box center [1474, 55] width 46 height 12
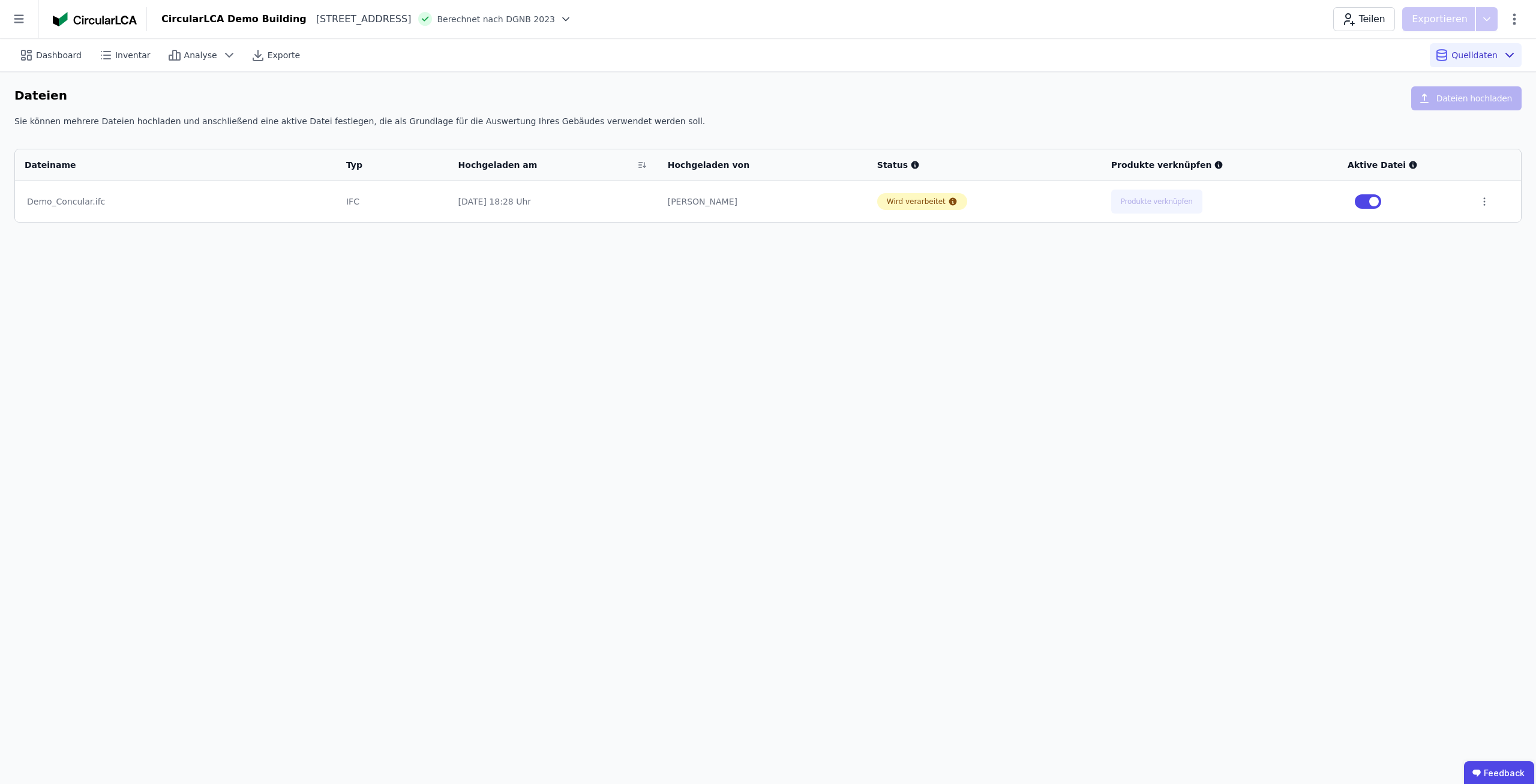
click at [1249, 282] on div "Dashboard Inventar Analyse Exporte Quelldaten Dateien Dateien hochladen Sie kön…" at bounding box center [768, 411] width 1536 height 746
click at [1449, 51] on icon at bounding box center [1442, 55] width 14 height 14
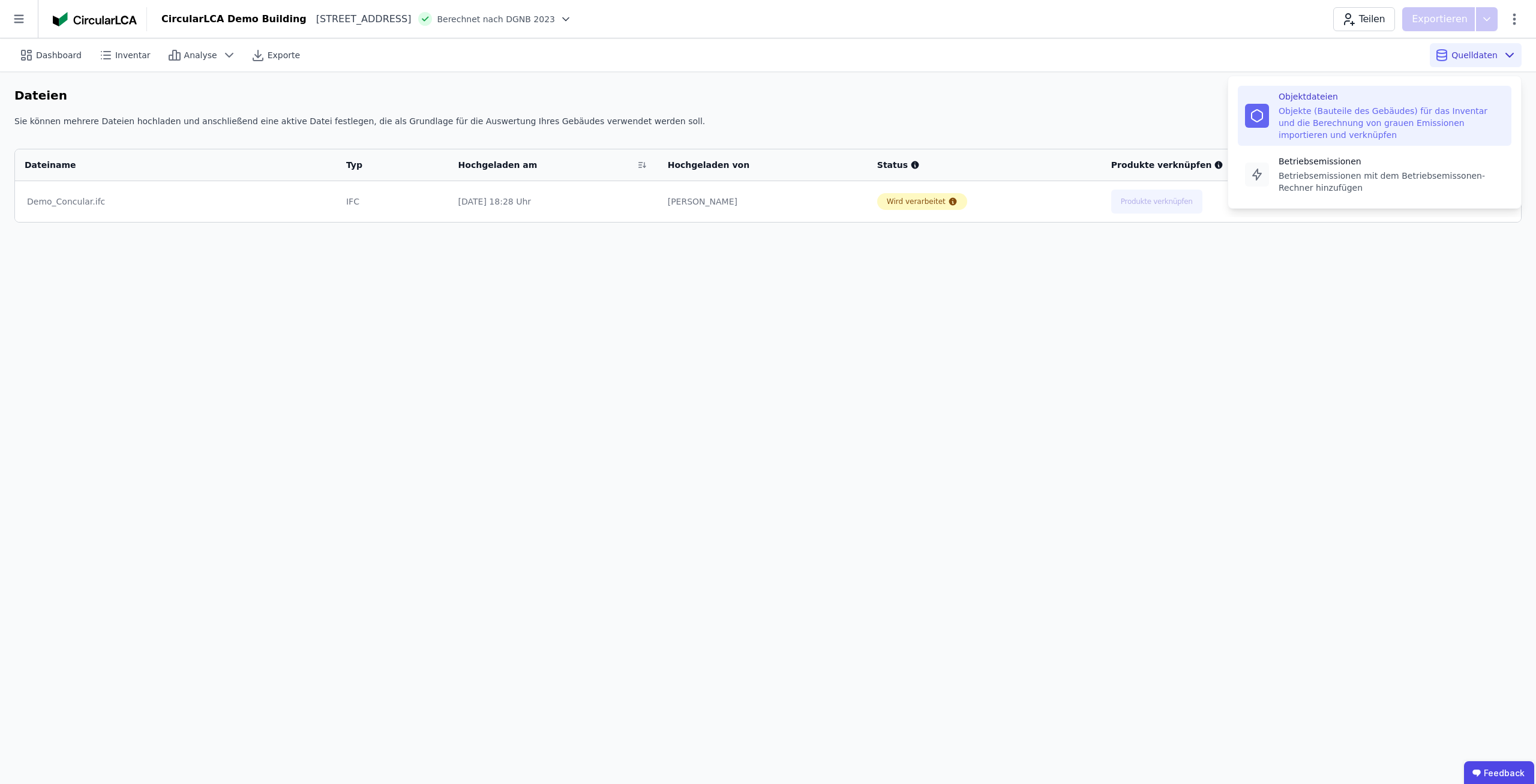
click at [1367, 120] on div "Objekte (Bauteile des Gebäudes) für das Inventar und die Berechnung von grauen …" at bounding box center [1391, 123] width 225 height 36
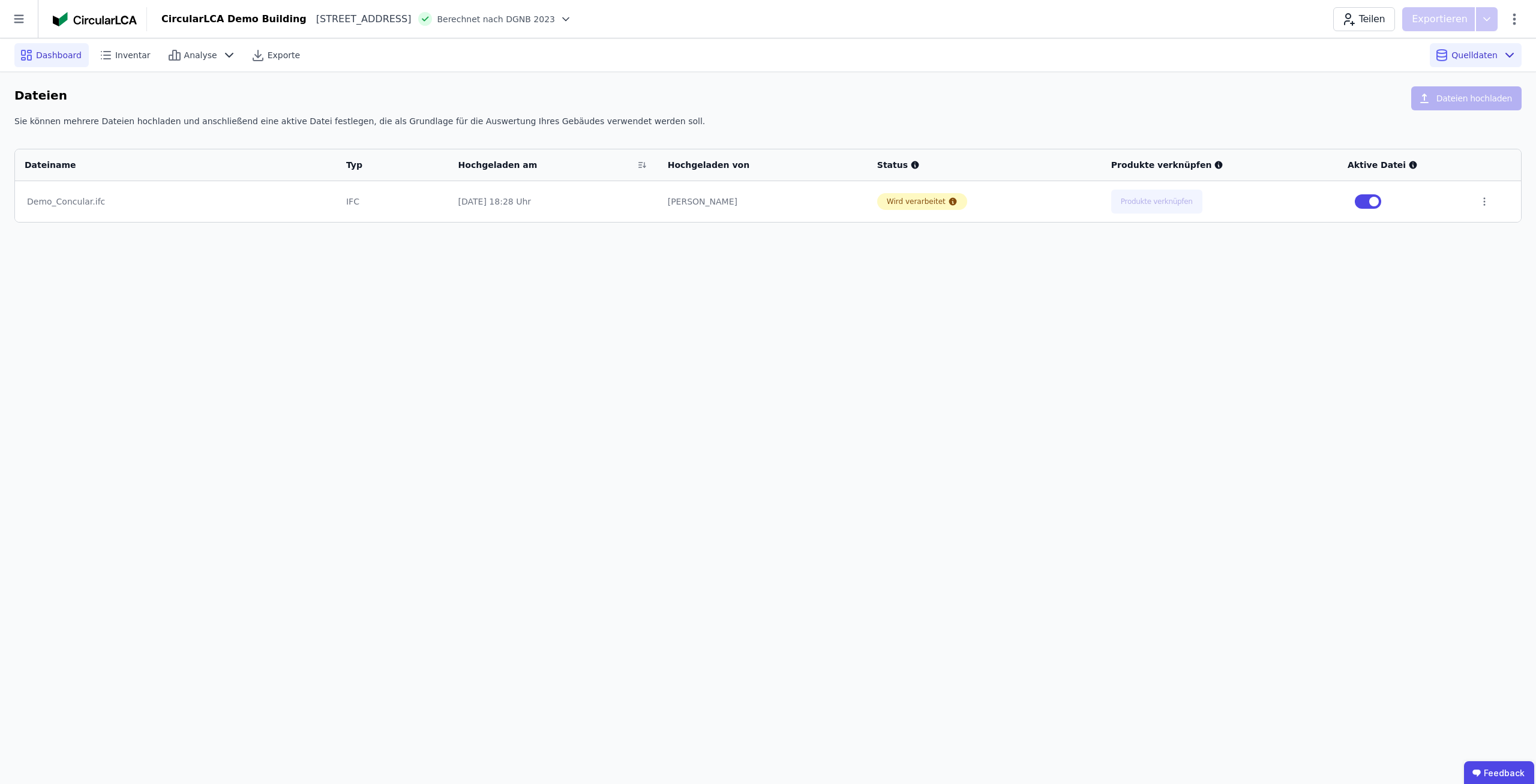
click at [52, 61] on div "Dashboard" at bounding box center [51, 55] width 74 height 24
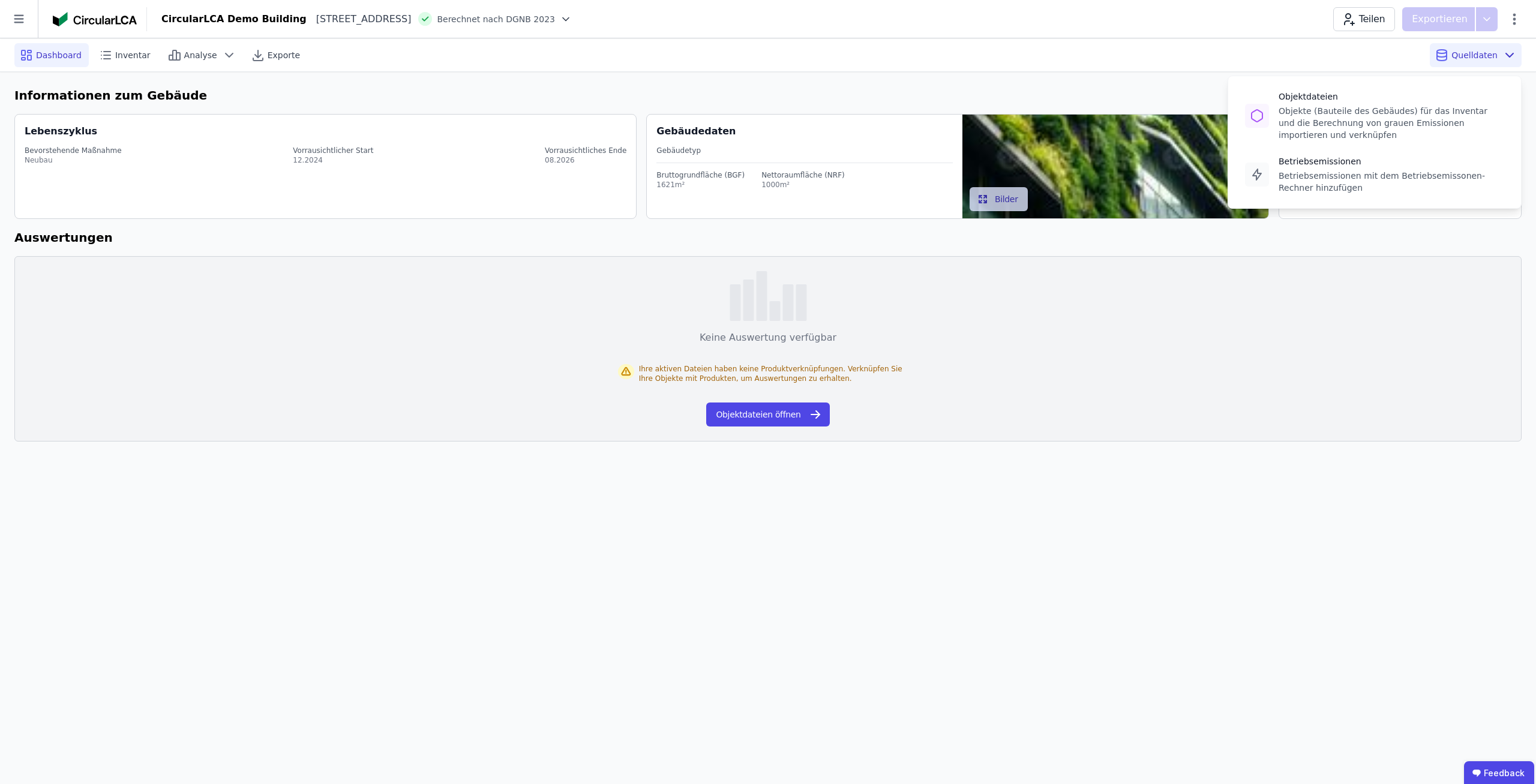
click at [1504, 49] on icon at bounding box center [1510, 55] width 14 height 14
click at [1373, 112] on div "Objekte (Bauteile des Gebäudes) für das Inventar und die Berechnung von grauen …" at bounding box center [1391, 123] width 225 height 36
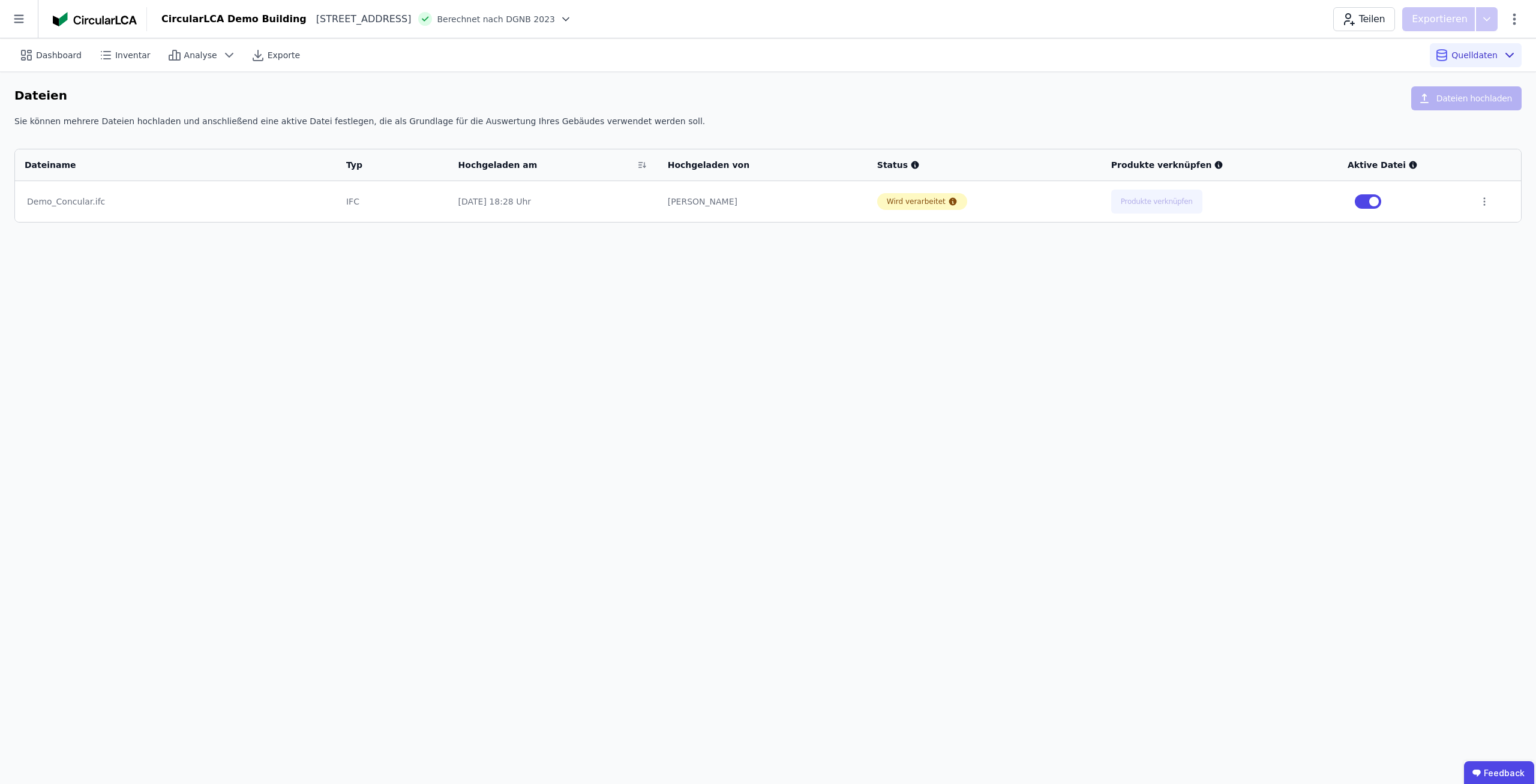
click at [1100, 275] on div "Dashboard Inventar Analyse Exporte Quelldaten Dateien Dateien hochladen Sie kön…" at bounding box center [768, 411] width 1536 height 746
click at [34, 41] on div "Dashboard Inventar Analyse Exporte Quelldaten" at bounding box center [768, 55] width 1507 height 33
click at [49, 49] on span "Dashboard" at bounding box center [58, 55] width 45 height 12
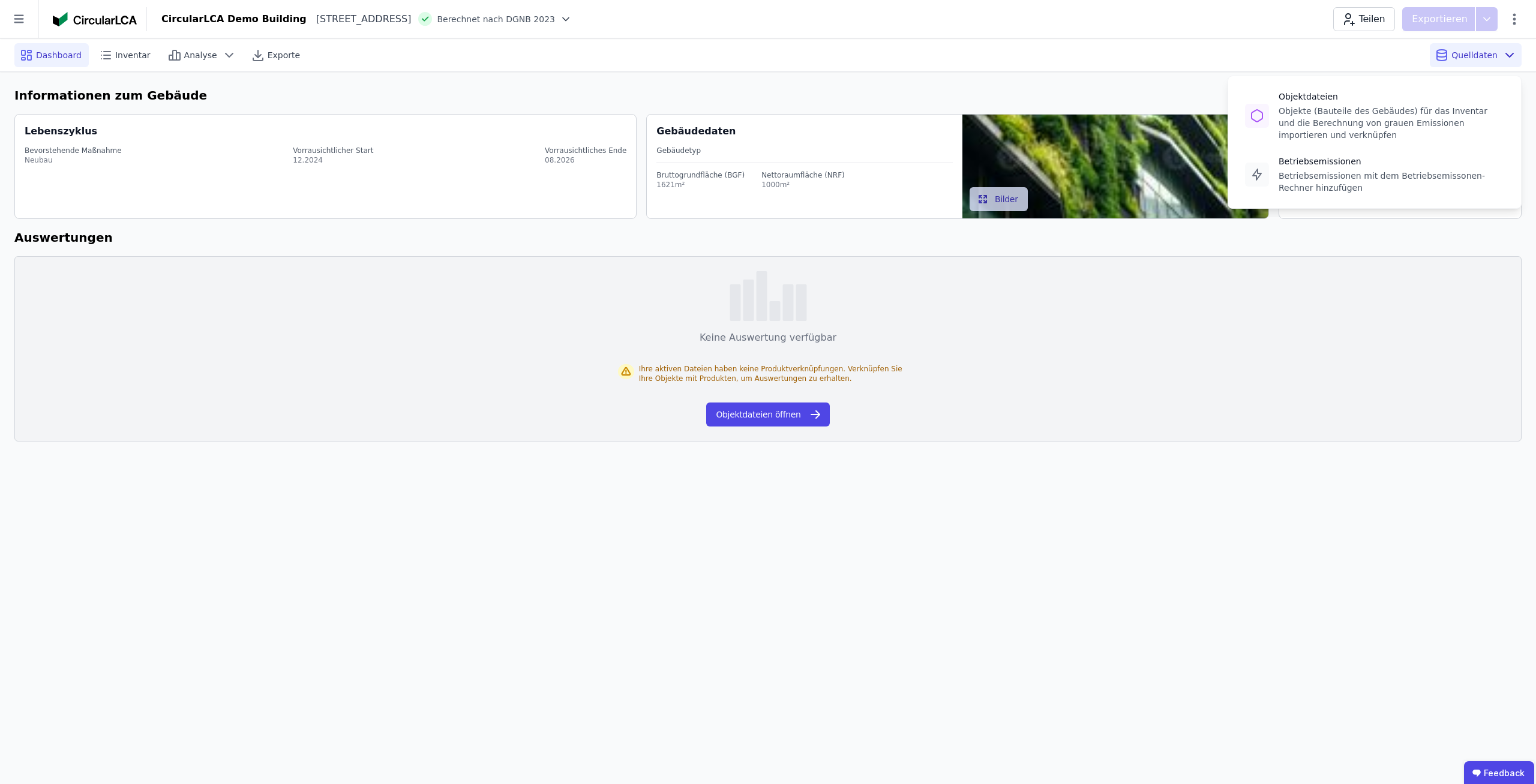
click at [1477, 59] on span "Quelldaten" at bounding box center [1474, 55] width 46 height 12
click at [1403, 108] on div "Objekte (Bauteile des Gebäudes) für das Inventar und die Berechnung von grauen …" at bounding box center [1391, 123] width 225 height 36
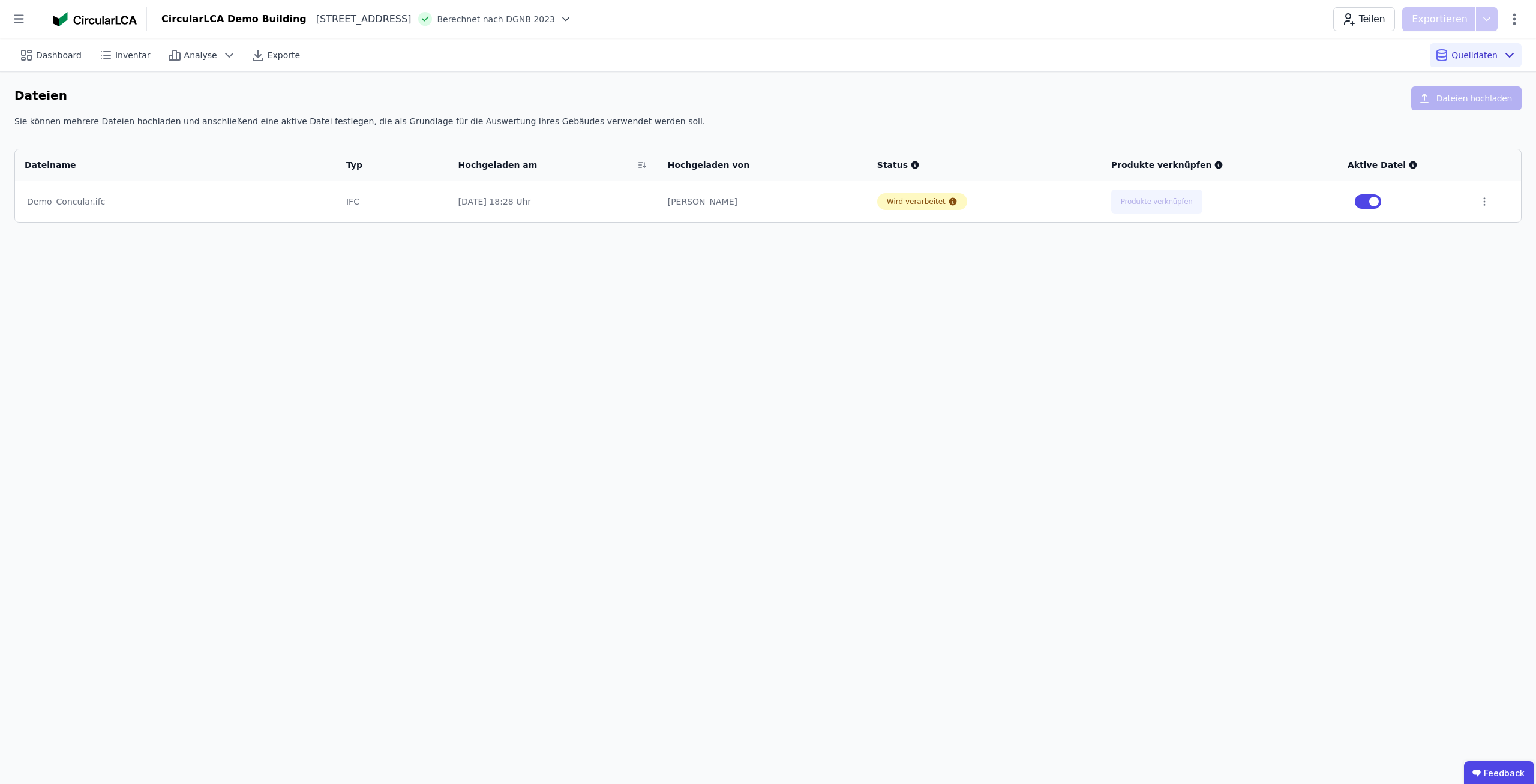
click at [1163, 326] on div "Dashboard Inventar Analyse Exporte Quelldaten Dateien Dateien hochladen Sie kön…" at bounding box center [768, 411] width 1536 height 746
drag, startPoint x: 511, startPoint y: 403, endPoint x: 703, endPoint y: 327, distance: 206.5
click at [512, 402] on div "Dashboard Inventar Analyse Exporte Quelldaten Dateien Dateien hochladen Sie kön…" at bounding box center [768, 411] width 1536 height 746
click at [1150, 200] on button "Produkte verknüpfen" at bounding box center [1150, 201] width 91 height 24
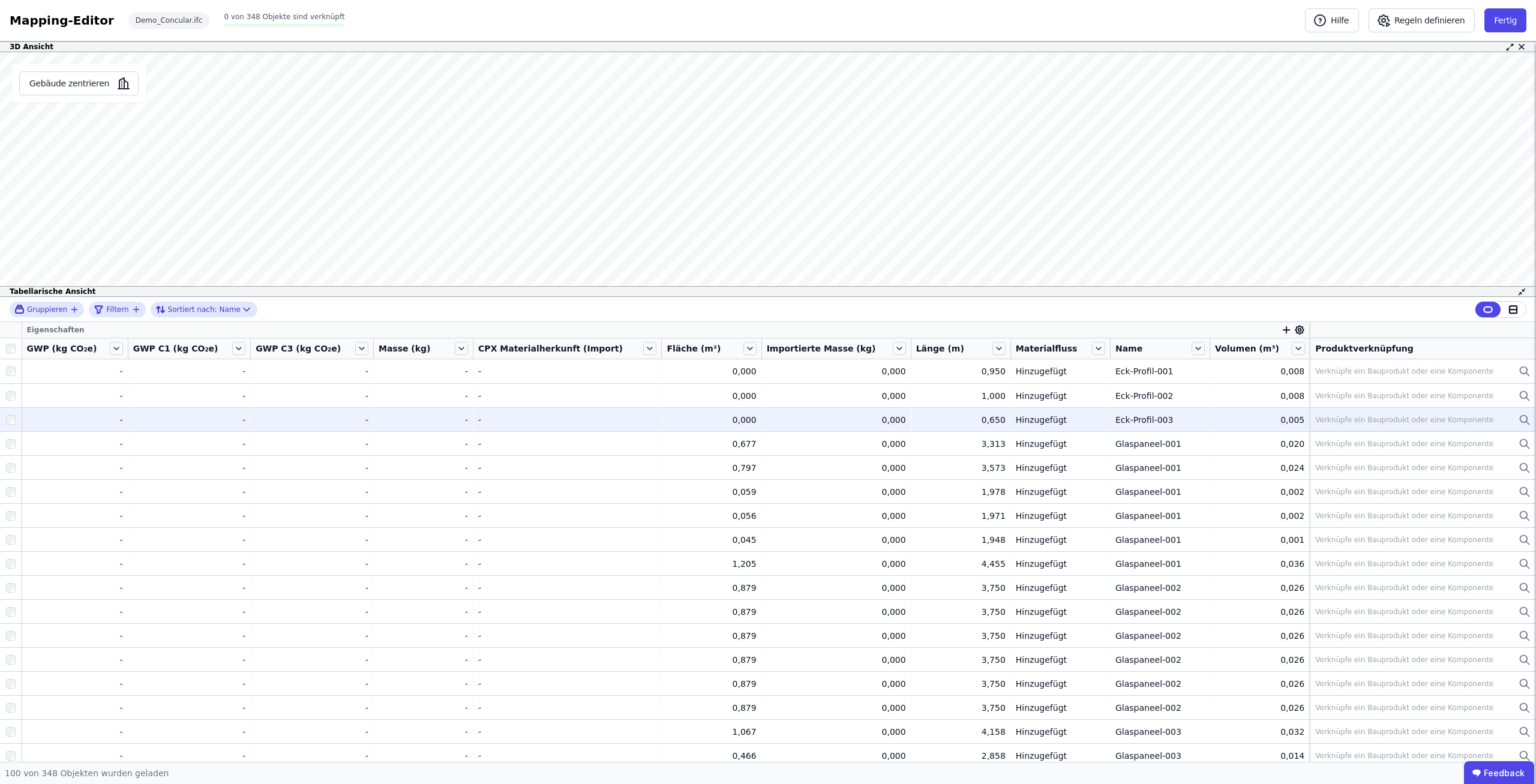
click at [1359, 417] on div "Verknüpfe ein Bauprodukt oder eine Komponente" at bounding box center [1404, 420] width 178 height 10
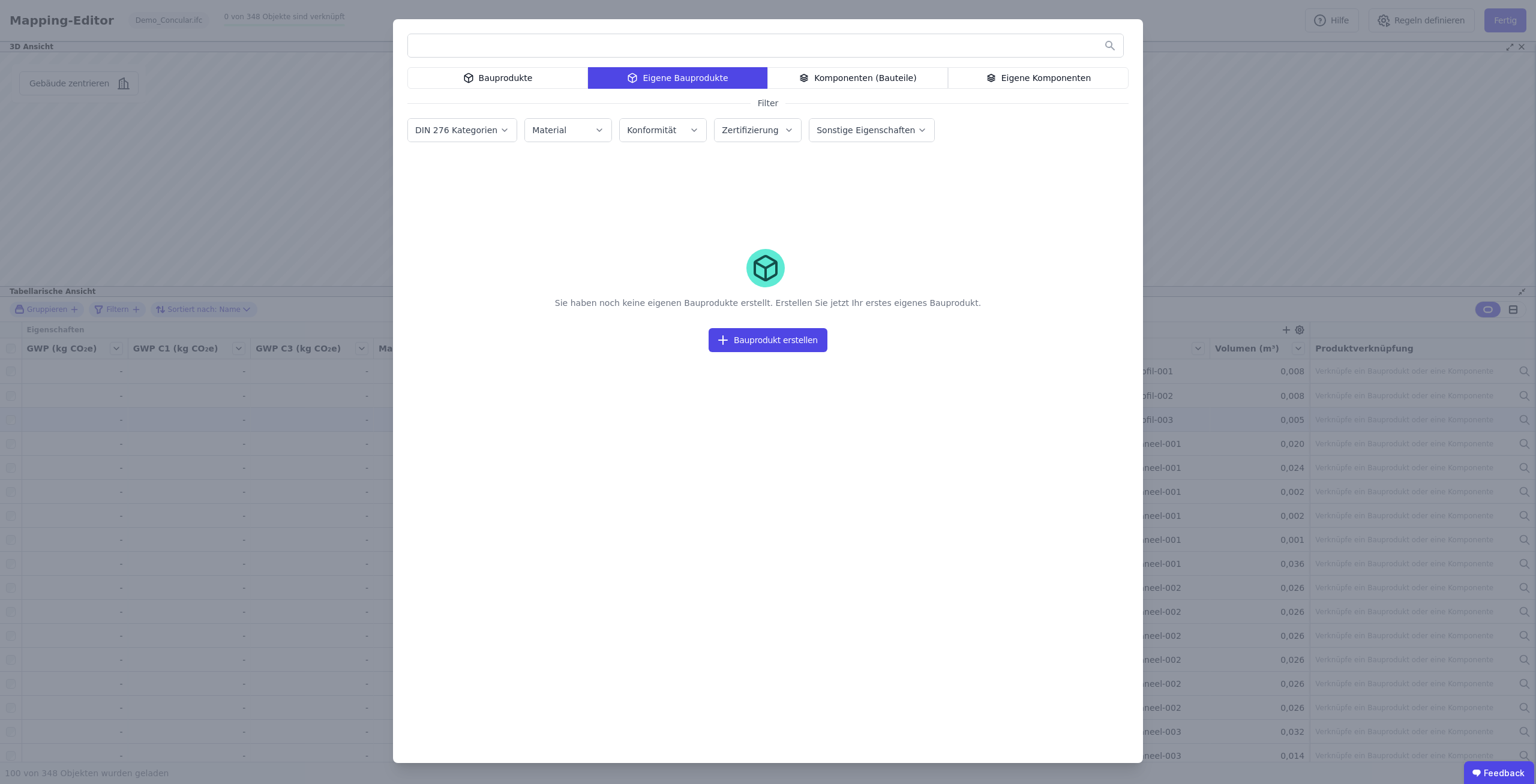
click at [522, 72] on div "Bauprodukte" at bounding box center [498, 78] width 181 height 22
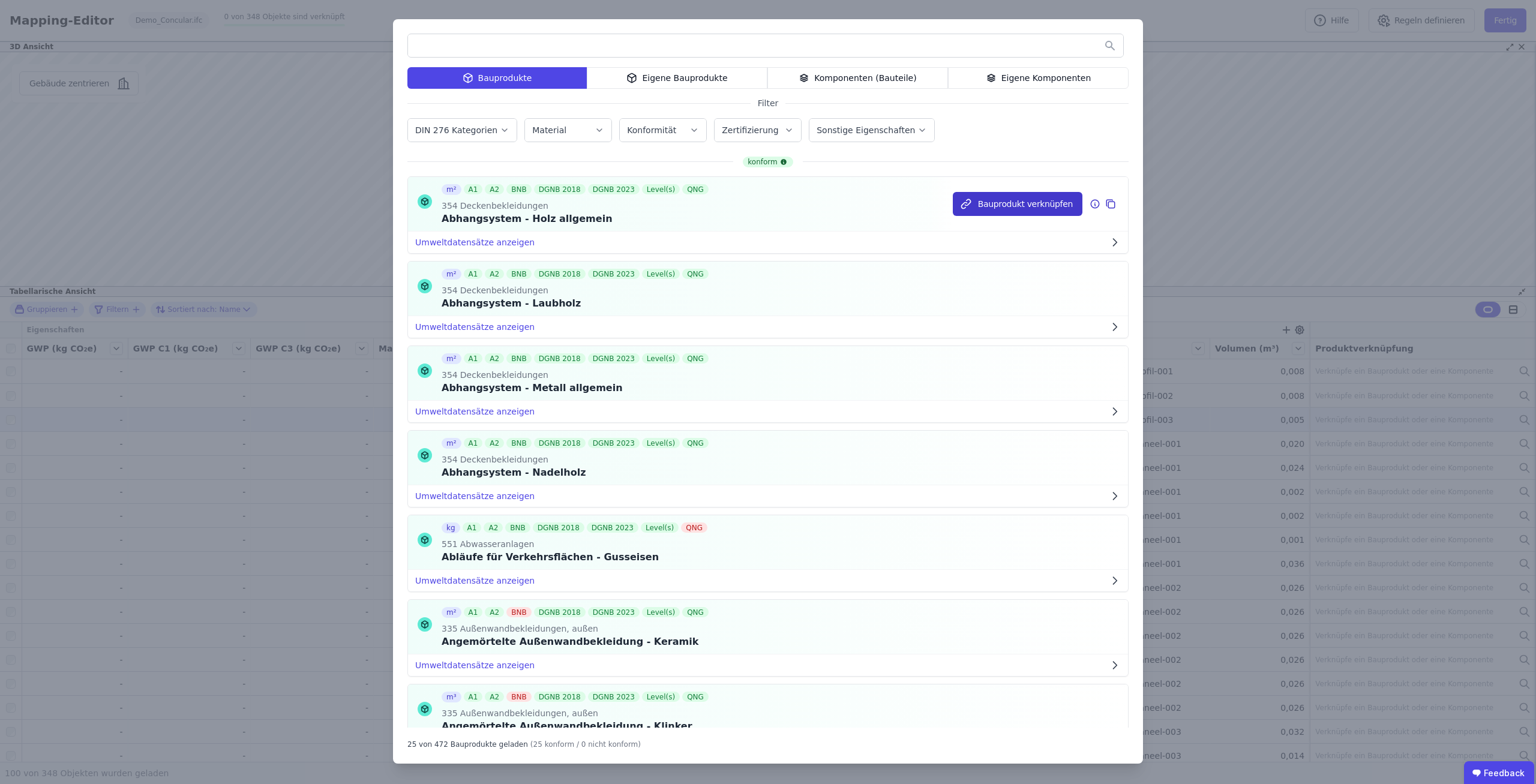
click at [1034, 203] on button "Bauprodukt verknüpfen" at bounding box center [1017, 204] width 129 height 24
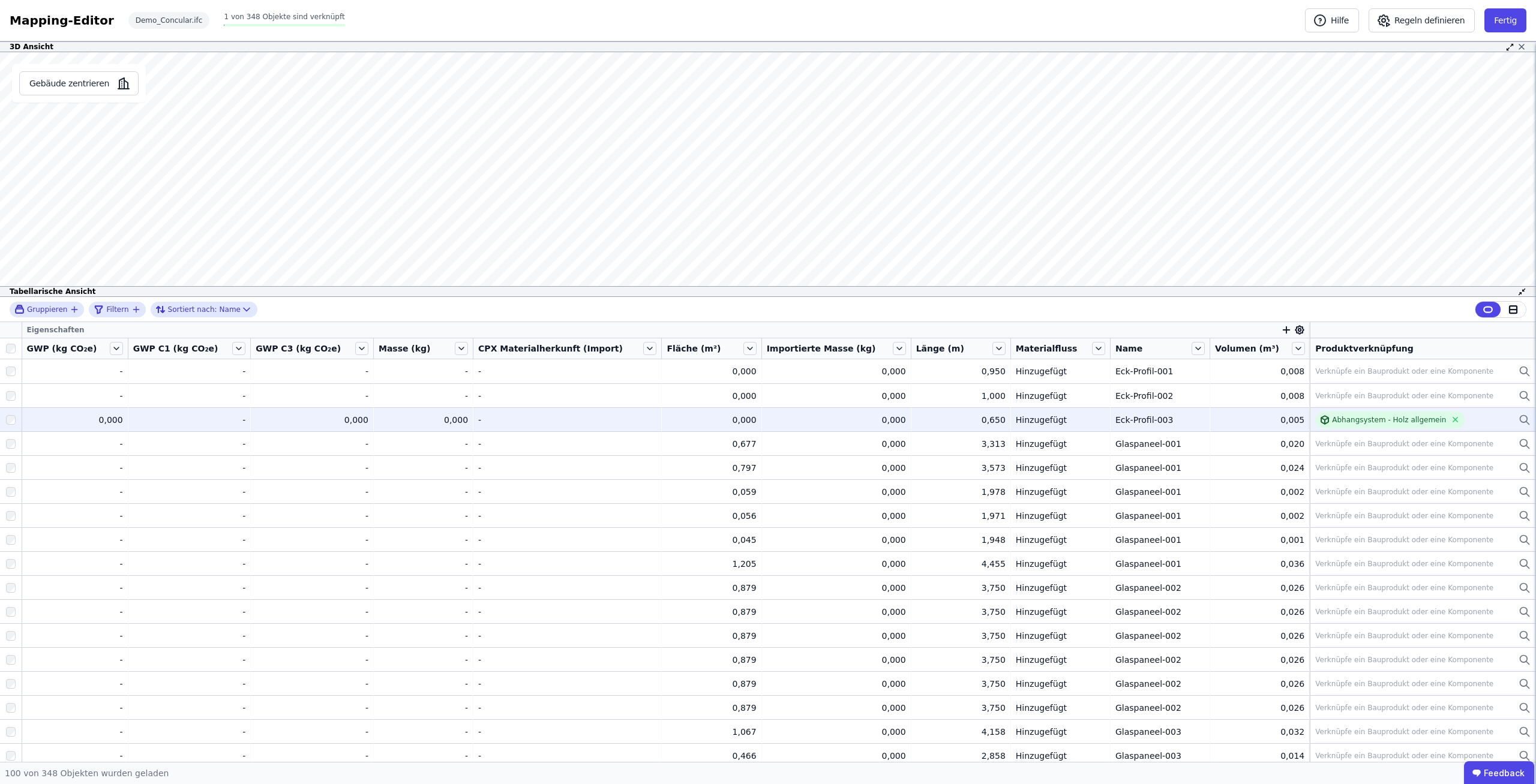
click at [1525, 45] on icon at bounding box center [1522, 47] width 10 height 10
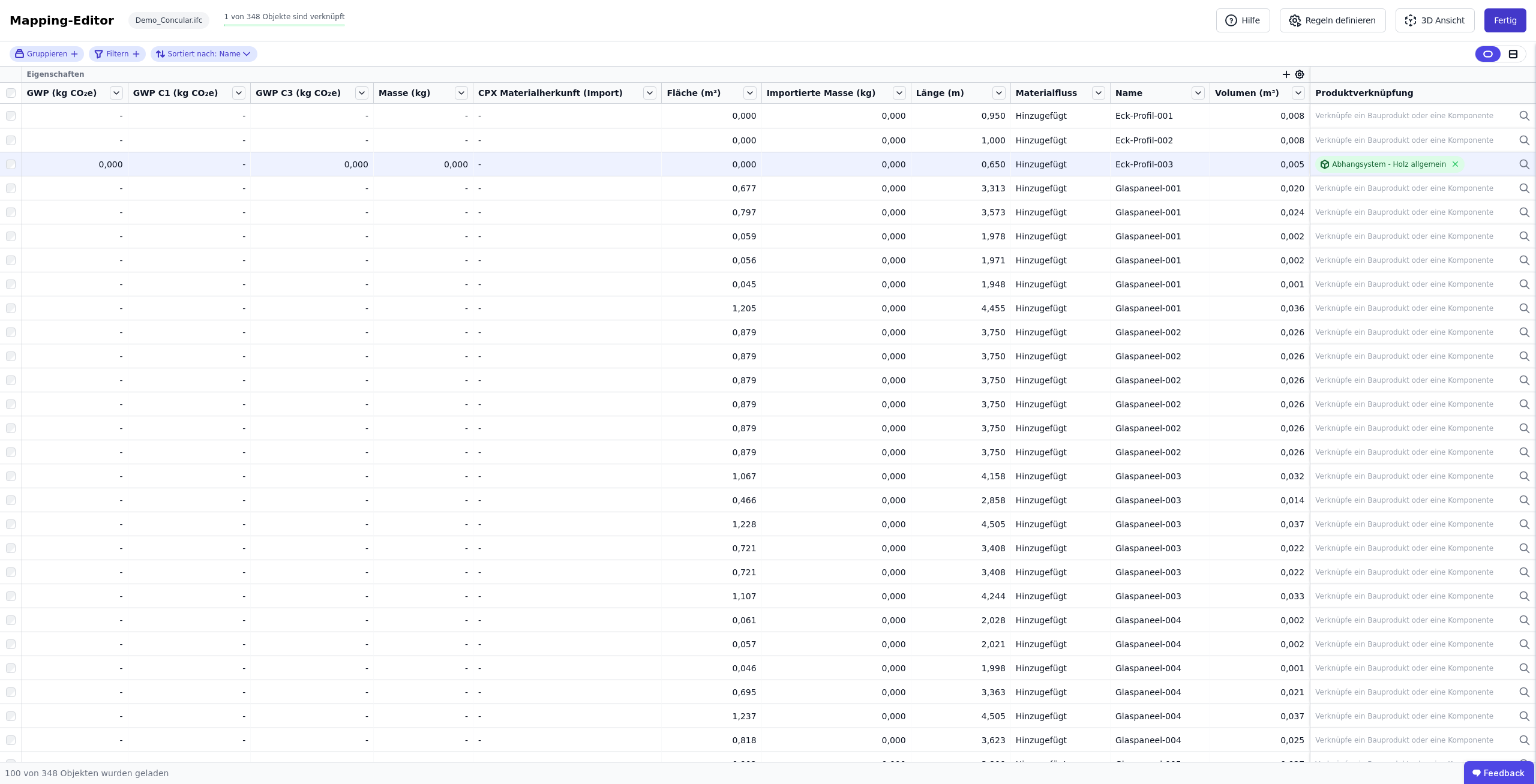
click at [1516, 21] on button "Fertig" at bounding box center [1505, 20] width 42 height 24
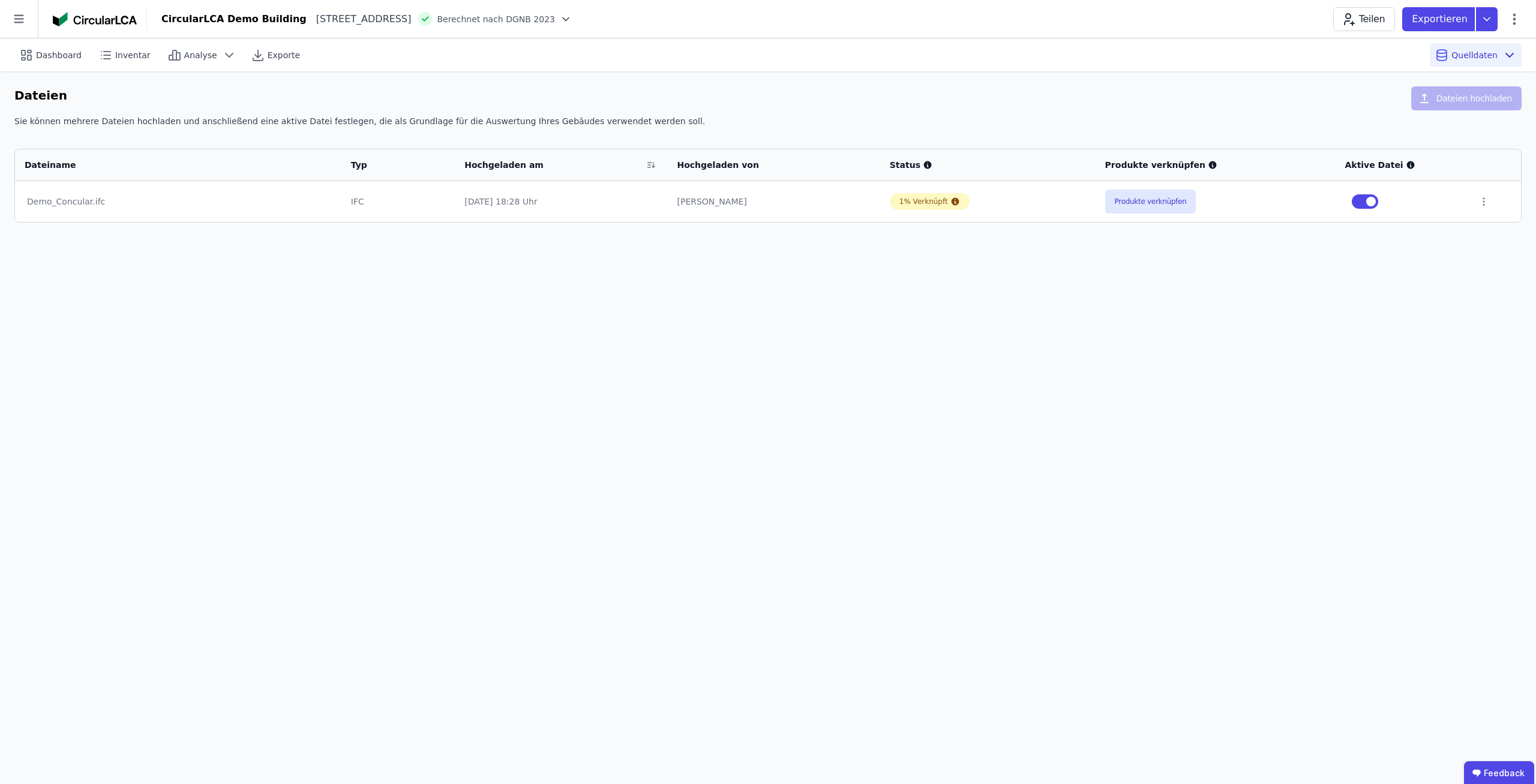
drag, startPoint x: 893, startPoint y: 411, endPoint x: 880, endPoint y: 405, distance: 14.3
click at [891, 409] on div "Dashboard Inventar Analyse Exporte Quelldaten Dateien Dateien hochladen Sie kön…" at bounding box center [768, 411] width 1536 height 746
click at [860, 383] on div "Dashboard Inventar Analyse Exporte Quelldaten Dateien Dateien hochladen Sie kön…" at bounding box center [768, 411] width 1536 height 746
click at [1155, 204] on button "Produkte verknüpfen" at bounding box center [1150, 201] width 91 height 24
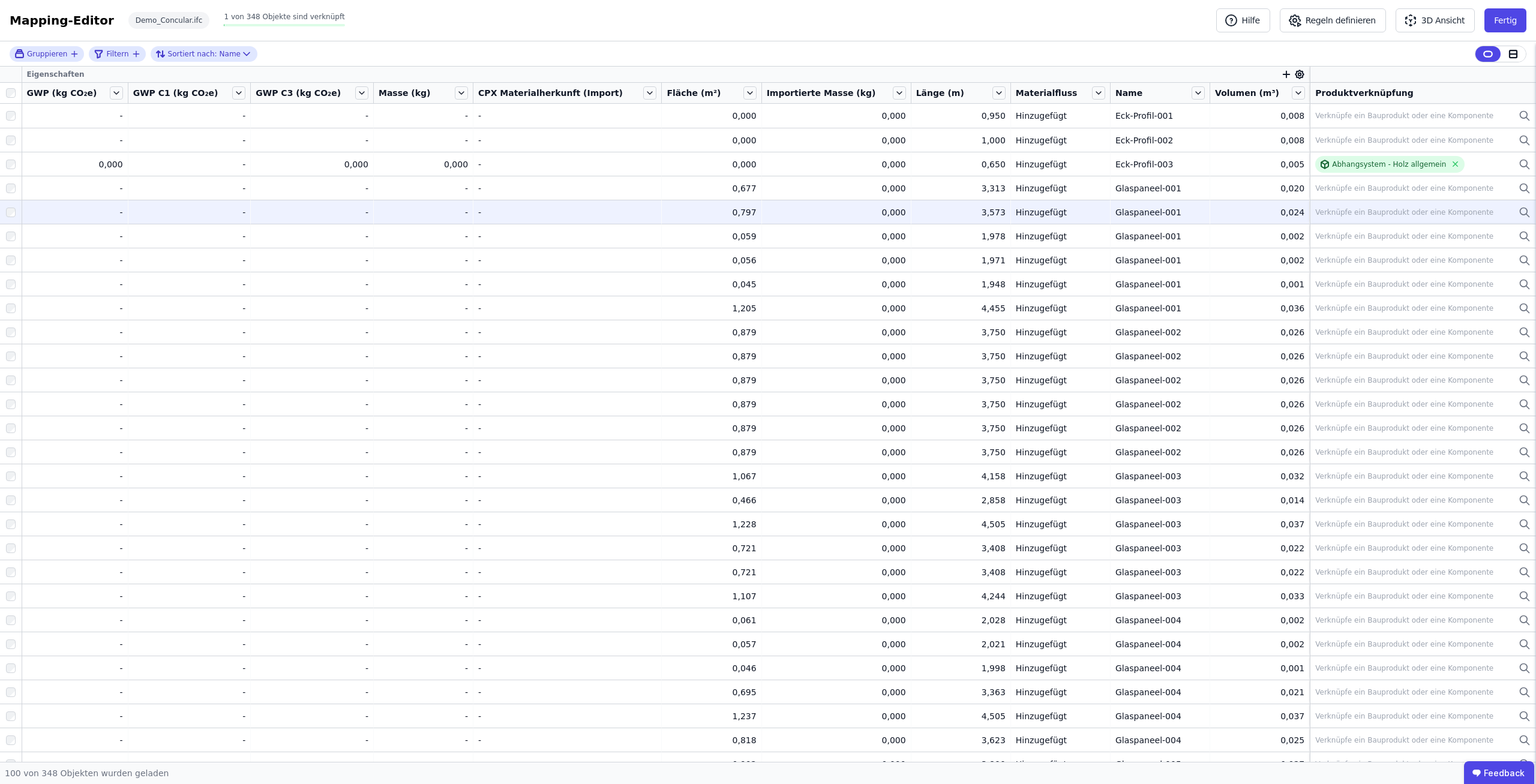
click at [1317, 216] on div "Verknüpfe ein Bauprodukt oder eine Komponente" at bounding box center [1404, 212] width 178 height 10
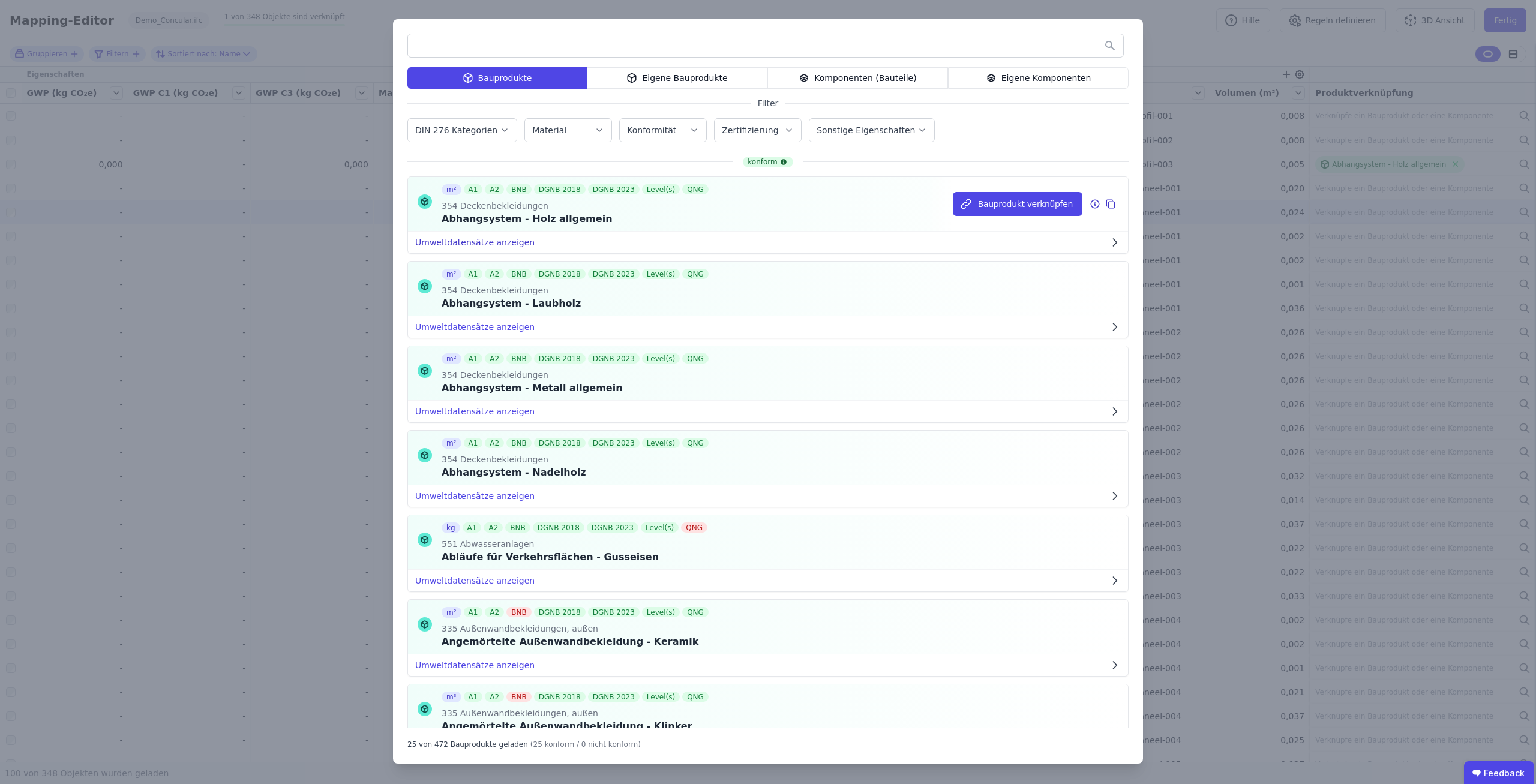
click at [540, 244] on button "Umweltdatensätze anzeigen" at bounding box center [768, 242] width 720 height 22
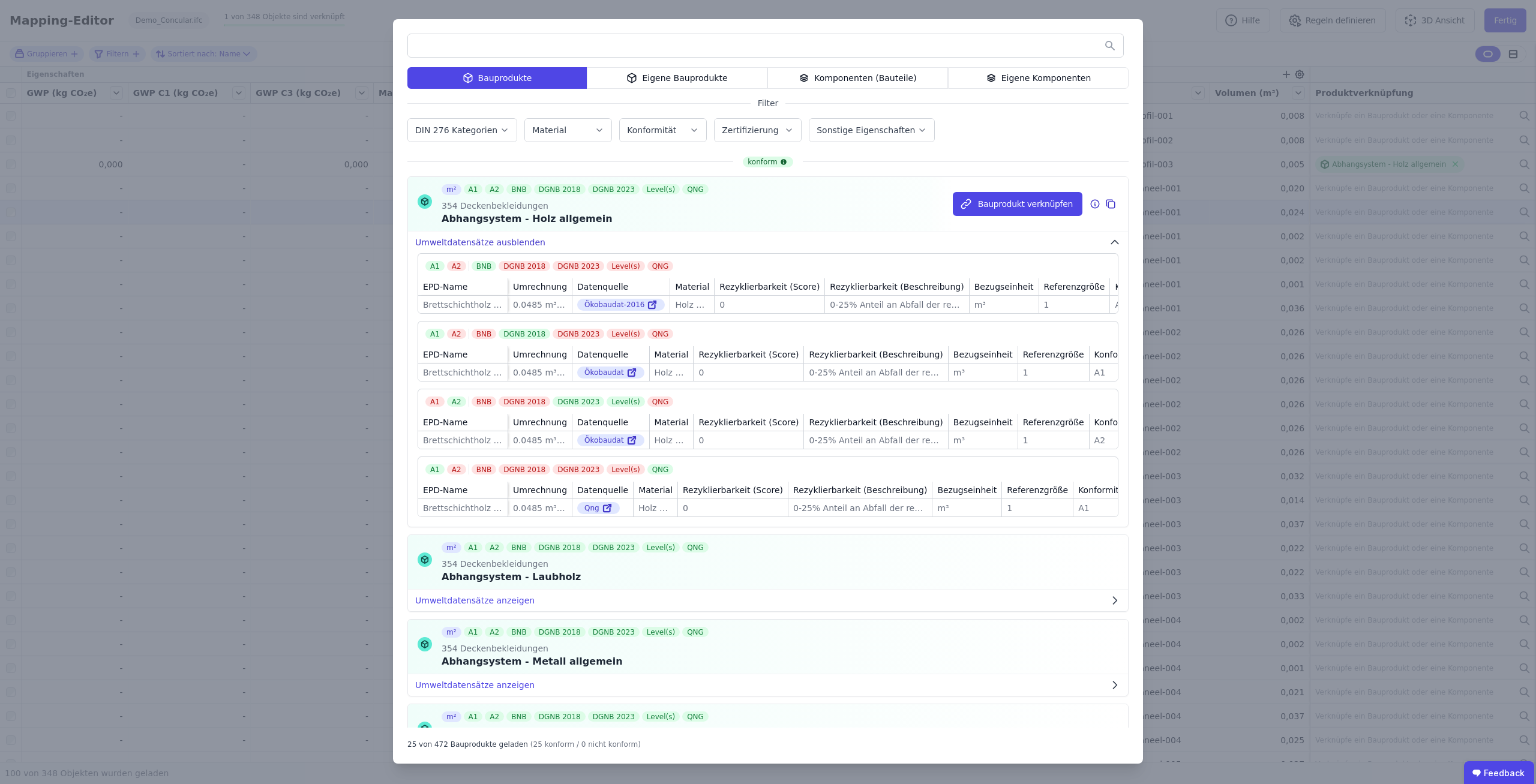
click at [545, 244] on button "Umweltdatensätze ausblenden" at bounding box center [768, 242] width 720 height 22
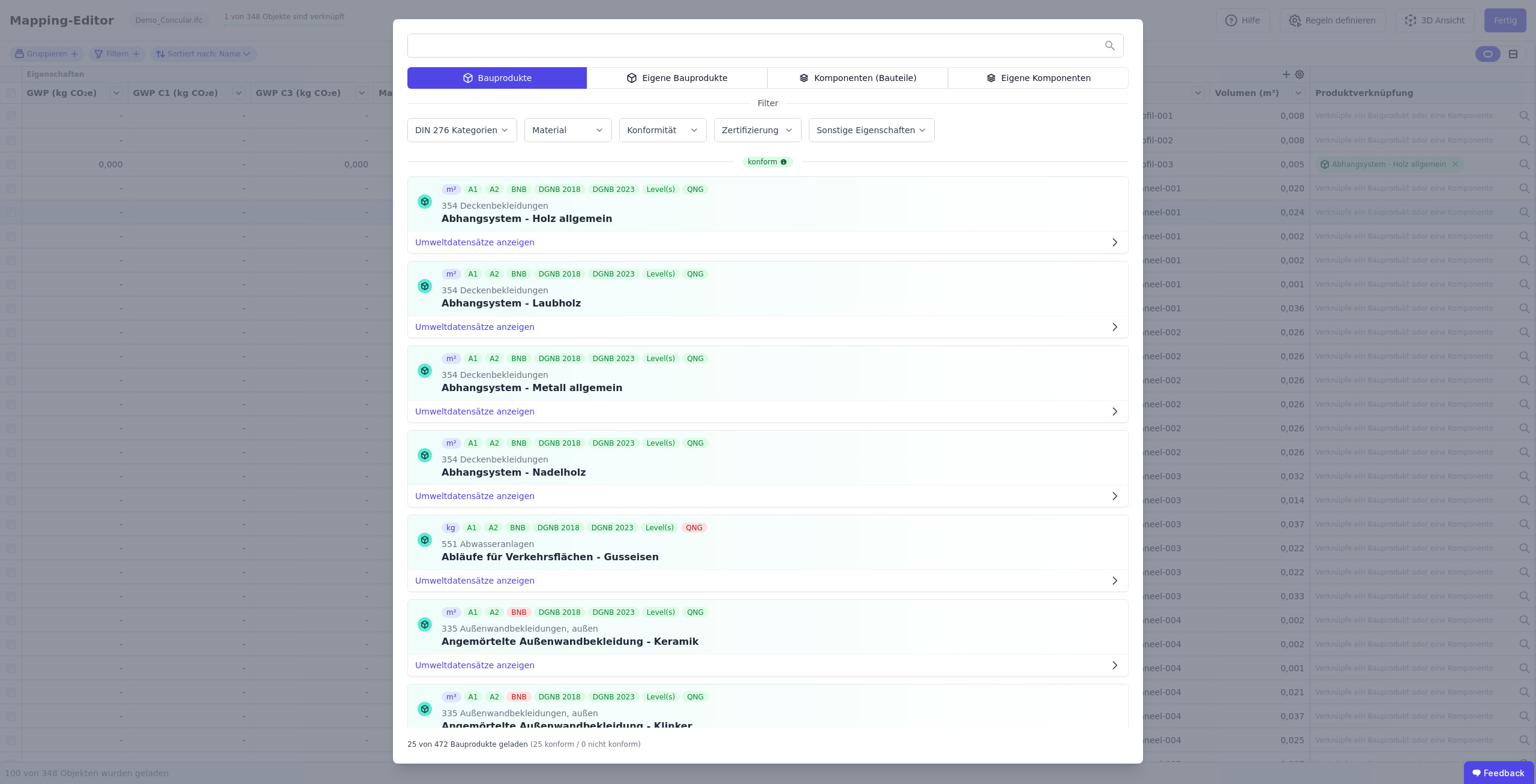
click at [1194, 59] on div "Bauprodukte Eigene Bauprodukte Komponenten (Bauteile) Eigene Komponenten Filter…" at bounding box center [768, 392] width 1536 height 784
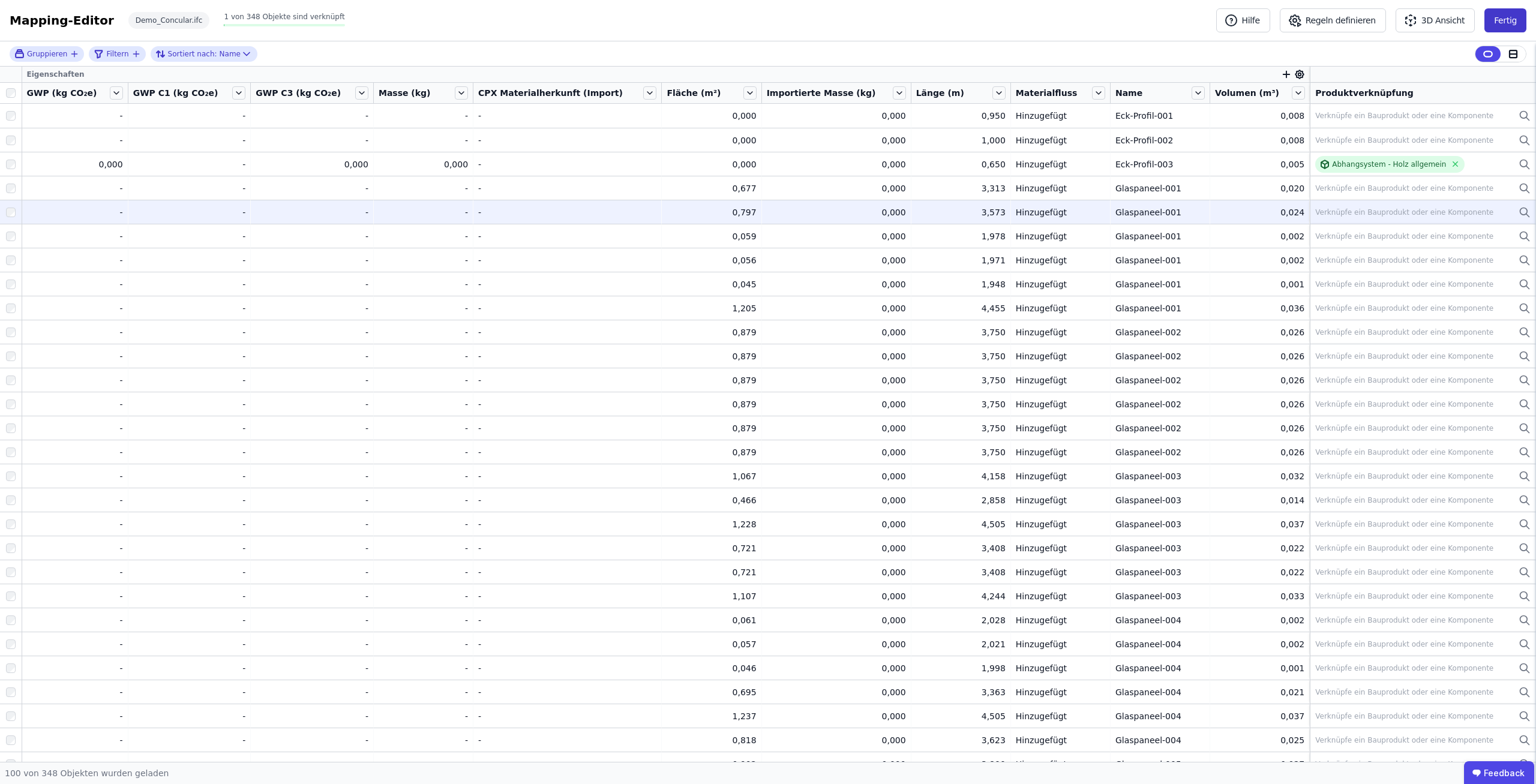
click at [1508, 21] on button "Fertig" at bounding box center [1505, 20] width 42 height 24
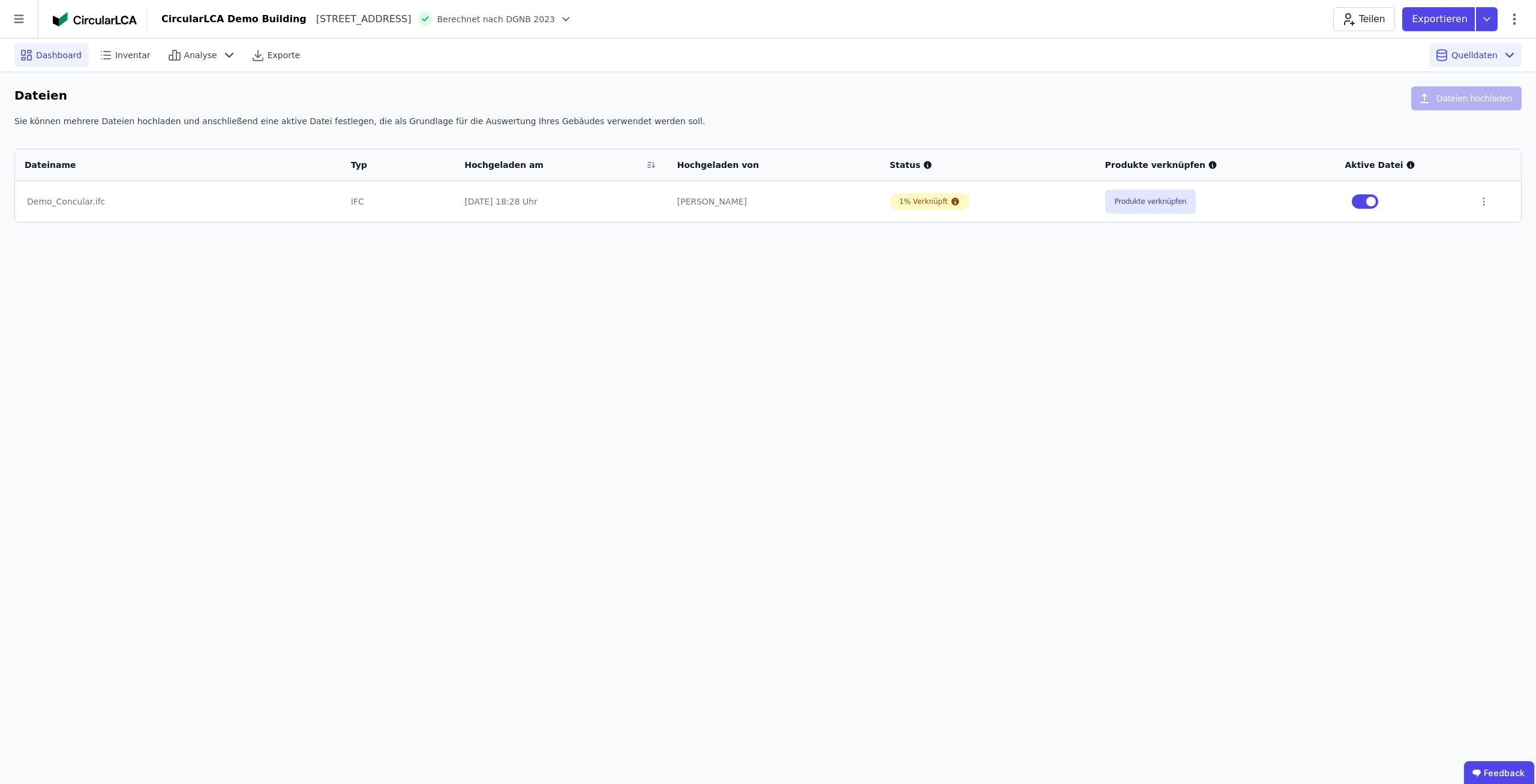
click at [50, 56] on span "Dashboard" at bounding box center [58, 55] width 45 height 12
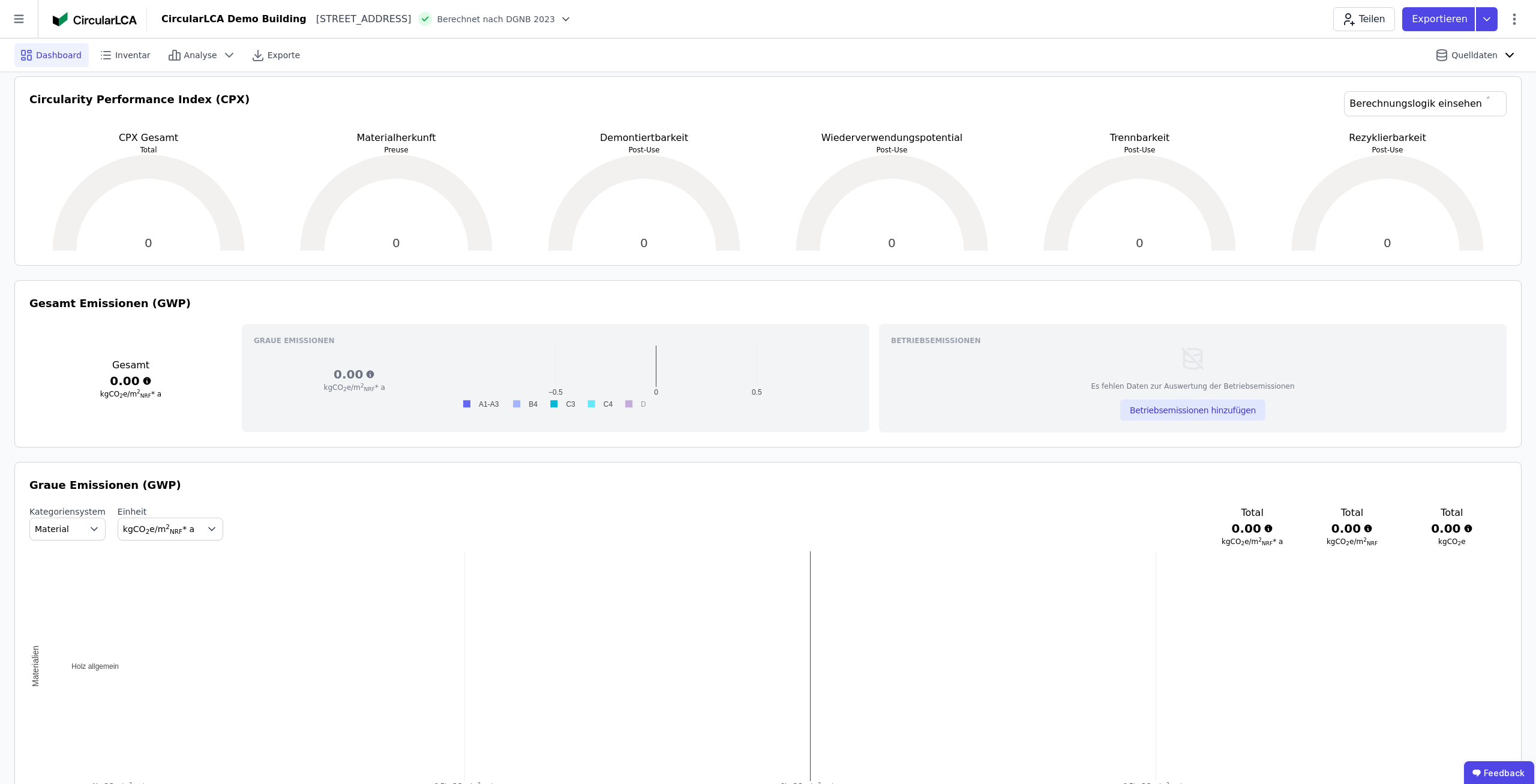
scroll to position [187, 0]
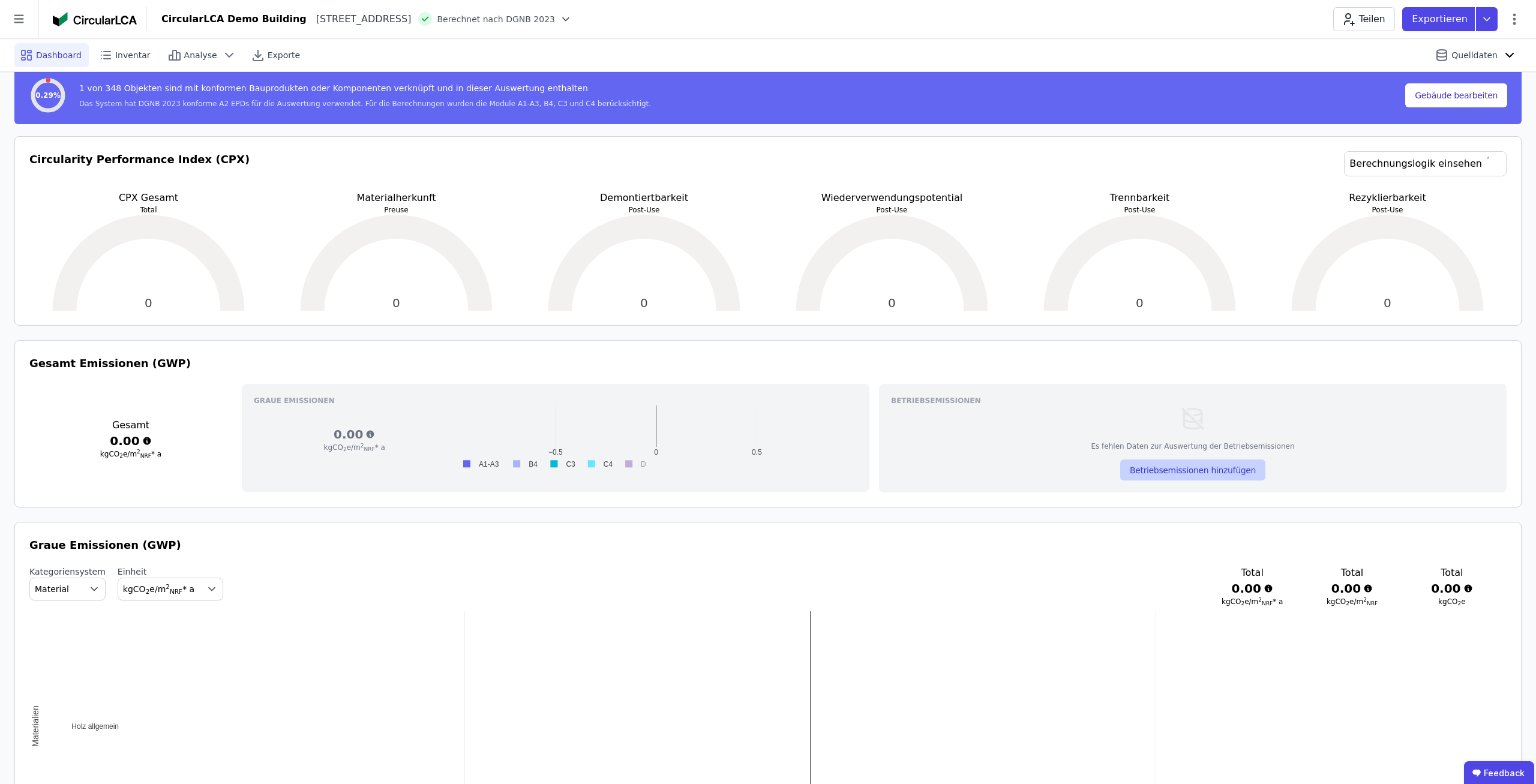
click at [1192, 473] on button "Betriebsemissionen hinzufügen" at bounding box center [1192, 470] width 145 height 21
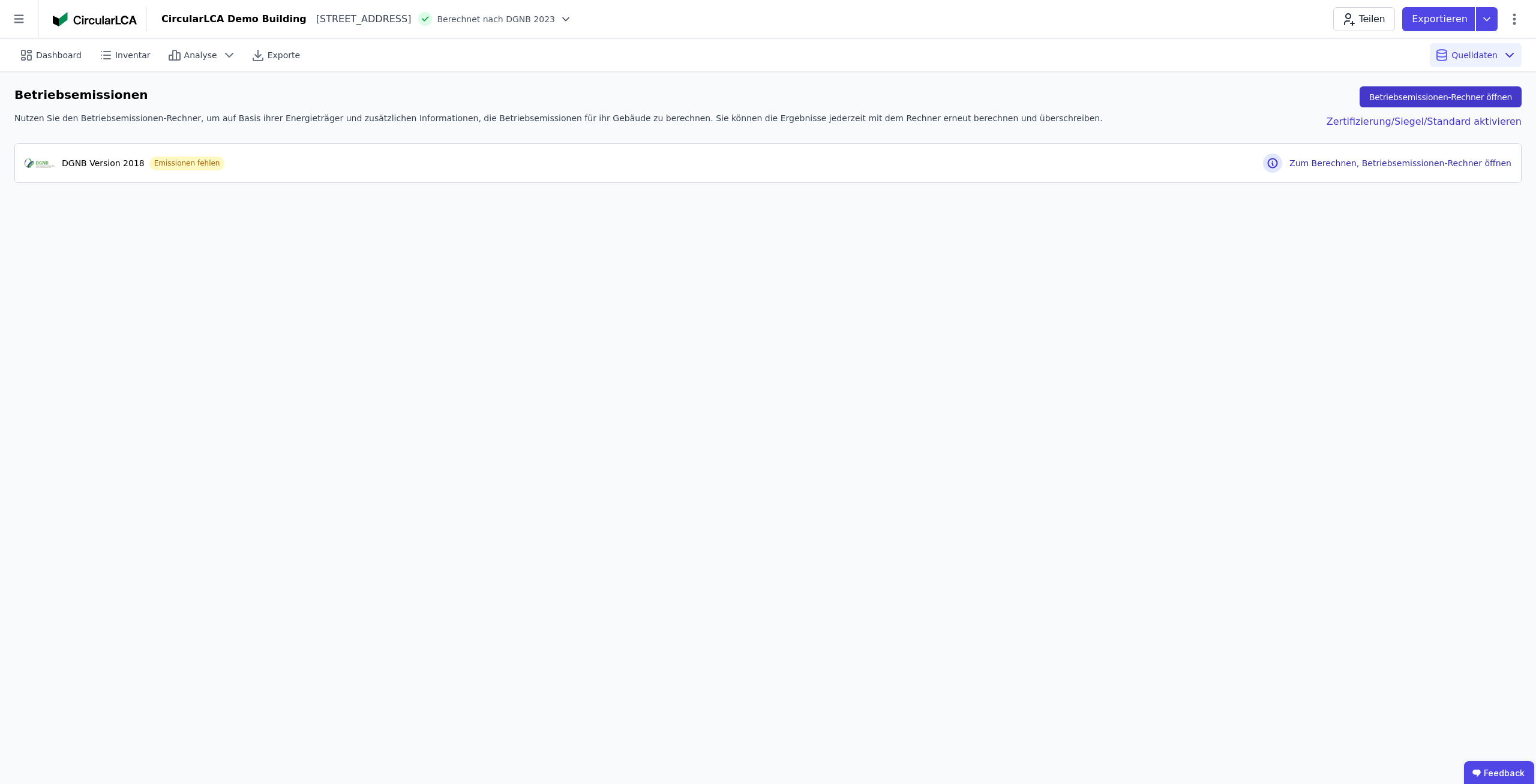
click at [1441, 104] on button "Betriebsemissionen-Rechner öffnen" at bounding box center [1440, 97] width 162 height 21
click at [1415, 99] on button "Betriebsemissionen-Rechner öffnen" at bounding box center [1440, 97] width 162 height 21
click at [733, 229] on div "Dashboard Inventar Analyse Exporte Quelldaten Betriebsemissionen Betriebsemissi…" at bounding box center [768, 411] width 1536 height 746
click at [722, 194] on div "Betriebsemissionen Betriebsemissionen-Rechner öffnen Nutzen Sie den Betriebsemi…" at bounding box center [768, 135] width 1536 height 126
click at [724, 186] on div "Betriebsemissionen Betriebsemissionen-Rechner öffnen Nutzen Sie den Betriebsemi…" at bounding box center [768, 135] width 1536 height 126
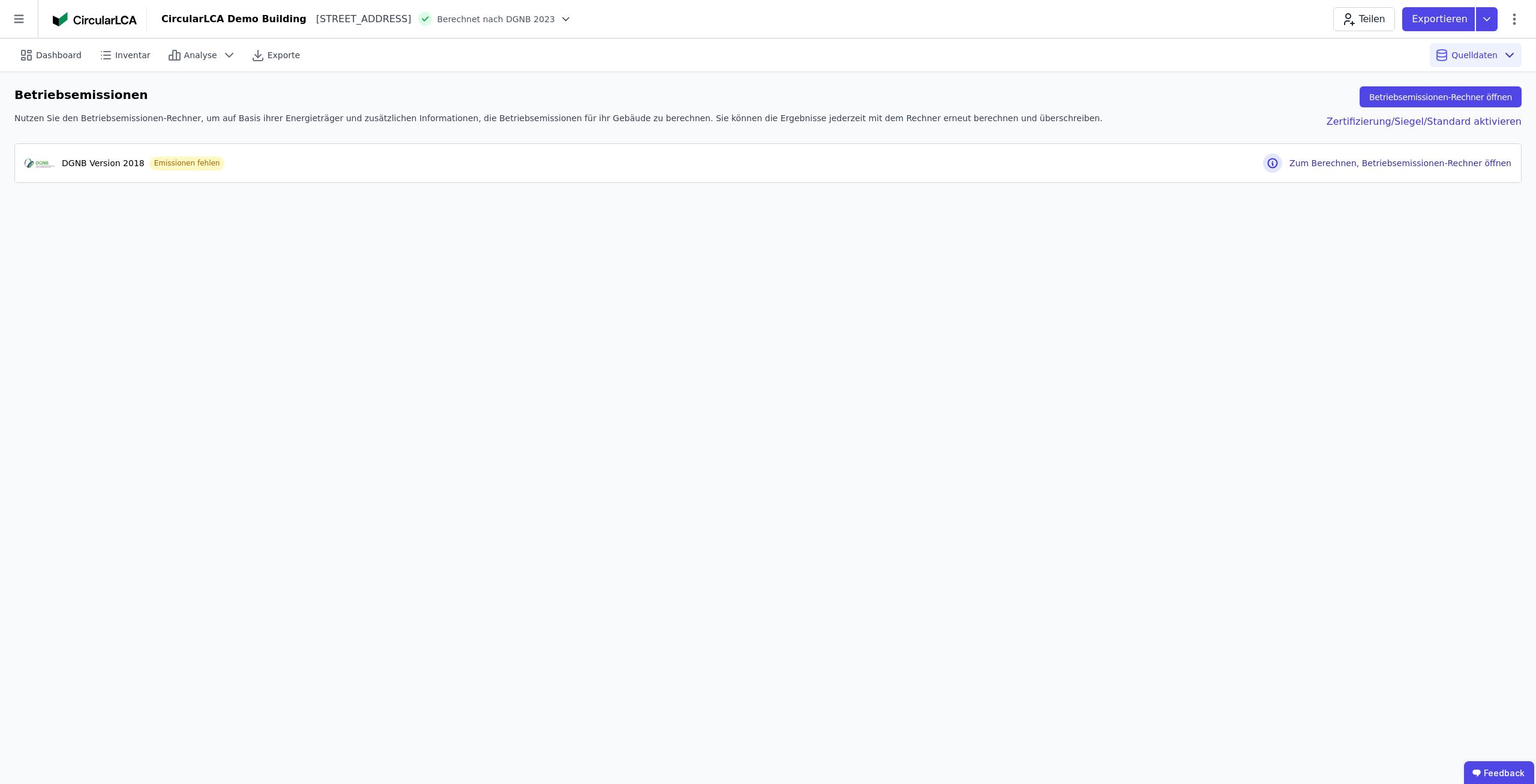
click at [572, 20] on icon at bounding box center [566, 19] width 12 height 12
click at [488, 59] on div "DGNB 2018" at bounding box center [485, 58] width 191 height 22
click at [671, 307] on div "Dashboard Inventar Analyse Exporte Quelldaten Betriebsemissionen Betriebsemissi…" at bounding box center [768, 411] width 1536 height 746
click at [807, 293] on div "Dashboard Inventar Analyse Exporte Quelldaten Betriebsemissionen Betriebsemissi…" at bounding box center [768, 411] width 1536 height 746
click at [980, 207] on div "Dashboard Inventar Analyse Exporte Quelldaten Betriebsemissionen Betriebsemissi…" at bounding box center [768, 411] width 1536 height 746
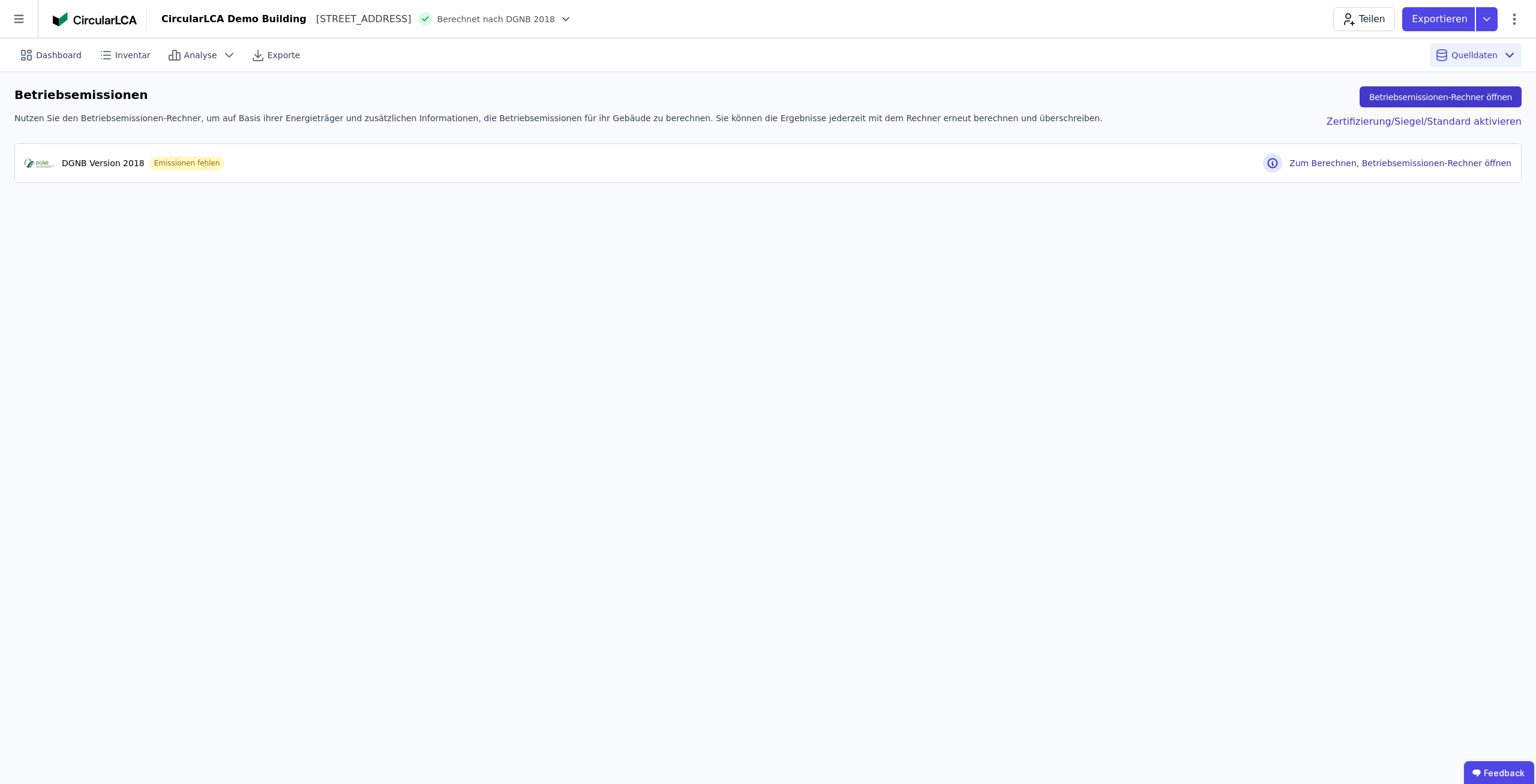
click at [1497, 94] on button "Betriebsemissionen-Rechner öffnen" at bounding box center [1440, 97] width 162 height 21
click at [520, 183] on div "Betriebsemissionen Betriebsemissionen-Rechner öffnen Nutzen Sie den Betriebsemi…" at bounding box center [768, 132] width 1536 height 120
click at [524, 167] on div "DGNB Version 2018 Bearbeitet am [DATE] 06:33 Uhr" at bounding box center [762, 161] width 1475 height 14
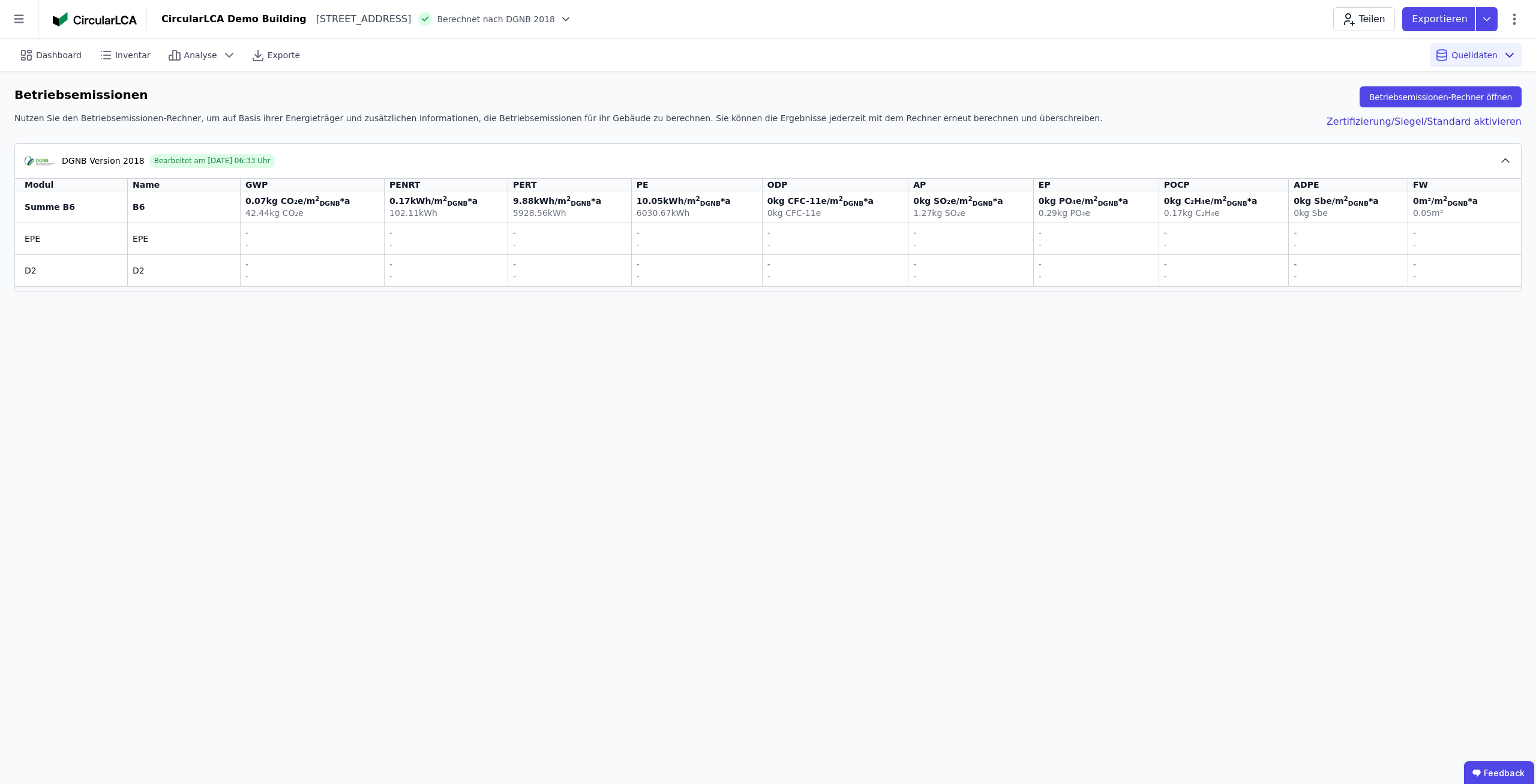
click at [509, 354] on div "Dashboard Inventar Analyse Exporte Quelldaten Betriebsemissionen Betriebsemissi…" at bounding box center [768, 411] width 1536 height 746
click at [68, 66] on div "Dashboard" at bounding box center [51, 55] width 74 height 24
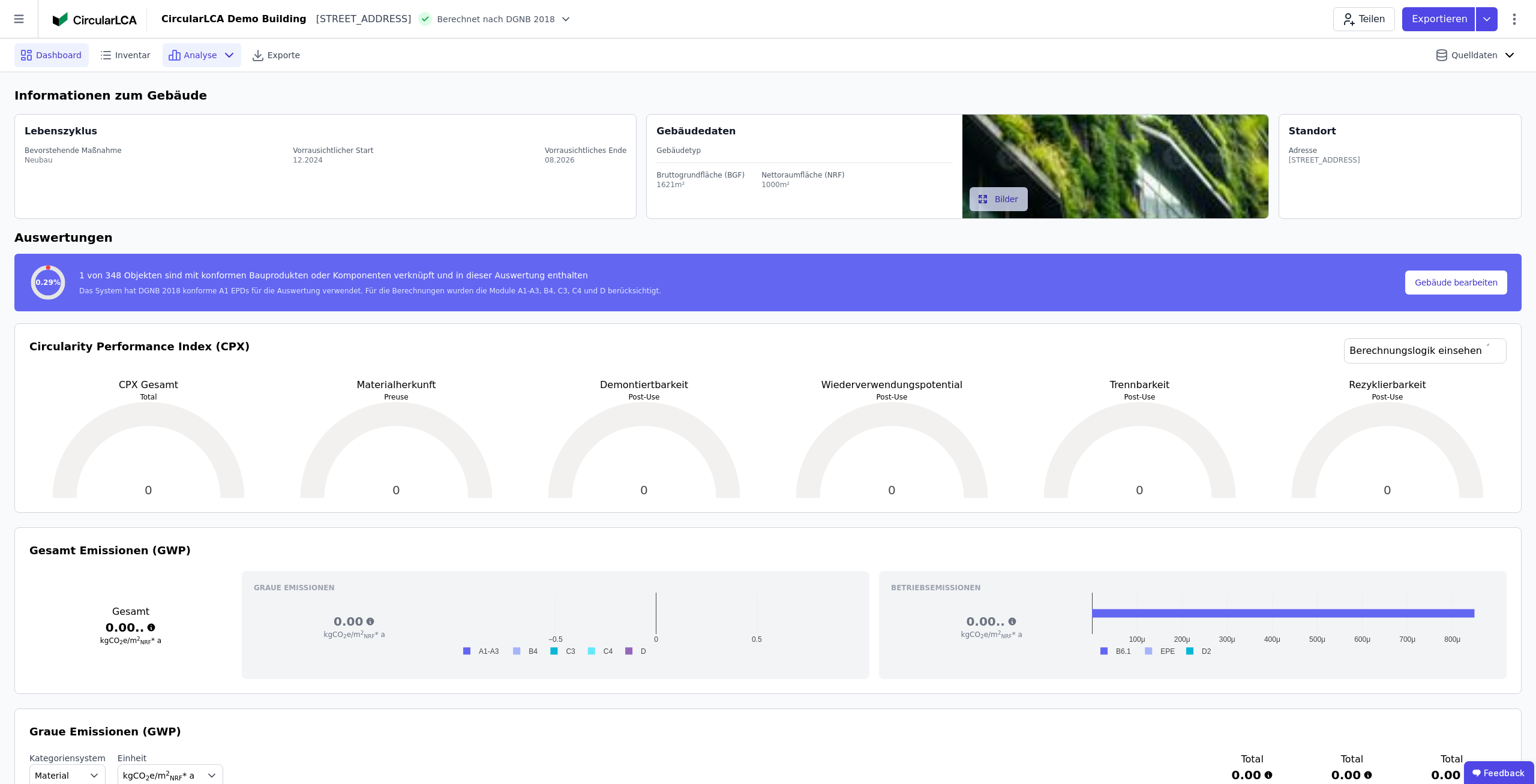
click at [162, 49] on div "Analyse" at bounding box center [202, 55] width 79 height 24
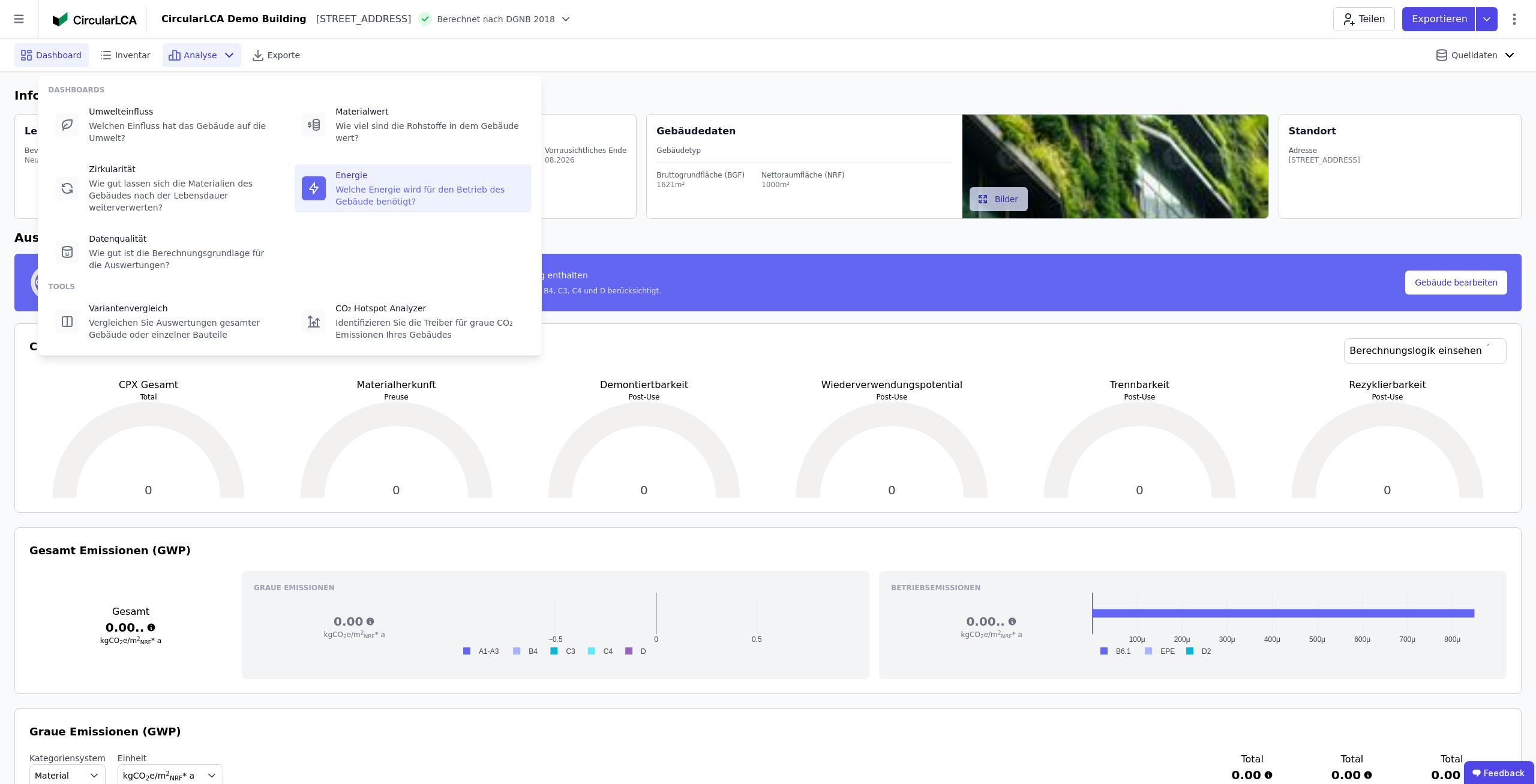
click at [340, 183] on div "Welche Energie wird für den Betrieb des Gebäude benötigt?" at bounding box center [430, 195] width 189 height 24
